Goal: Download file/media

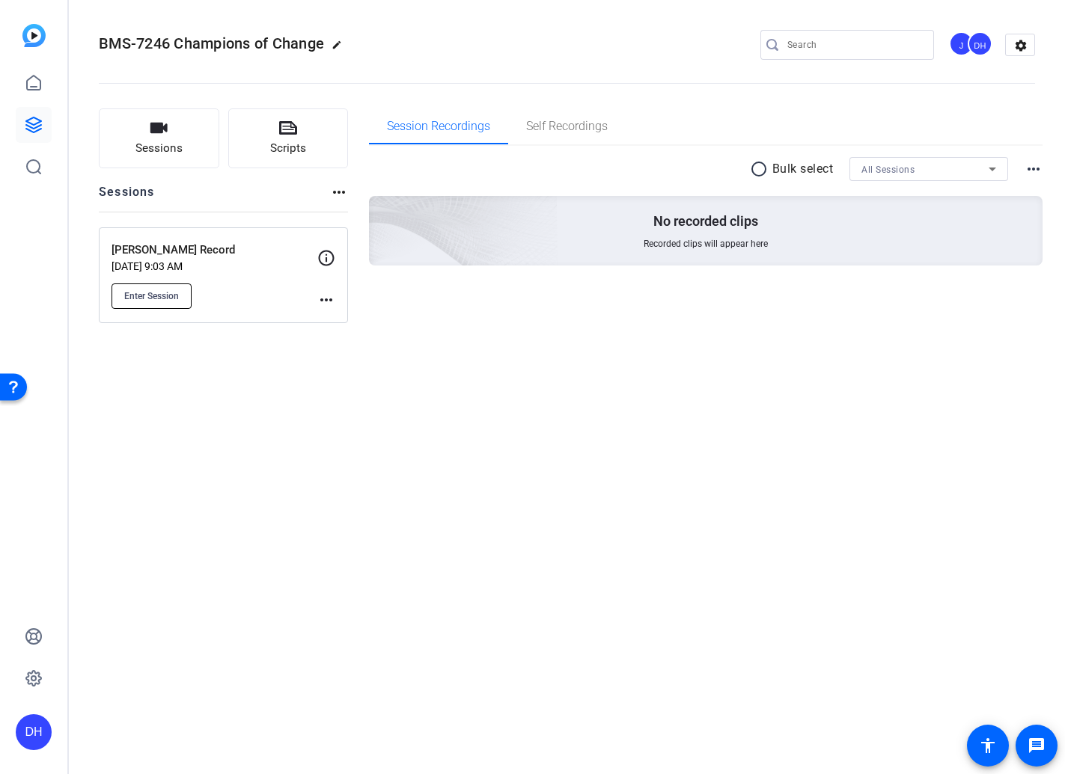
click at [141, 294] on span "Enter Session" at bounding box center [151, 296] width 55 height 12
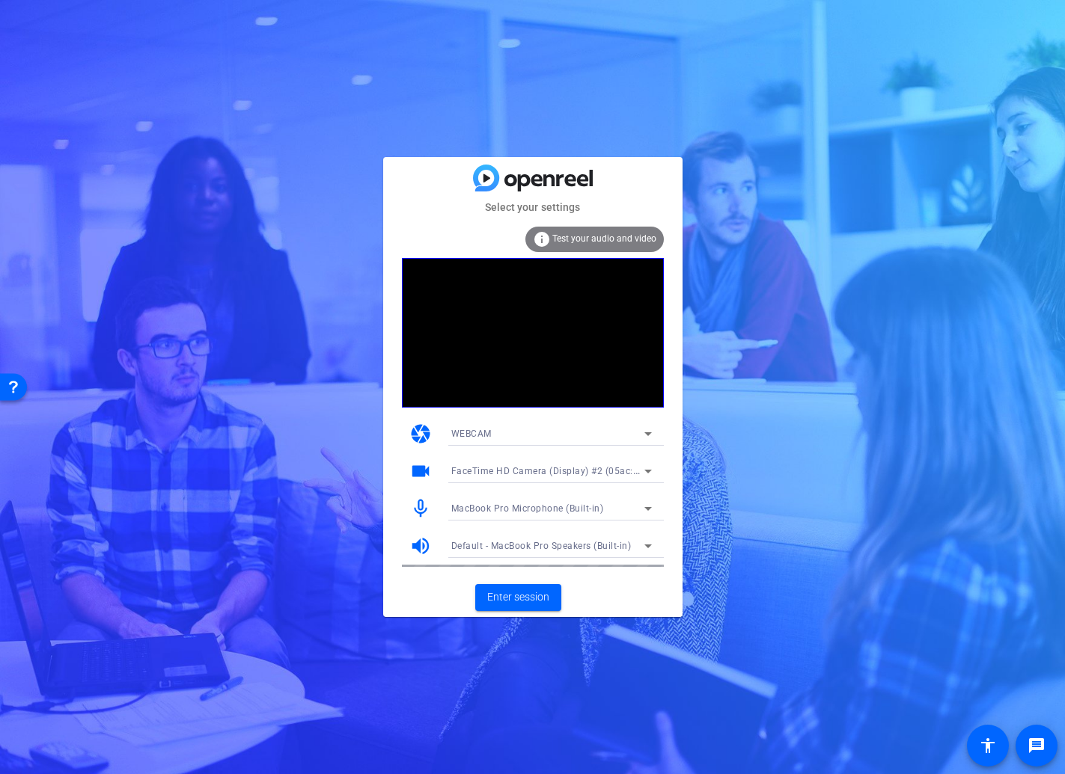
click at [486, 468] on span "FaceTime HD Camera (Display) #2 (05ac:1112)" at bounding box center [555, 471] width 208 height 12
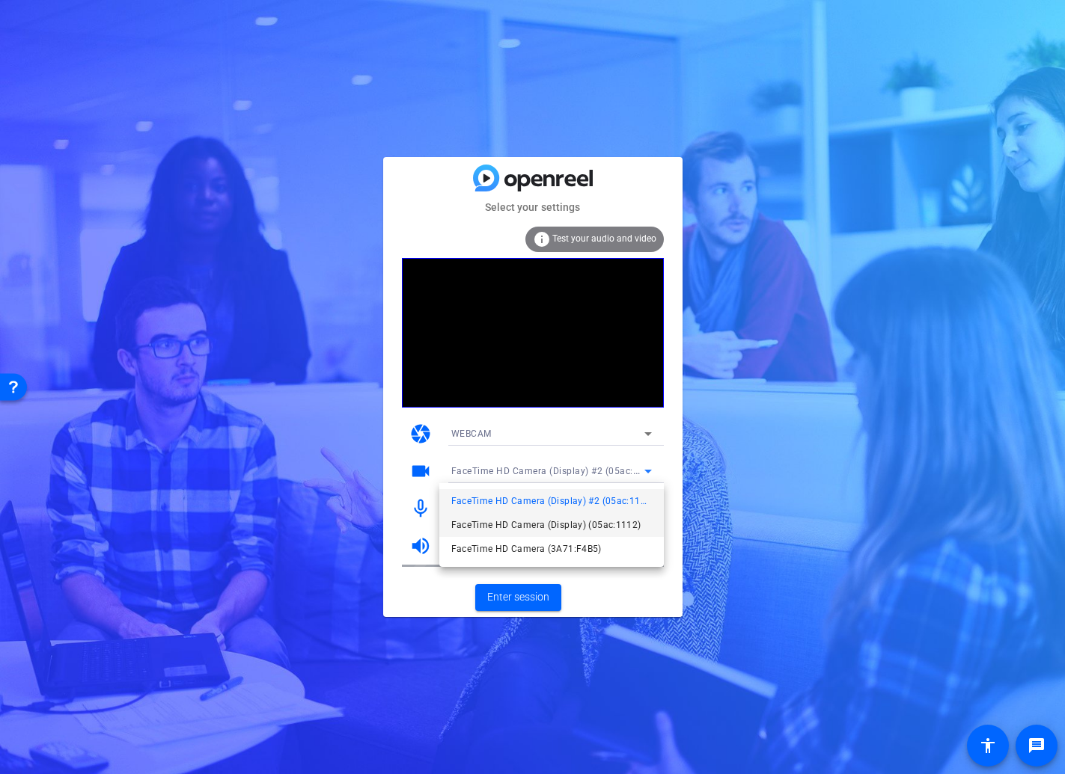
click at [480, 527] on span "FaceTime HD Camera (Display) (05ac:1112)" at bounding box center [546, 525] width 190 height 18
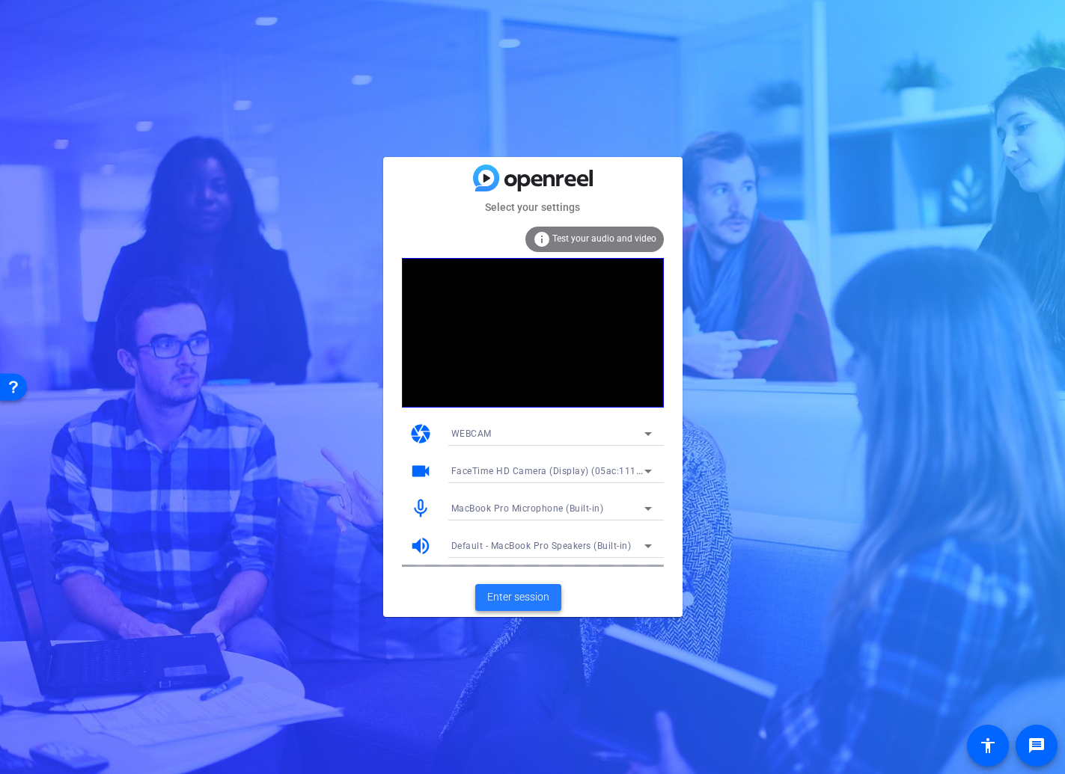
click at [519, 598] on span "Enter session" at bounding box center [518, 598] width 62 height 16
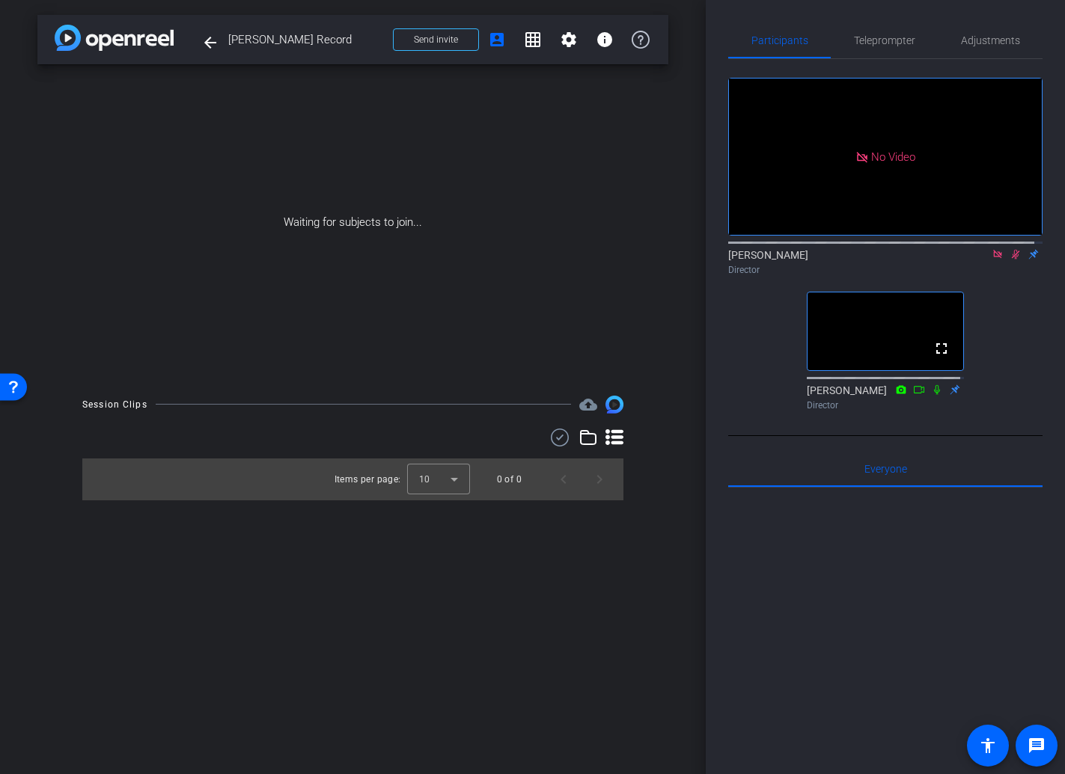
click at [1009, 260] on icon at bounding box center [1015, 254] width 12 height 10
click at [993, 258] on icon at bounding box center [997, 254] width 8 height 8
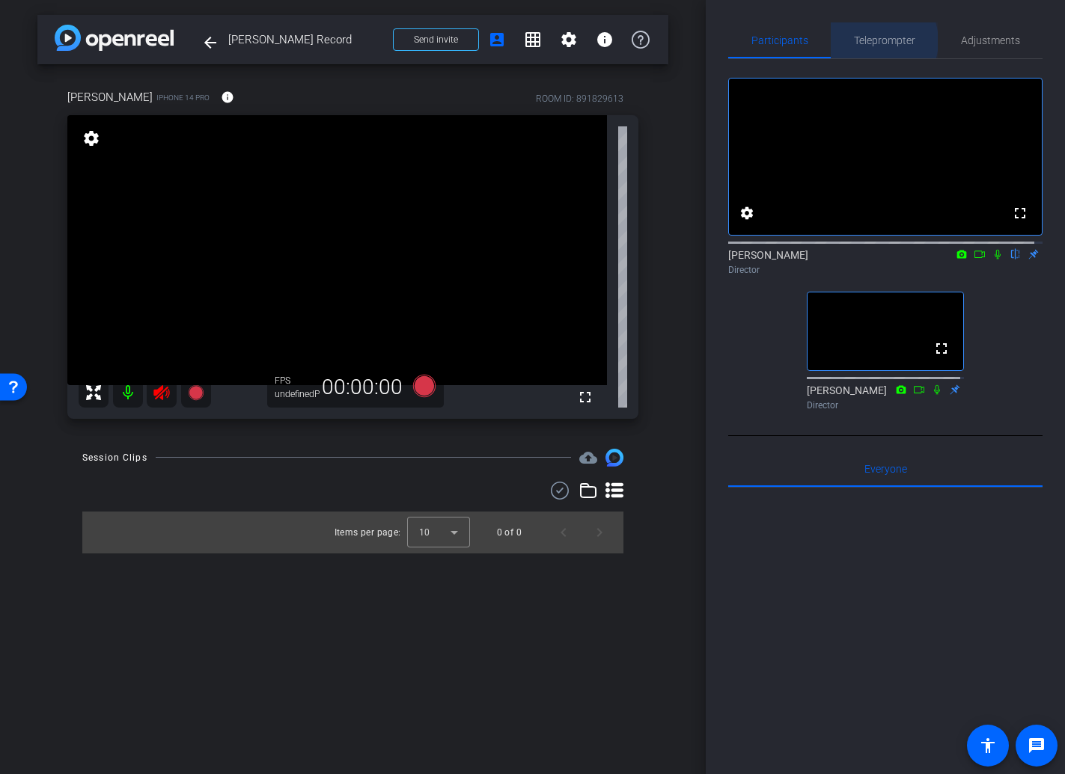
click at [871, 41] on span "Teleprompter" at bounding box center [884, 40] width 61 height 10
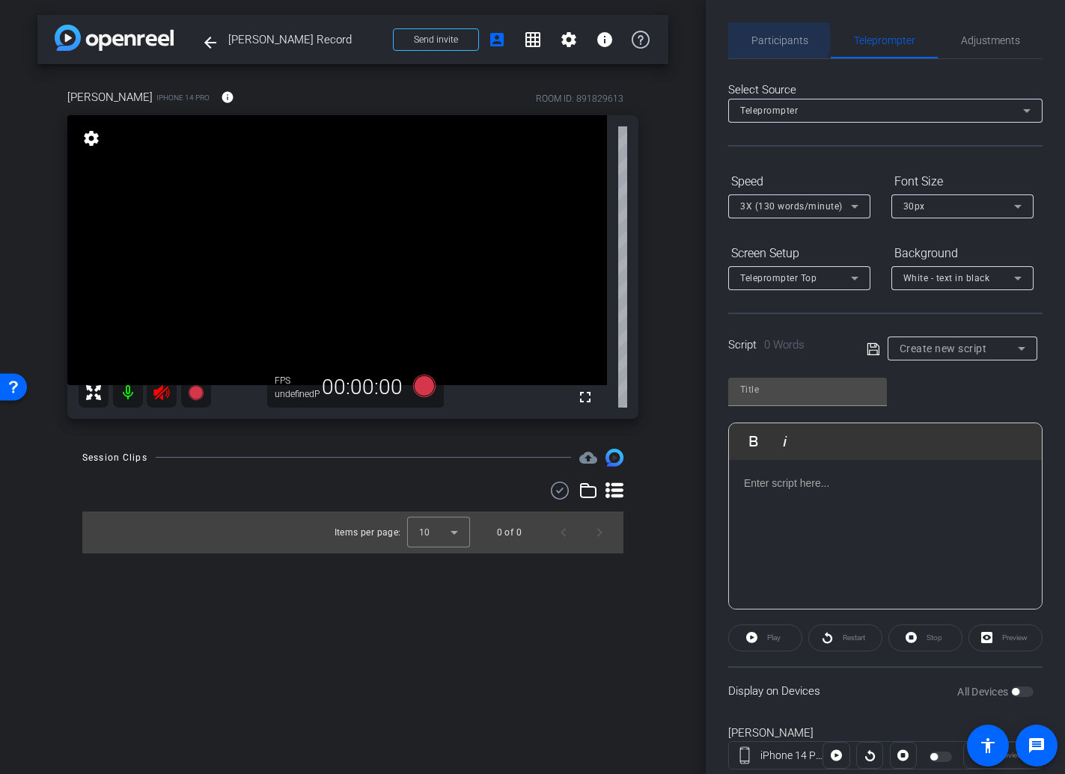
click at [776, 38] on span "Participants" at bounding box center [779, 40] width 57 height 10
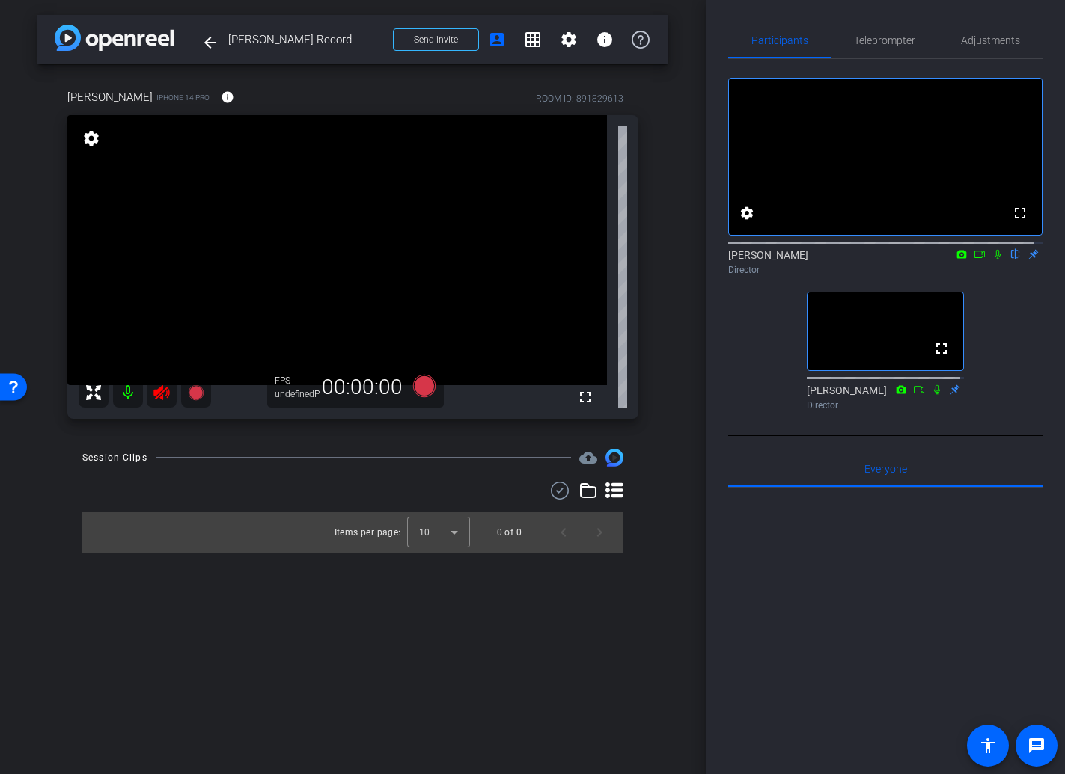
click at [89, 143] on mat-icon "settings" at bounding box center [91, 138] width 21 height 18
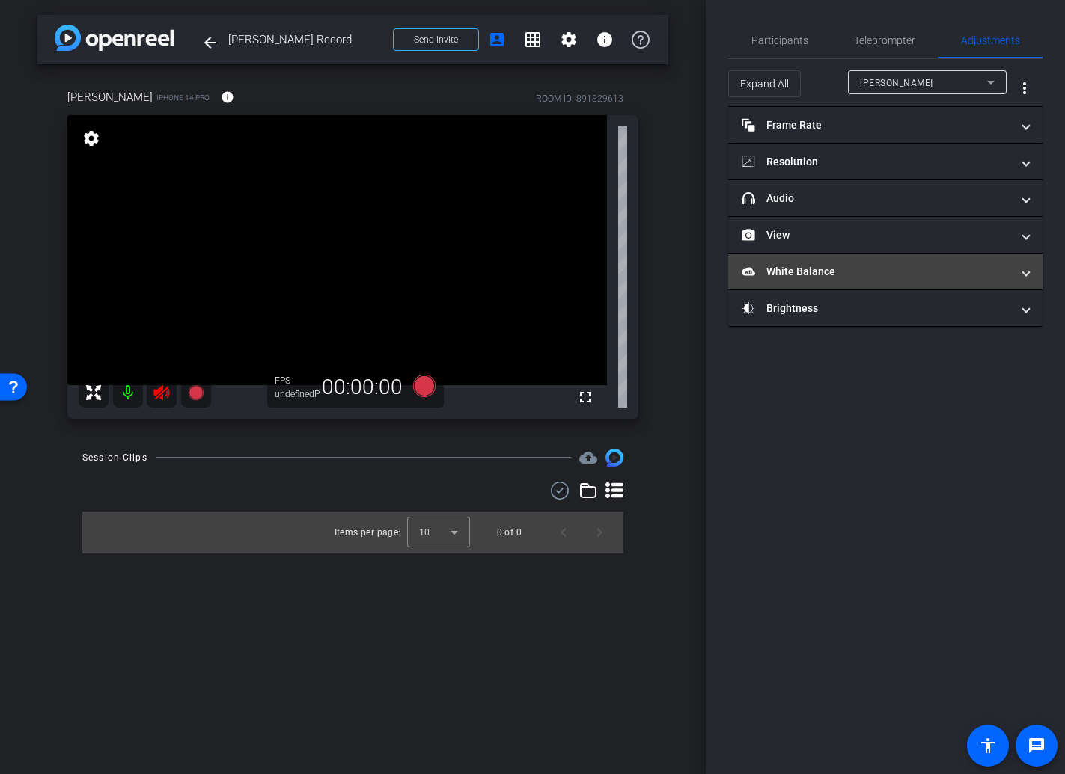
click at [791, 269] on mat-panel-title "White Balance White Balance" at bounding box center [875, 272] width 269 height 16
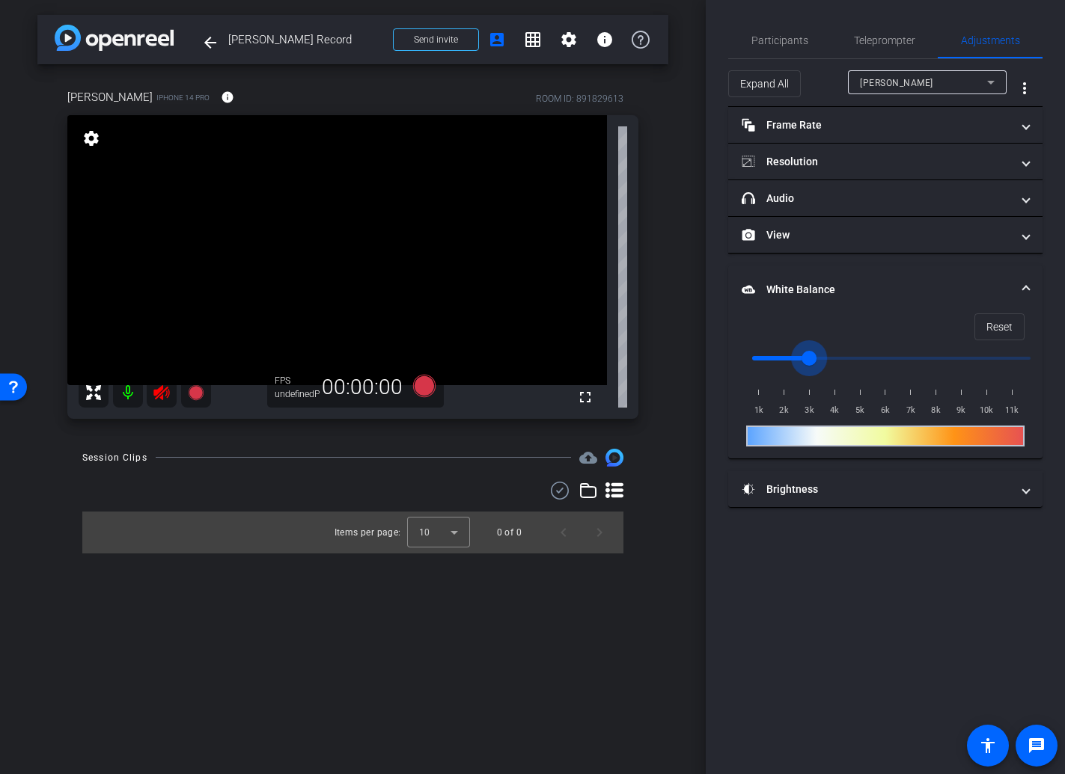
drag, startPoint x: 760, startPoint y: 358, endPoint x: 807, endPoint y: 361, distance: 47.3
click at [807, 361] on input "range" at bounding box center [891, 358] width 310 height 33
drag, startPoint x: 807, startPoint y: 361, endPoint x: 690, endPoint y: 365, distance: 116.8
type input "1000"
click at [736, 365] on input "range" at bounding box center [891, 358] width 310 height 33
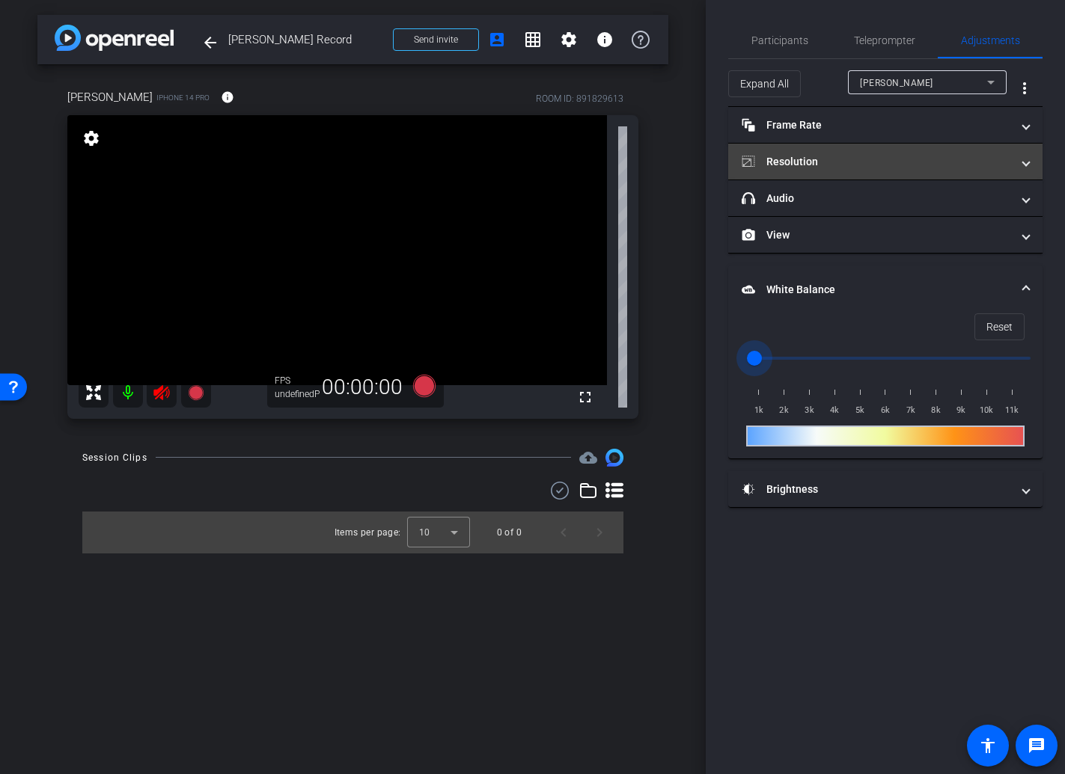
click at [784, 159] on mat-panel-title "Resolution" at bounding box center [875, 162] width 269 height 16
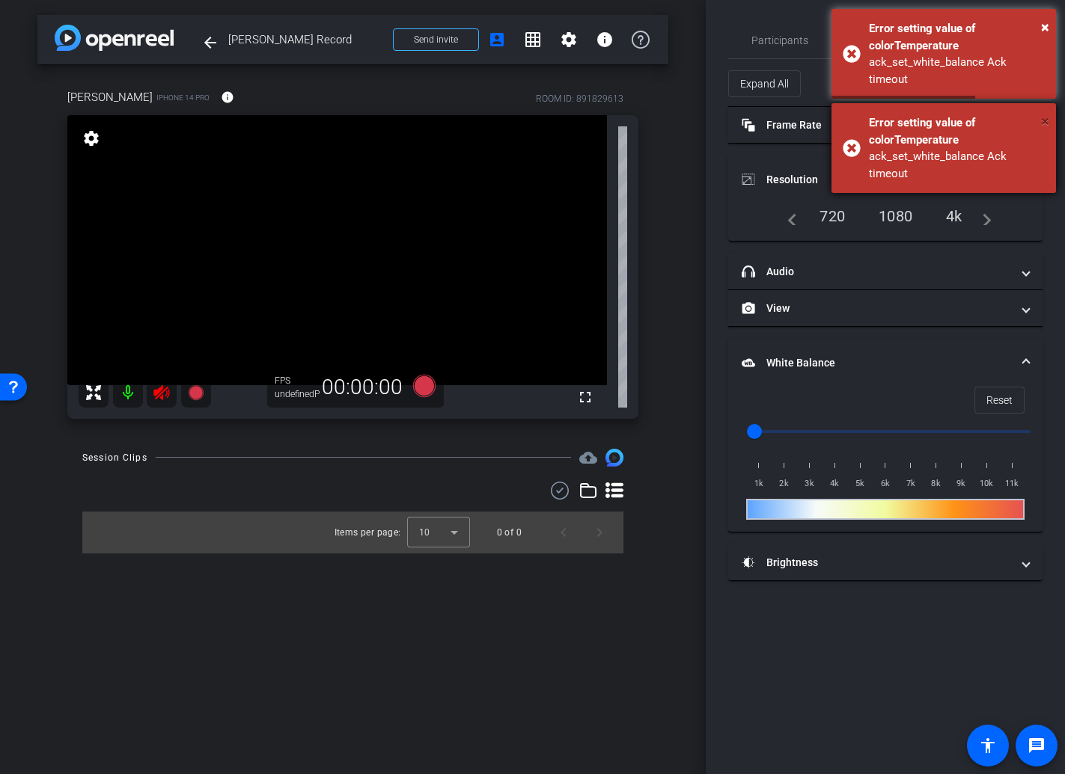
click at [1045, 117] on span "×" at bounding box center [1045, 121] width 8 height 18
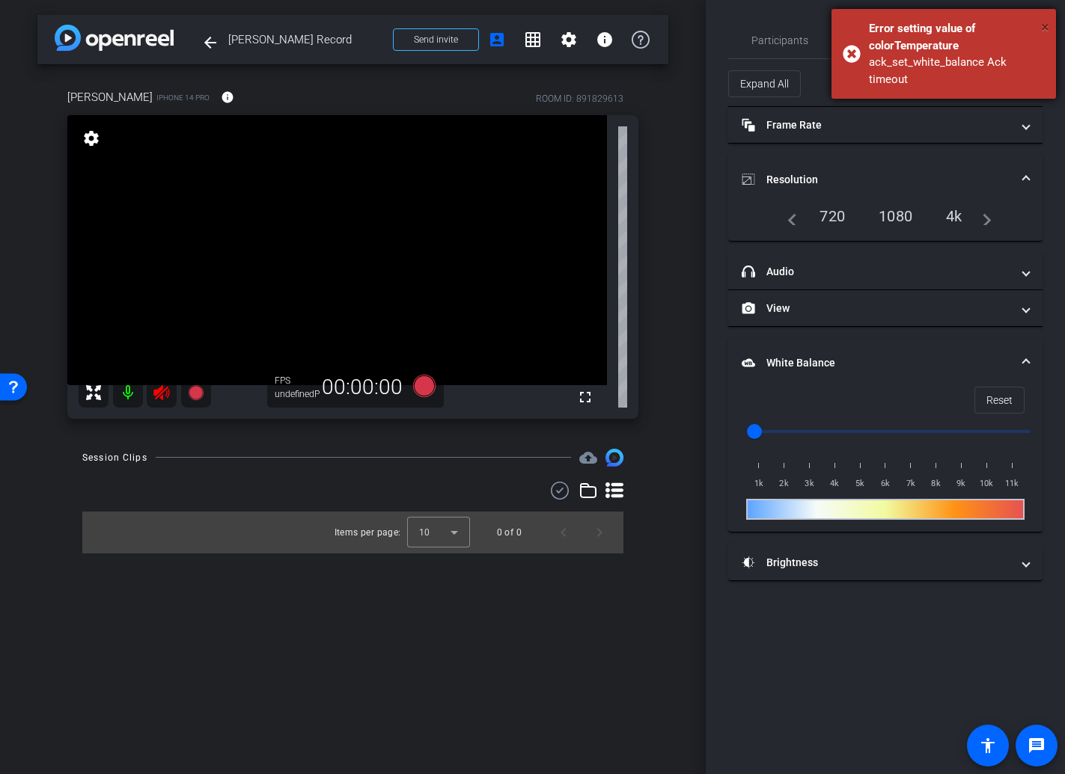
click at [1044, 27] on span "×" at bounding box center [1045, 27] width 8 height 18
click at [1044, 25] on span "×" at bounding box center [1045, 27] width 8 height 18
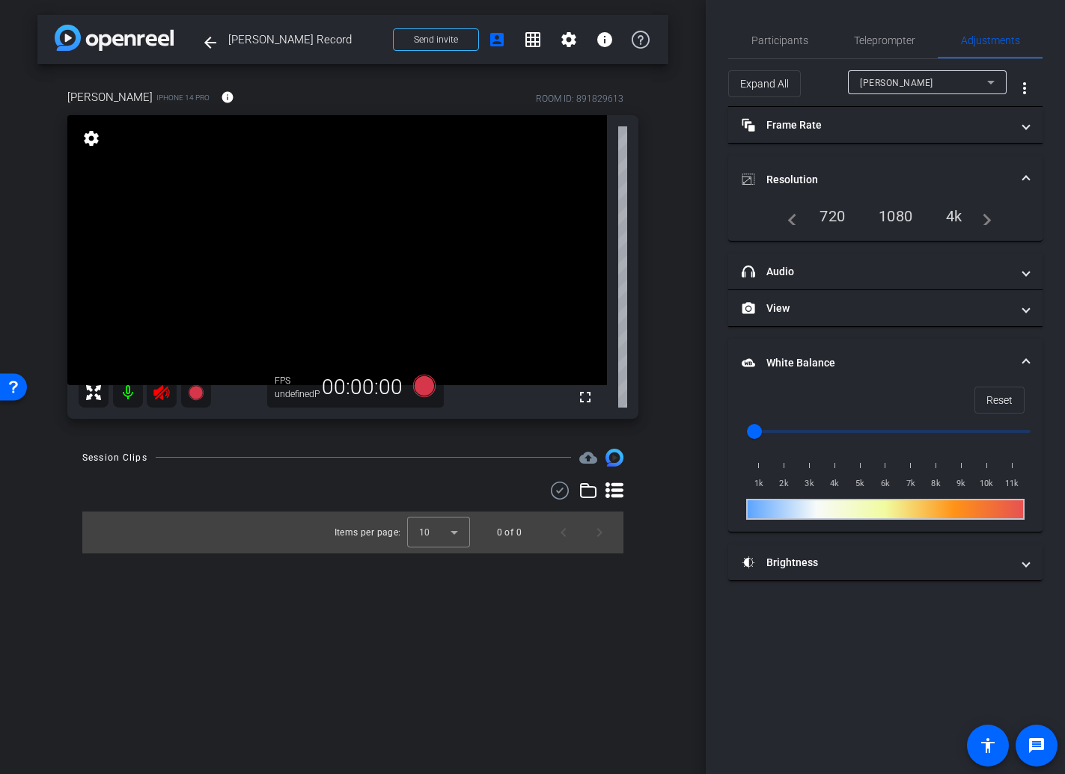
click at [807, 678] on div "Participants Teleprompter Adjustments settings [PERSON_NAME] flip Director [PER…" at bounding box center [885, 387] width 359 height 774
click at [782, 37] on span "Participants" at bounding box center [779, 40] width 57 height 10
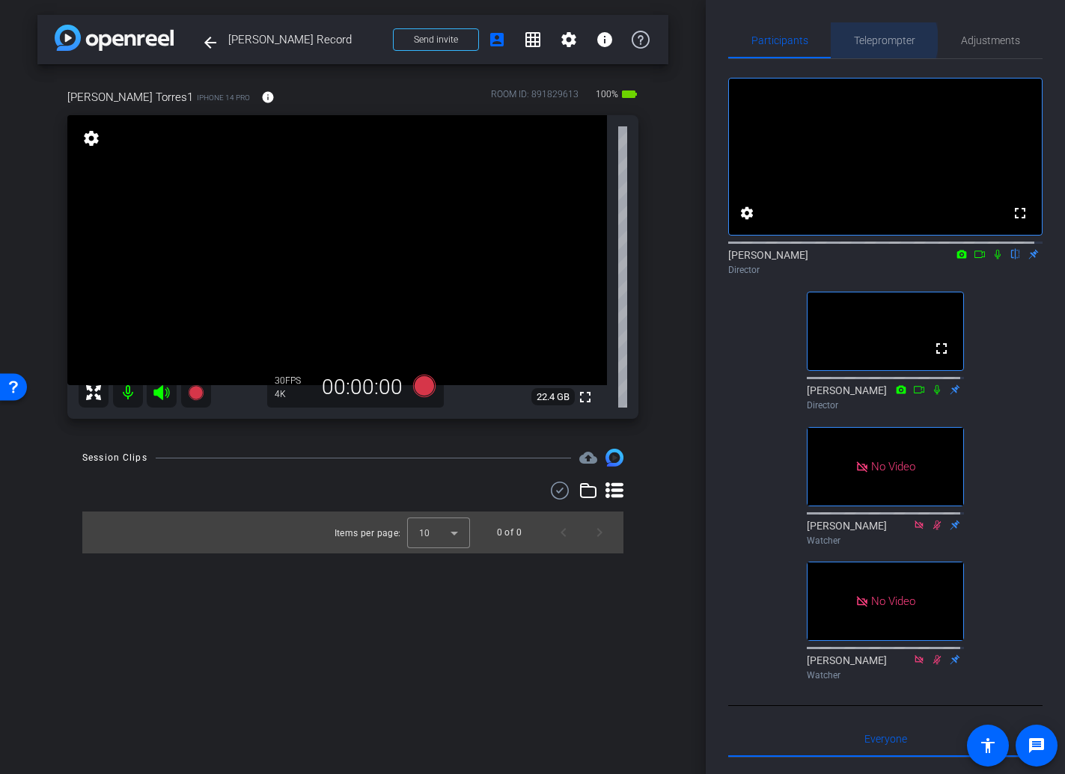
click at [871, 40] on span "Teleprompter" at bounding box center [884, 40] width 61 height 10
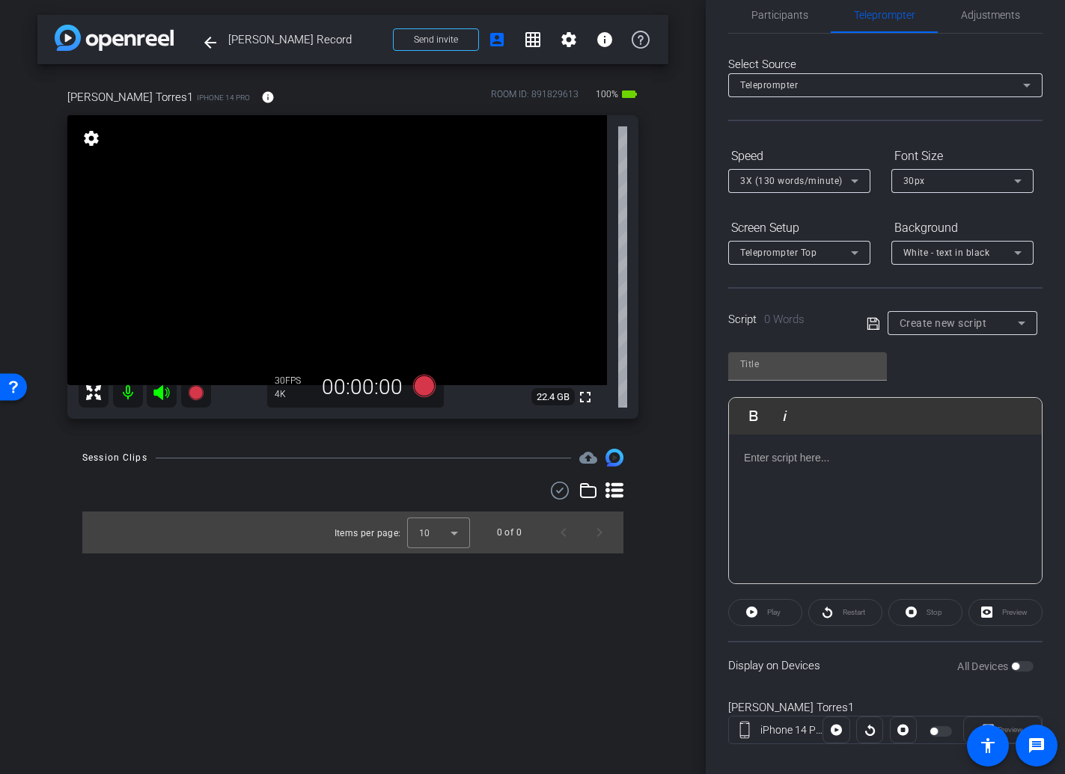
scroll to position [43, 0]
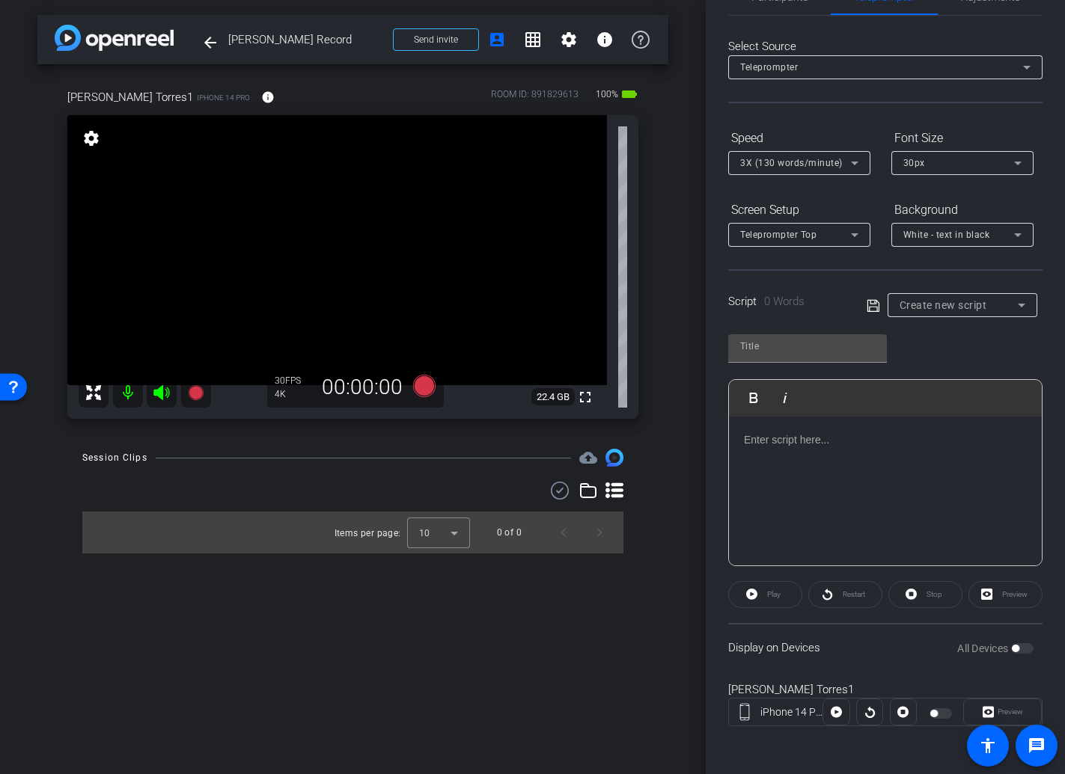
click at [936, 715] on div at bounding box center [941, 714] width 25 height 10
click at [942, 715] on div at bounding box center [941, 714] width 25 height 10
click at [937, 715] on div at bounding box center [941, 714] width 25 height 10
click at [949, 305] on span "Create new script" at bounding box center [943, 305] width 88 height 12
click at [943, 365] on span "[PERSON_NAME]" at bounding box center [934, 359] width 76 height 18
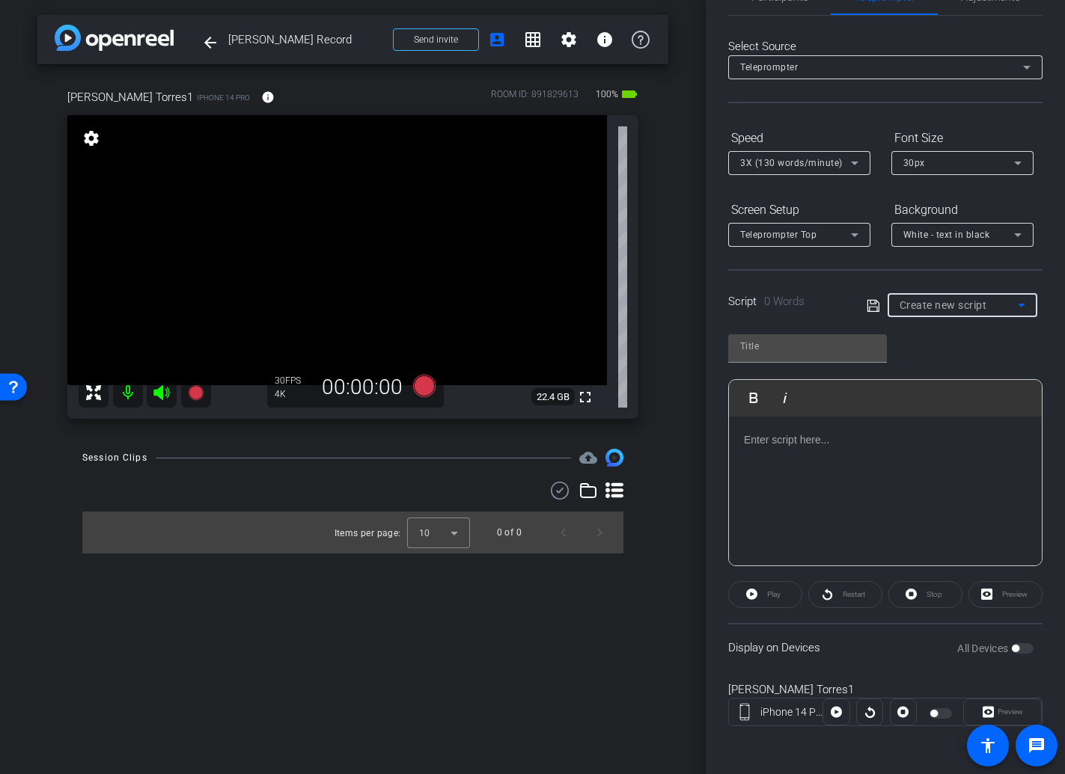
type input "[PERSON_NAME]"
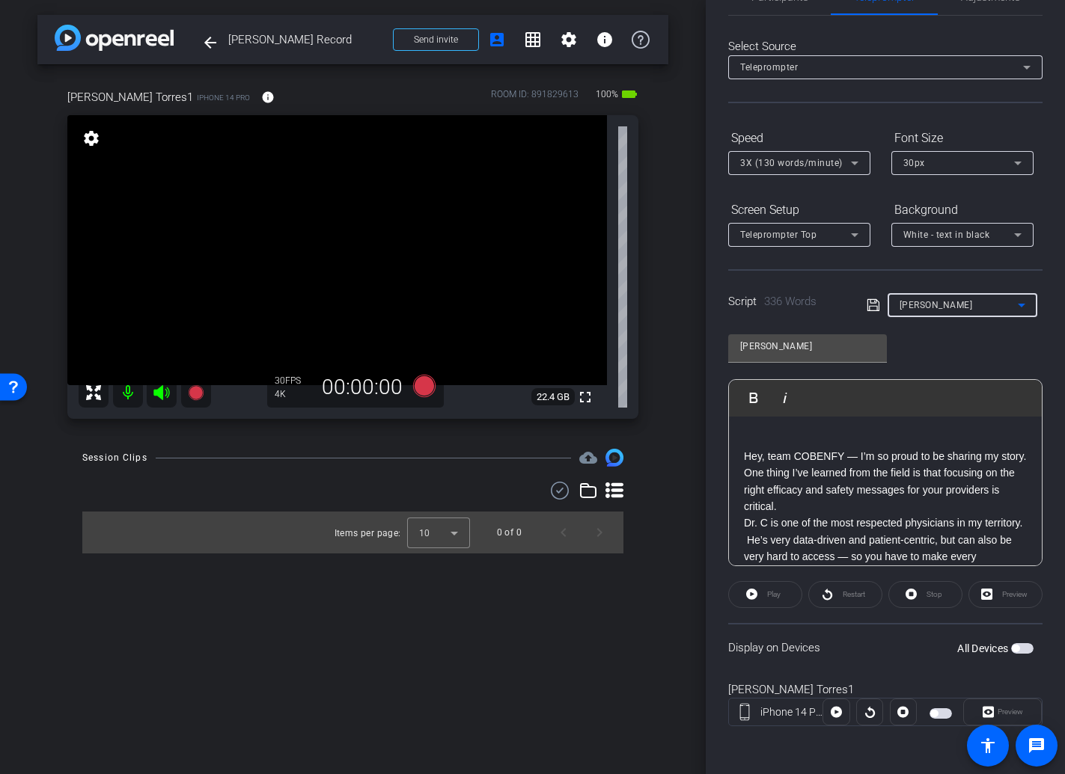
click at [940, 713] on span "button" at bounding box center [940, 714] width 22 height 10
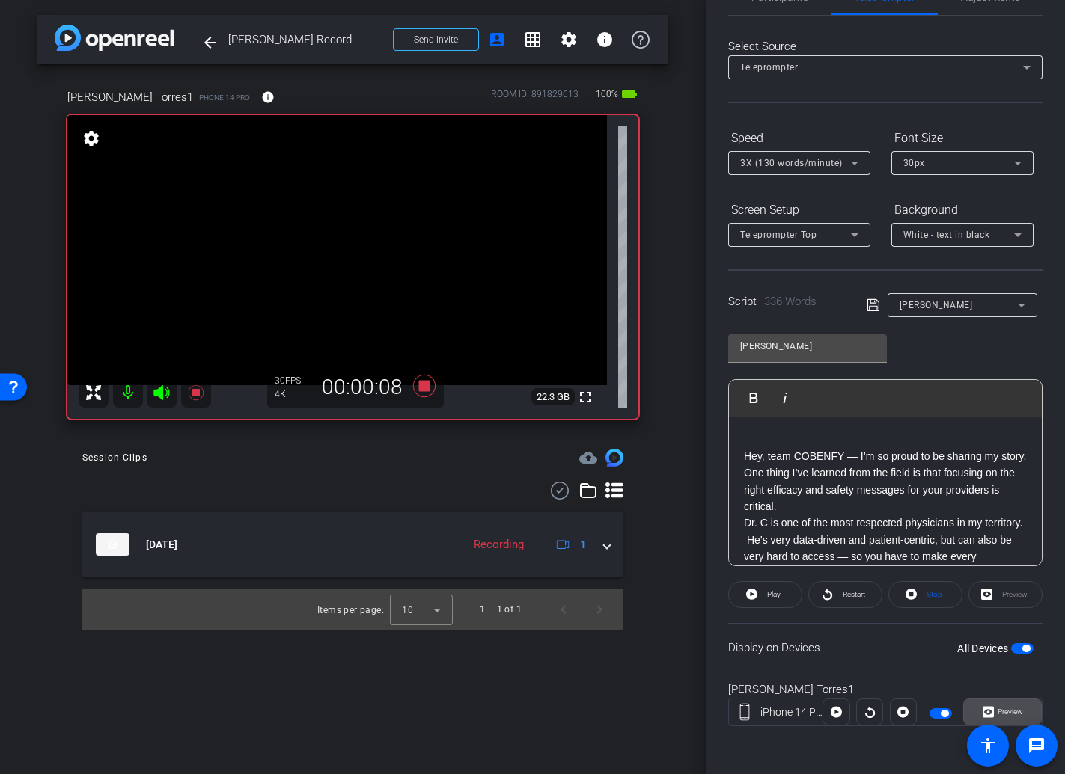
click at [1004, 717] on span "Preview" at bounding box center [1008, 712] width 29 height 21
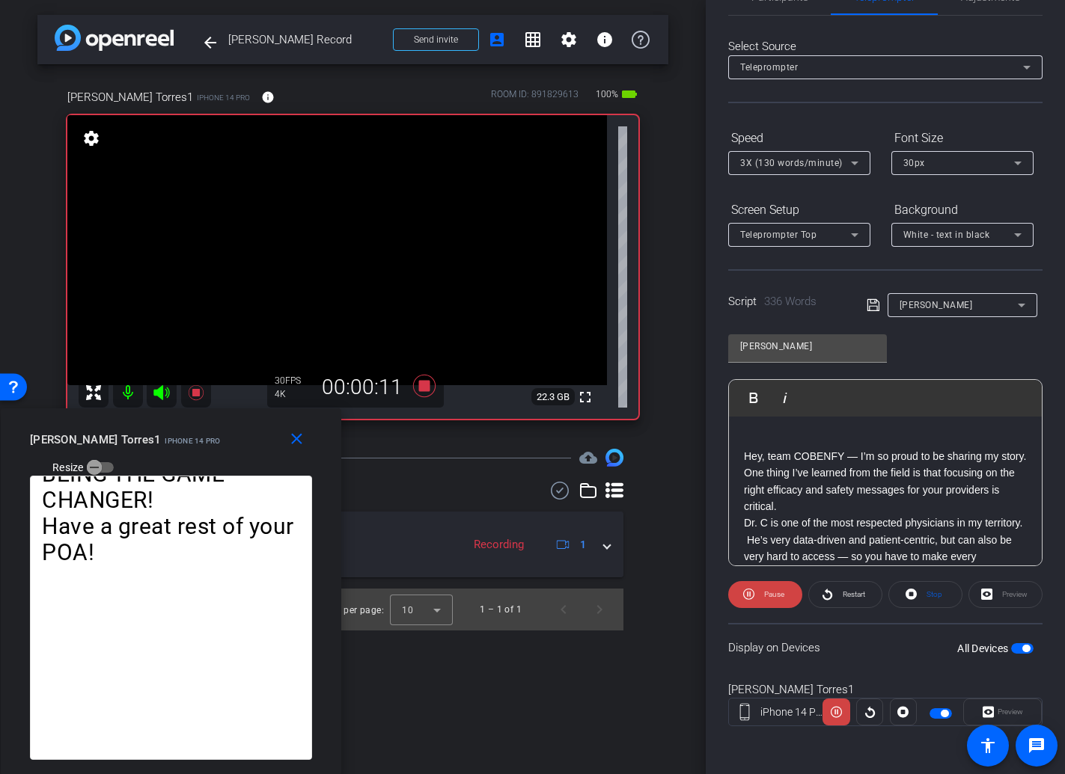
drag, startPoint x: 307, startPoint y: 293, endPoint x: 170, endPoint y: 419, distance: 185.9
click at [170, 419] on div "close [PERSON_NAME] Torres1 iPhone 14 Pro Resize" at bounding box center [171, 442] width 340 height 67
click at [929, 715] on span "button" at bounding box center [940, 714] width 22 height 10
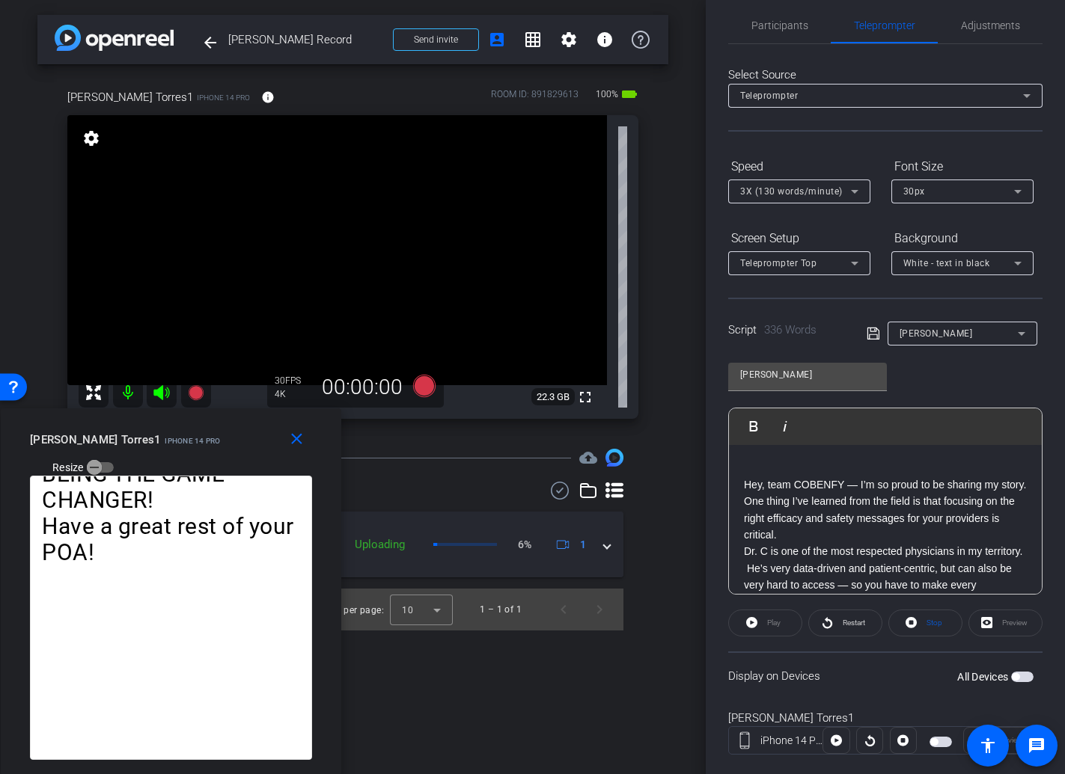
scroll to position [0, 0]
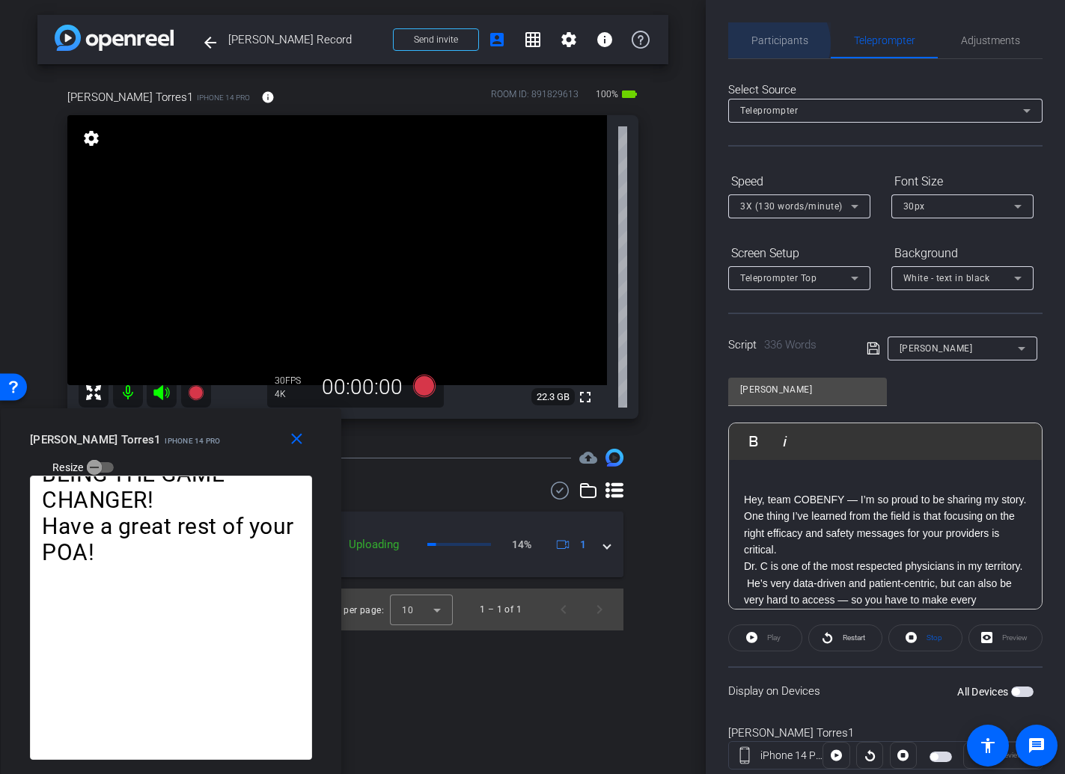
click at [773, 43] on span "Participants" at bounding box center [779, 40] width 57 height 10
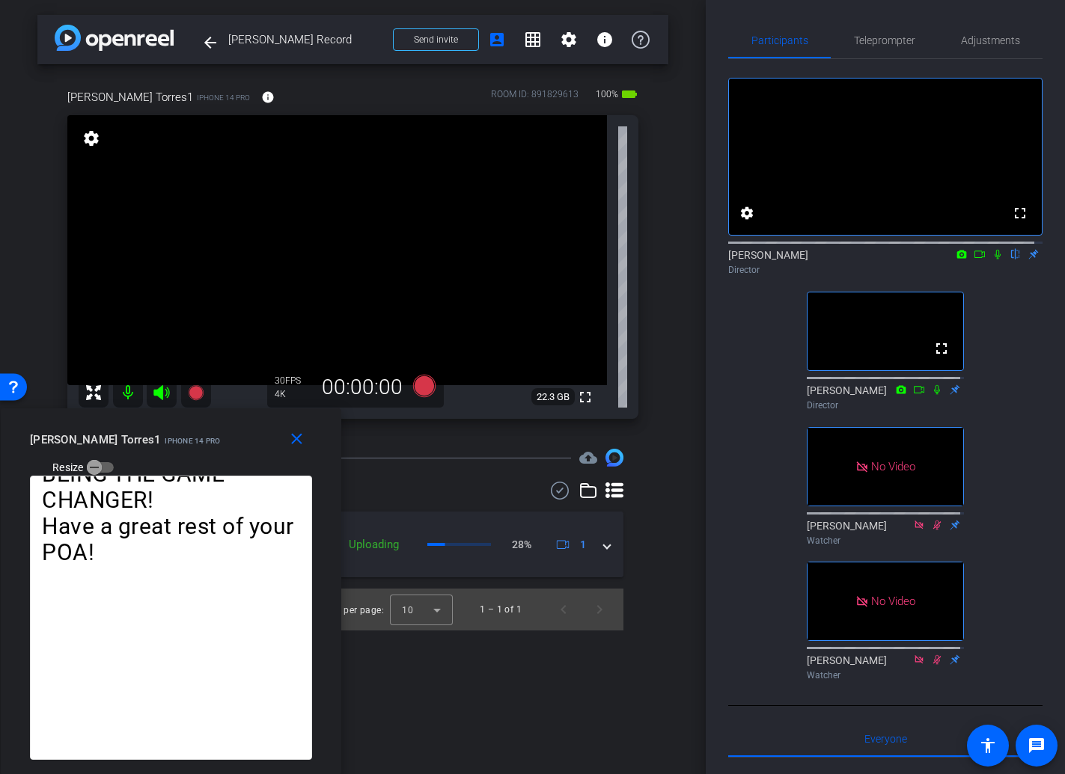
click at [973, 260] on icon at bounding box center [979, 254] width 12 height 10
click at [1009, 260] on icon at bounding box center [1015, 254] width 12 height 10
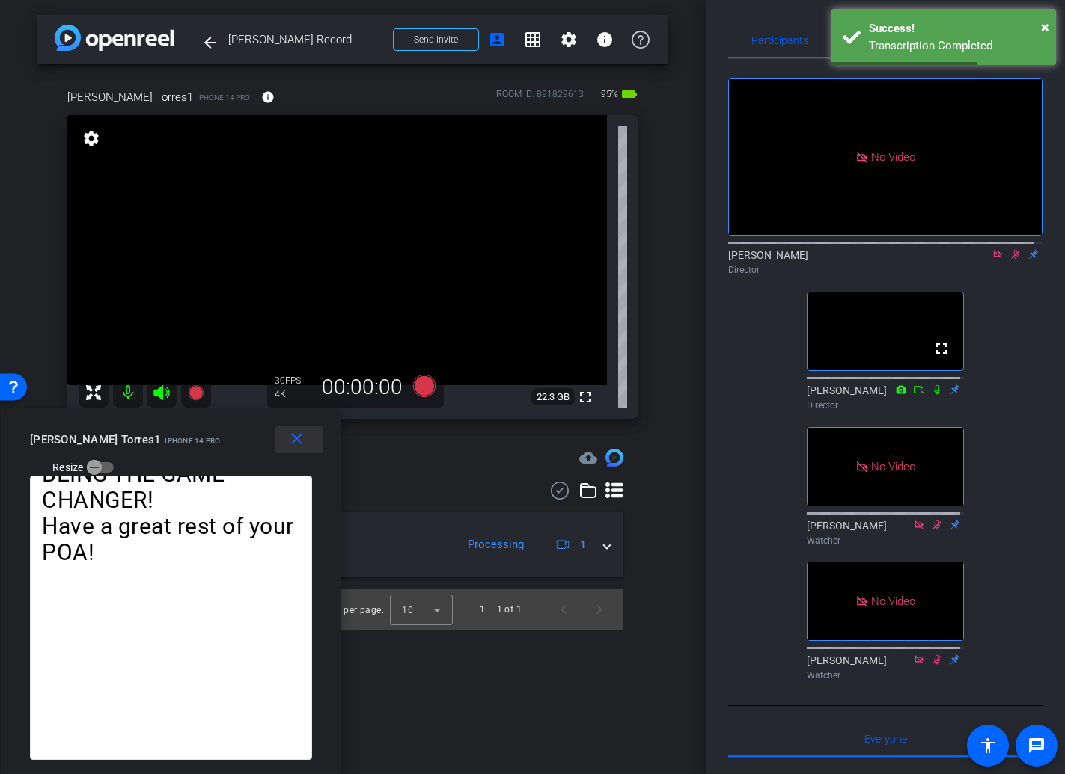
click at [298, 438] on mat-icon "close" at bounding box center [296, 439] width 19 height 19
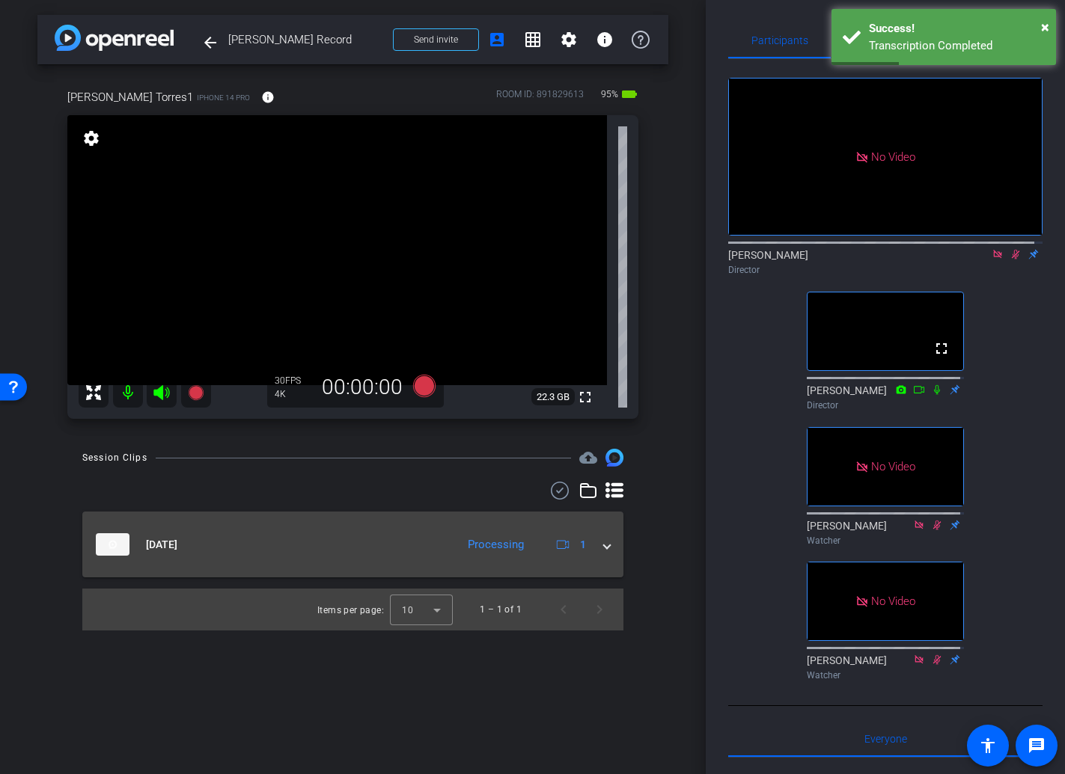
click at [605, 546] on span at bounding box center [607, 545] width 6 height 16
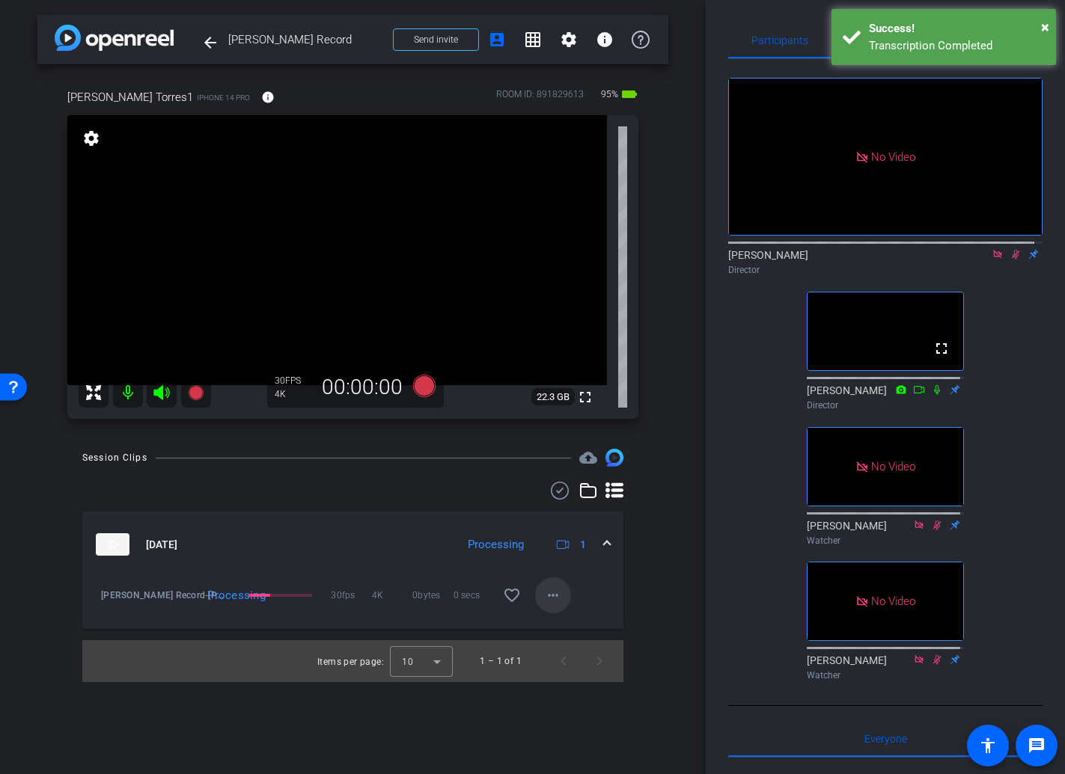
click at [545, 597] on mat-icon "more_horiz" at bounding box center [553, 596] width 18 height 18
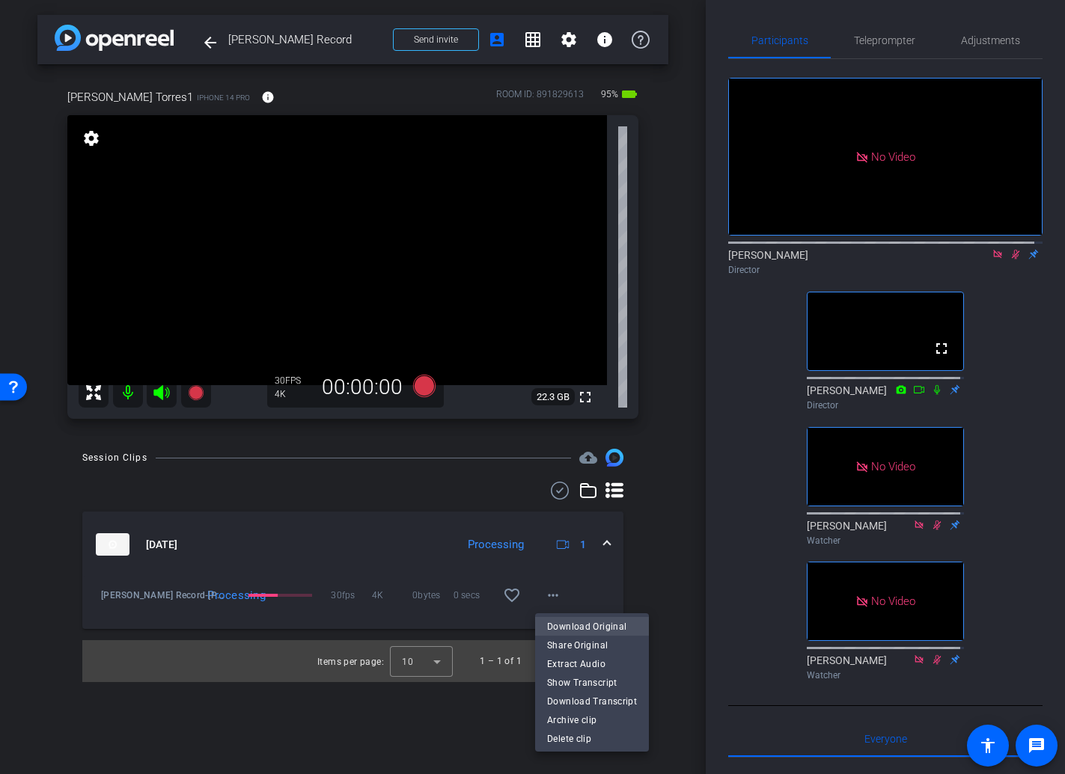
click at [581, 628] on span "Download Original" at bounding box center [592, 627] width 90 height 18
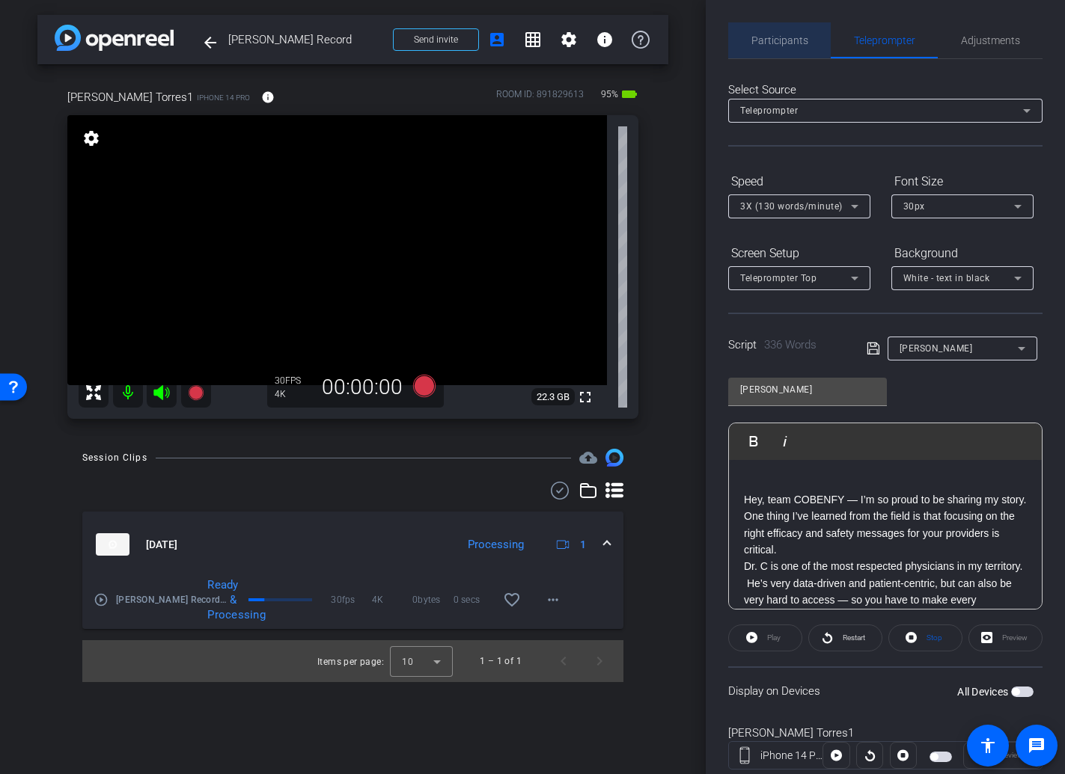
click at [788, 46] on span "Participants" at bounding box center [779, 40] width 57 height 10
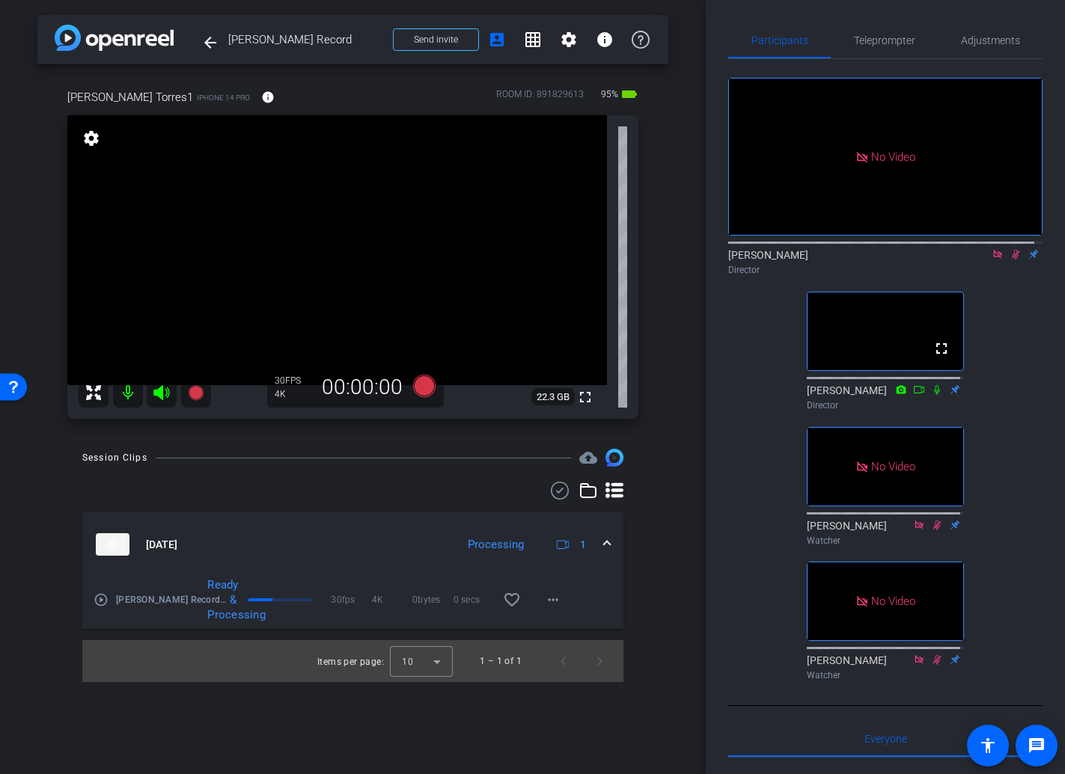
click at [1012, 250] on icon at bounding box center [1016, 255] width 8 height 10
click at [991, 249] on icon at bounding box center [997, 254] width 12 height 10
click at [973, 260] on icon at bounding box center [979, 254] width 12 height 10
click at [1012, 260] on icon at bounding box center [1015, 255] width 6 height 10
click at [1009, 260] on icon at bounding box center [1015, 254] width 12 height 10
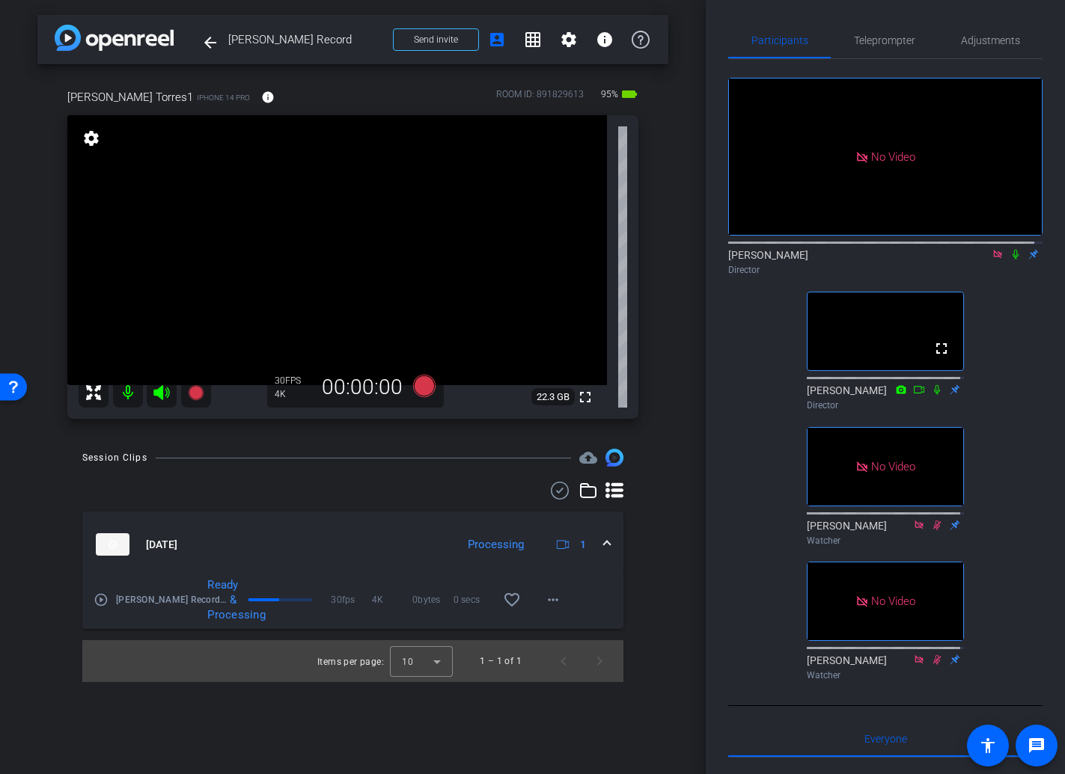
click at [1009, 260] on icon at bounding box center [1015, 254] width 12 height 10
click at [879, 42] on span "Teleprompter" at bounding box center [884, 40] width 61 height 10
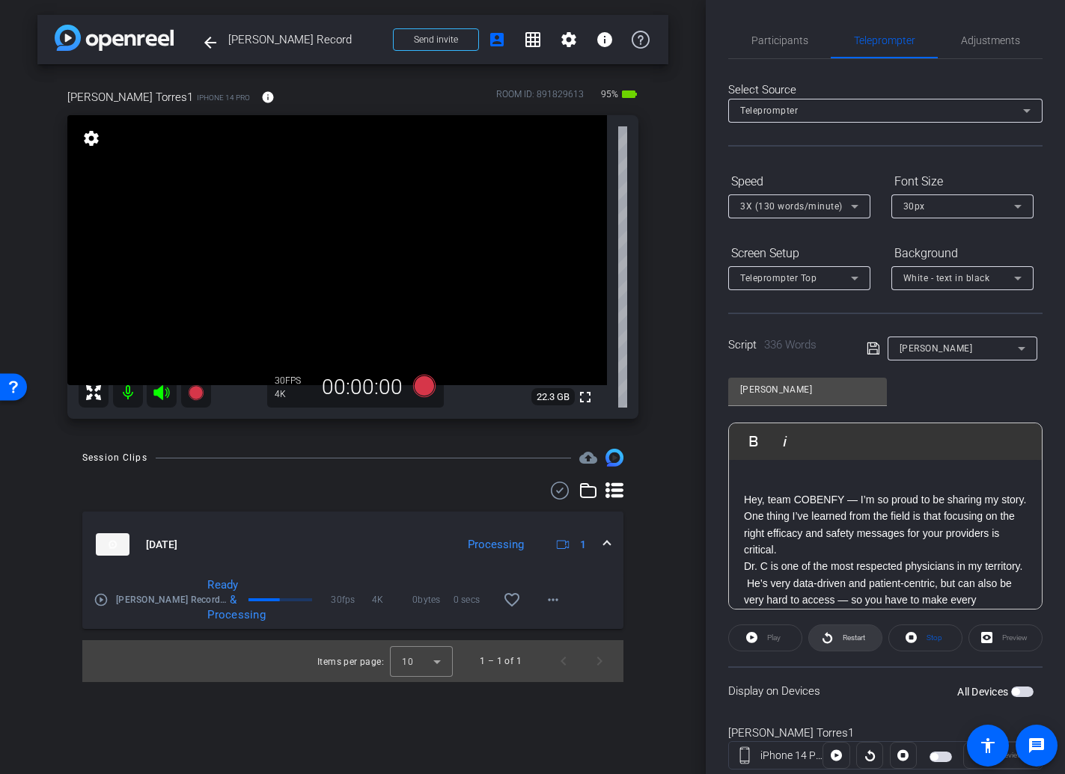
click at [850, 646] on span "Restart" at bounding box center [852, 638] width 26 height 21
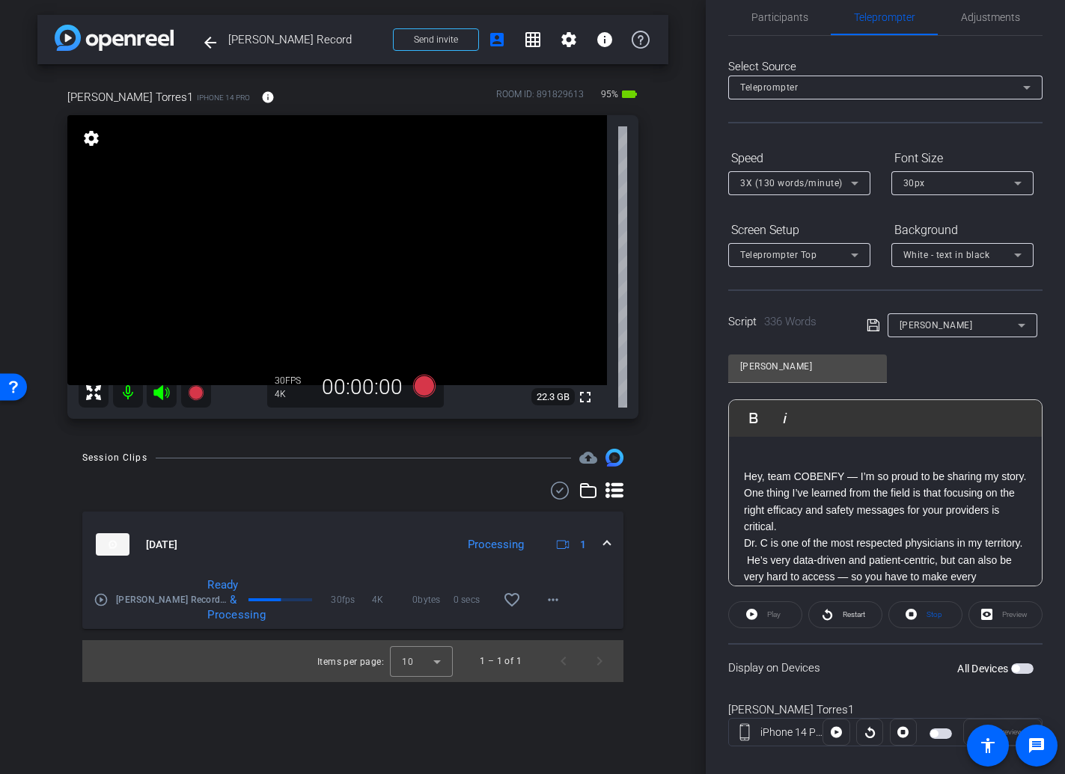
scroll to position [43, 0]
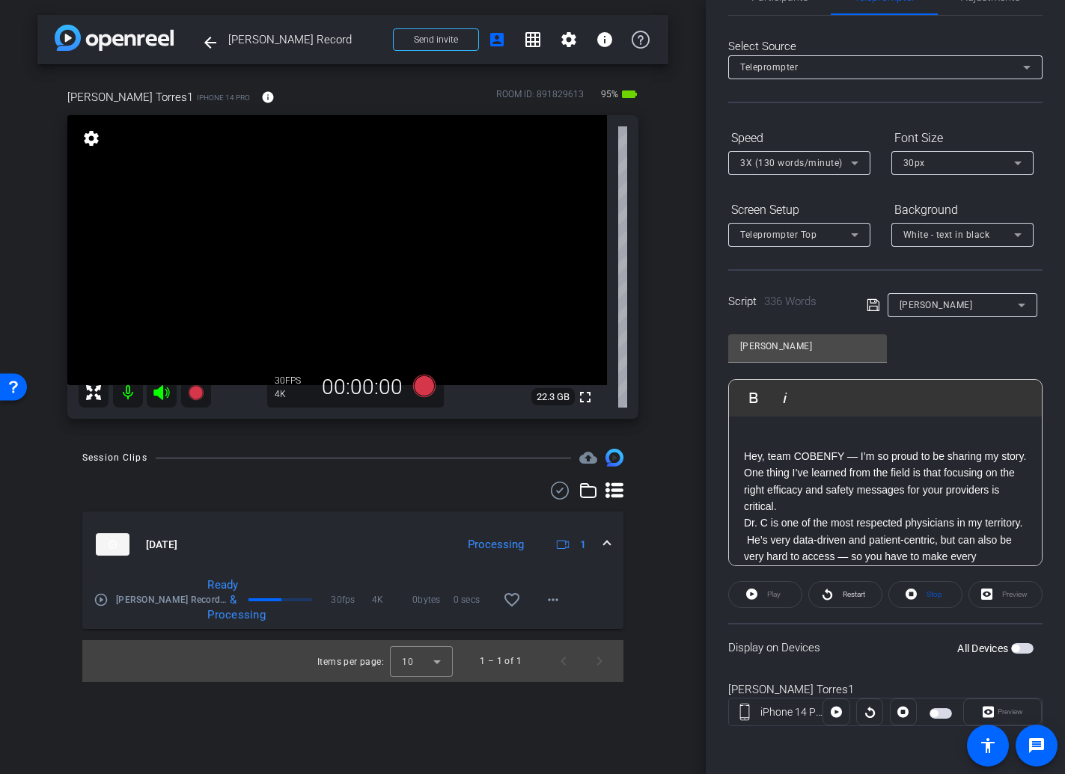
click at [936, 715] on span "button" at bounding box center [940, 714] width 22 height 10
click at [1012, 715] on span "Preview" at bounding box center [1009, 712] width 25 height 8
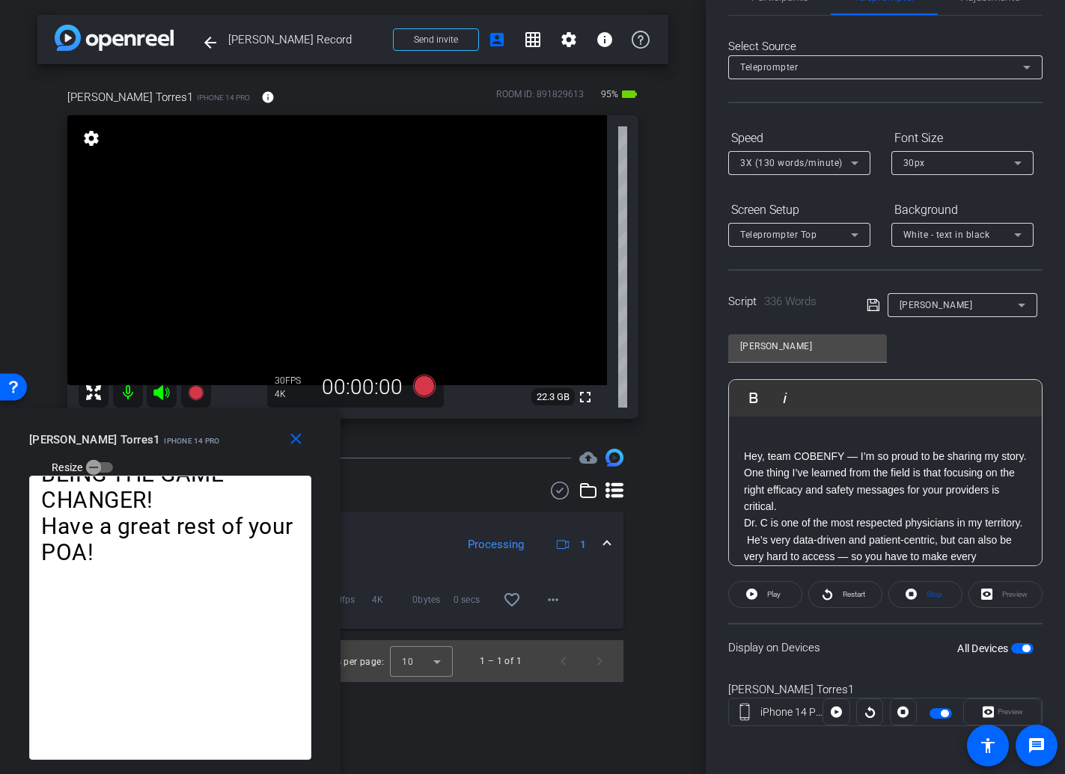
drag, startPoint x: 527, startPoint y: 209, endPoint x: 124, endPoint y: 445, distance: 467.5
click at [124, 445] on div "close [PERSON_NAME] Torres1 iPhone 14 Pro Resize" at bounding box center [170, 442] width 340 height 67
click at [868, 717] on icon at bounding box center [870, 712] width 10 height 11
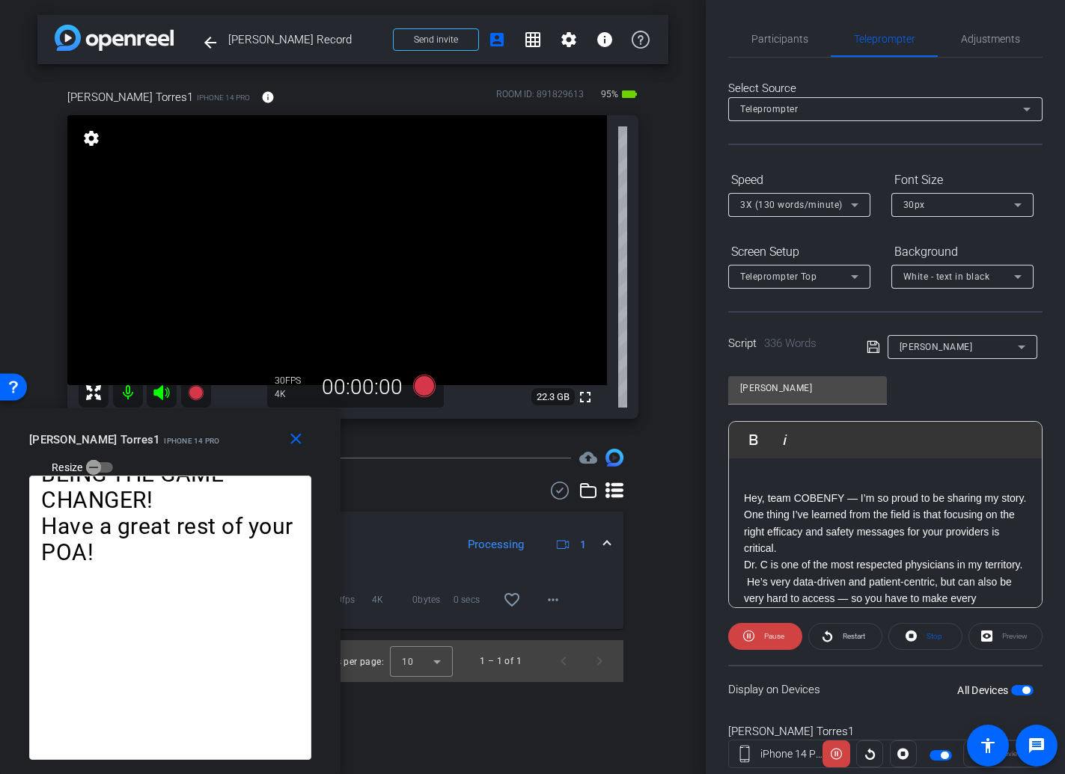
scroll to position [0, 0]
click at [787, 46] on span "Participants" at bounding box center [779, 40] width 57 height 10
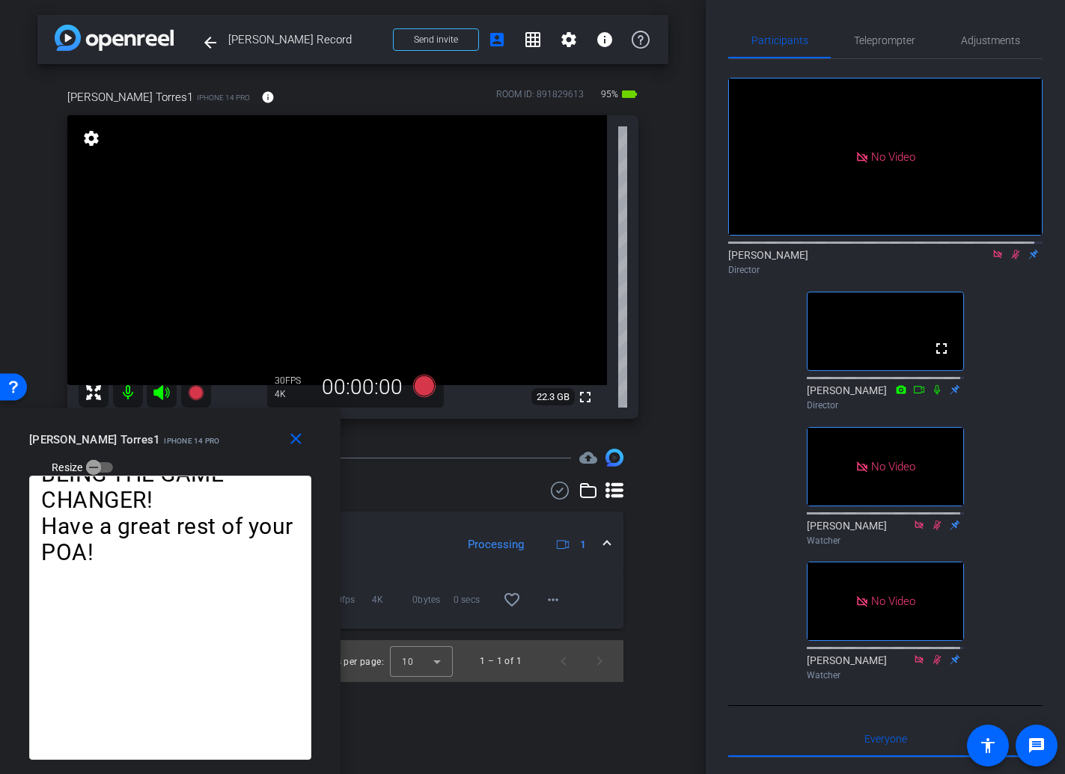
click at [1009, 249] on icon at bounding box center [1015, 254] width 12 height 10
click at [885, 39] on span "Teleprompter" at bounding box center [884, 40] width 61 height 10
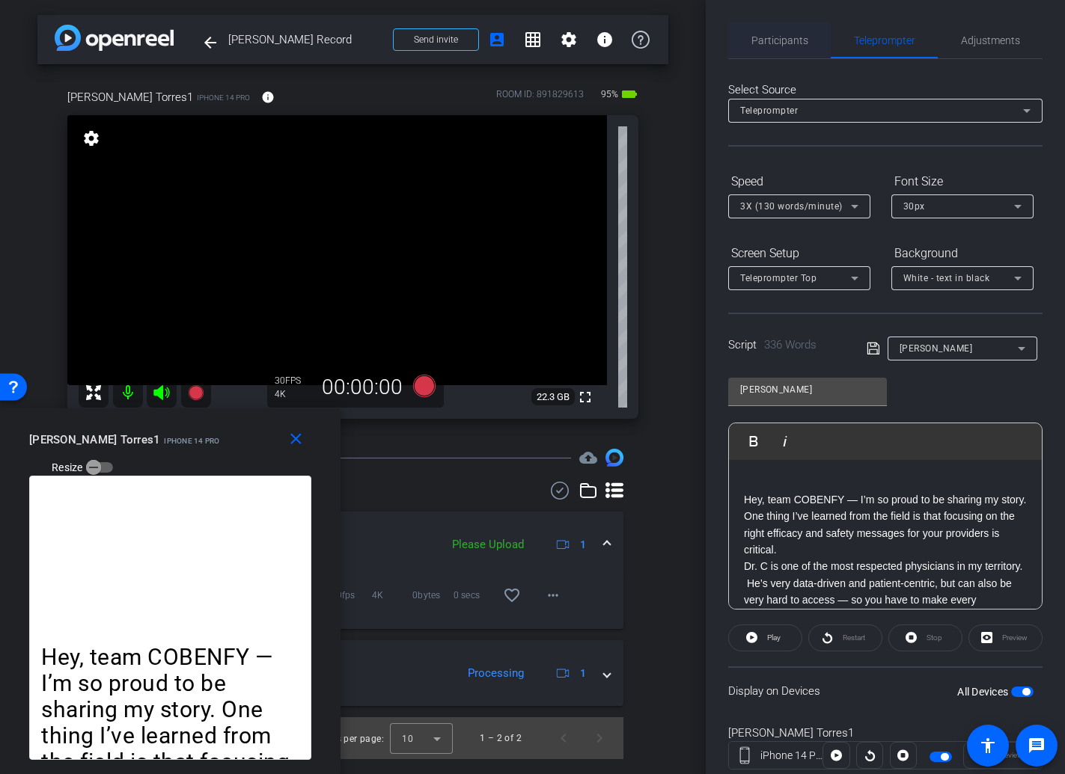
click at [786, 39] on span "Participants" at bounding box center [779, 40] width 57 height 10
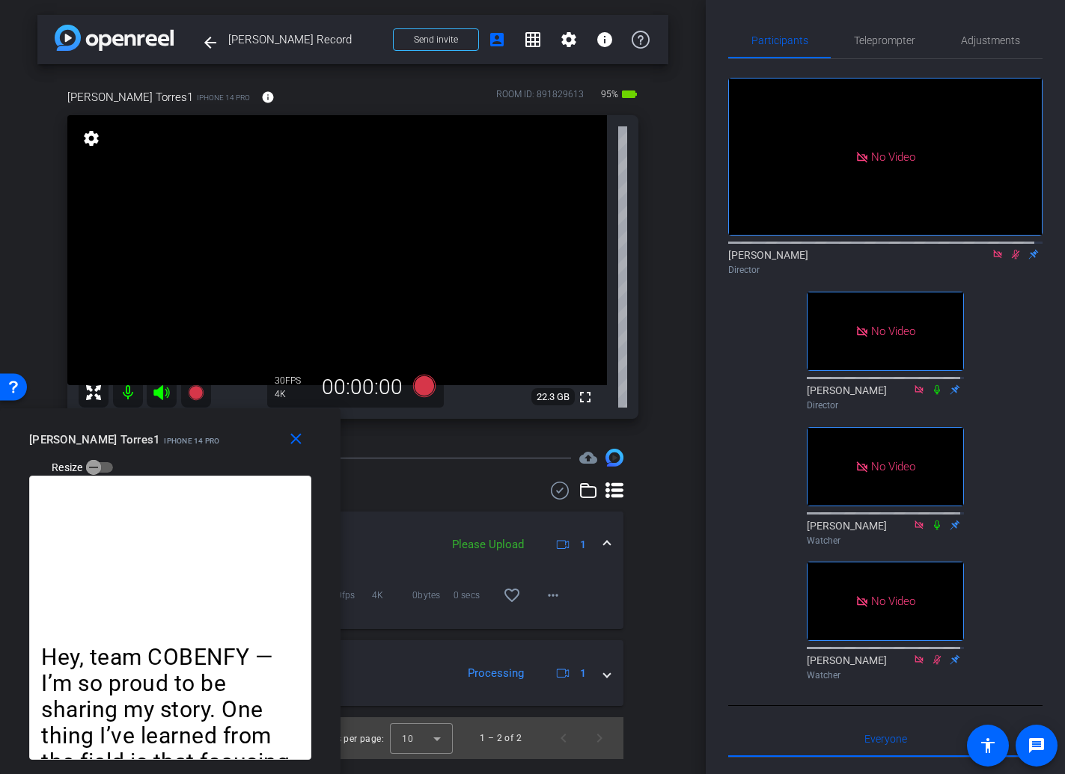
click at [129, 424] on div "close [PERSON_NAME] Torres1 iPhone 14 Pro Resize" at bounding box center [170, 442] width 340 height 67
click at [296, 439] on mat-icon "close" at bounding box center [296, 439] width 19 height 19
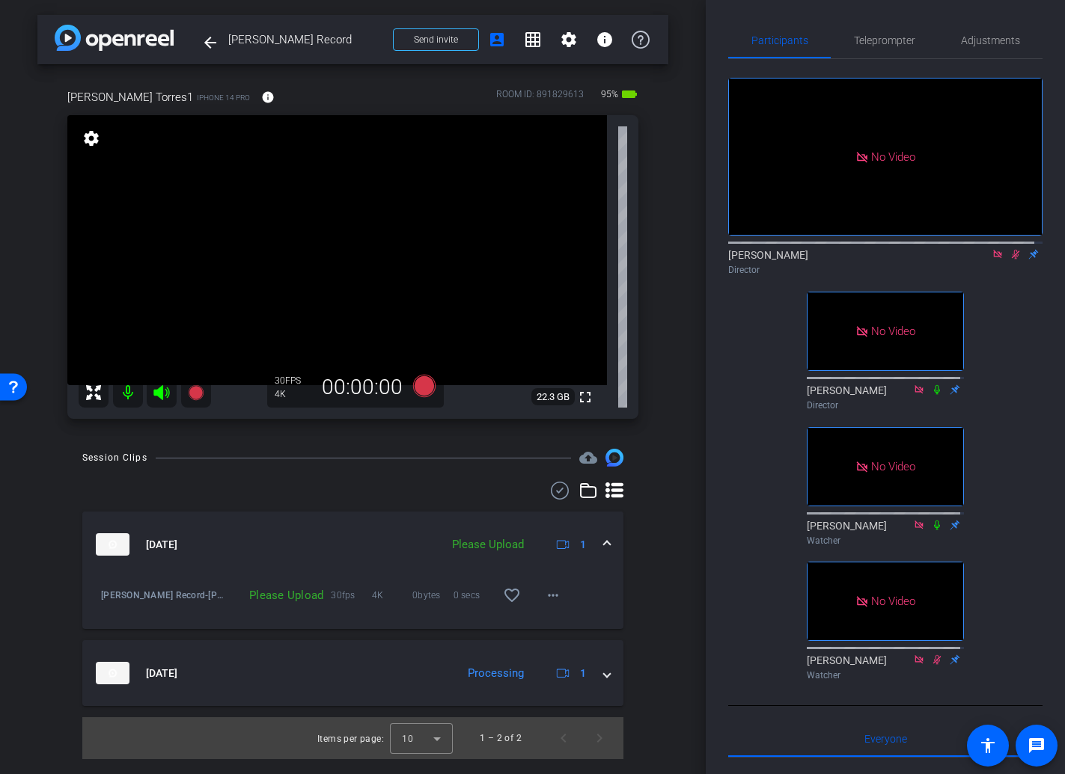
click at [1009, 249] on icon at bounding box center [1015, 254] width 12 height 10
click at [1012, 250] on icon at bounding box center [1015, 255] width 6 height 10
click at [882, 39] on span "Teleprompter" at bounding box center [884, 40] width 61 height 10
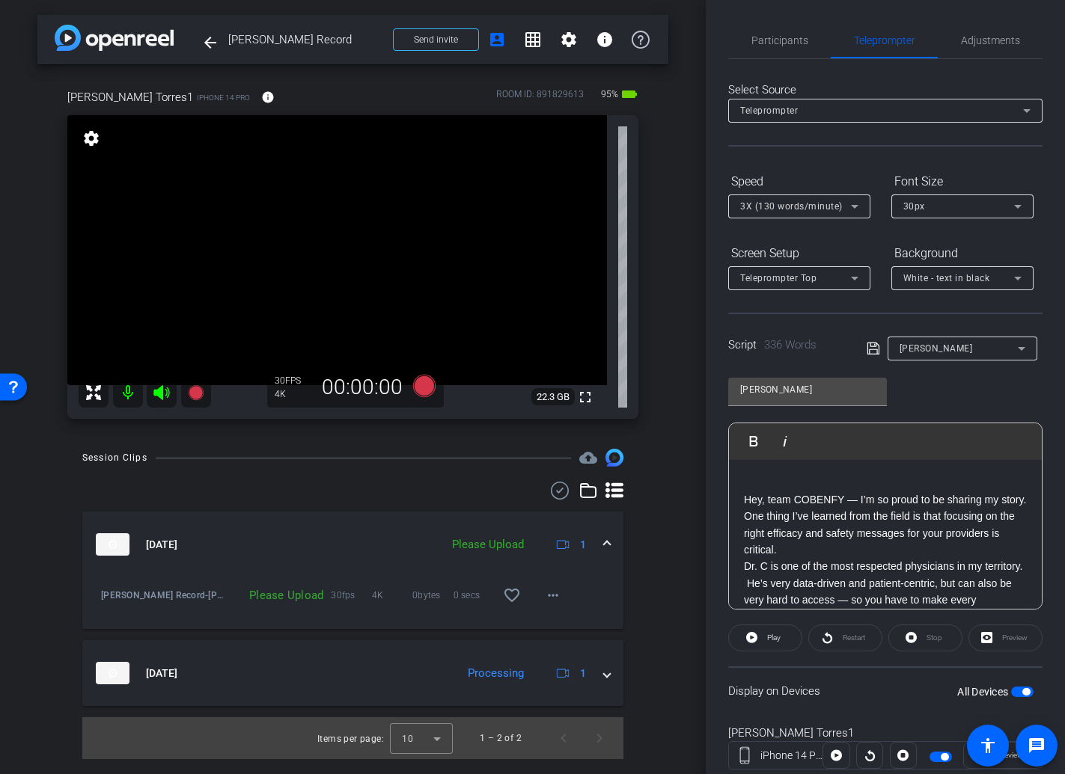
click at [863, 756] on div at bounding box center [869, 755] width 27 height 27
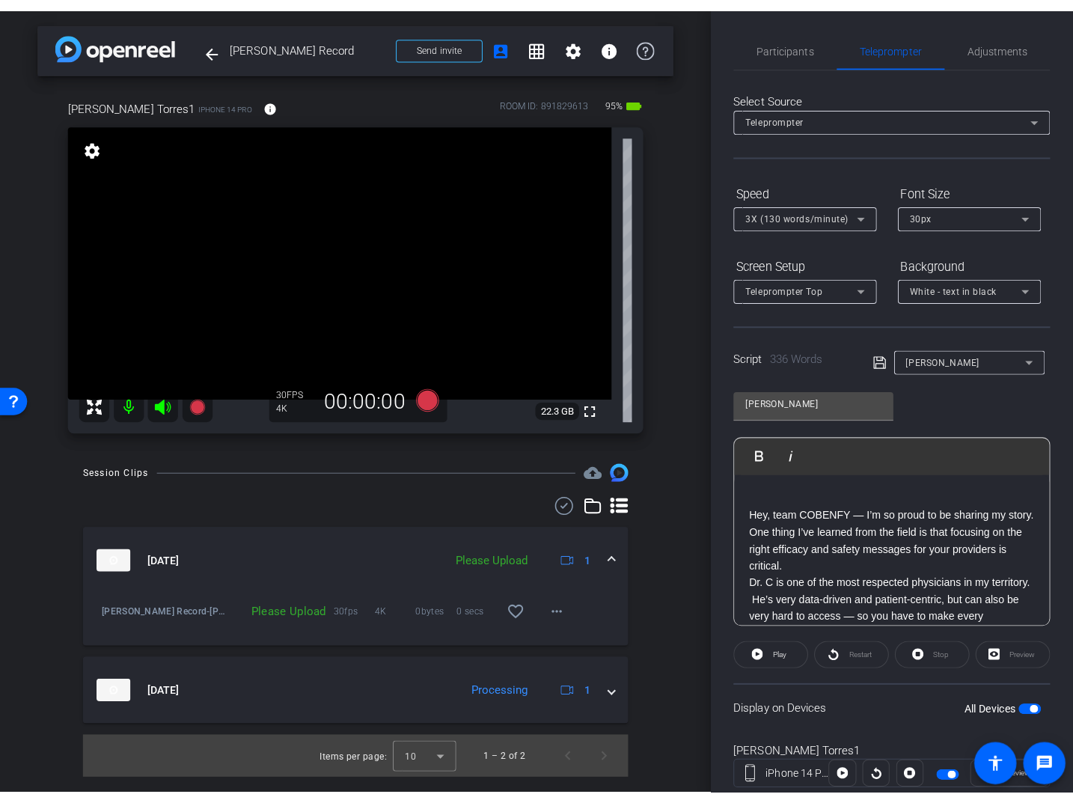
scroll to position [43, 0]
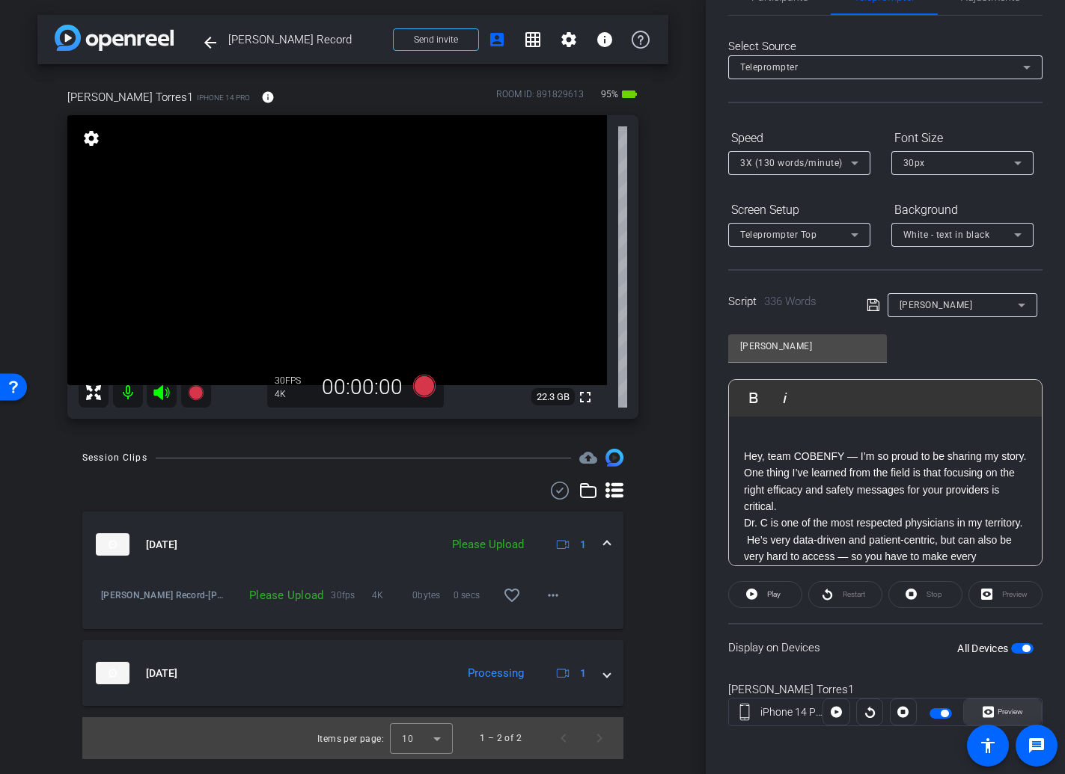
click at [1000, 715] on span "Preview" at bounding box center [1009, 712] width 25 height 8
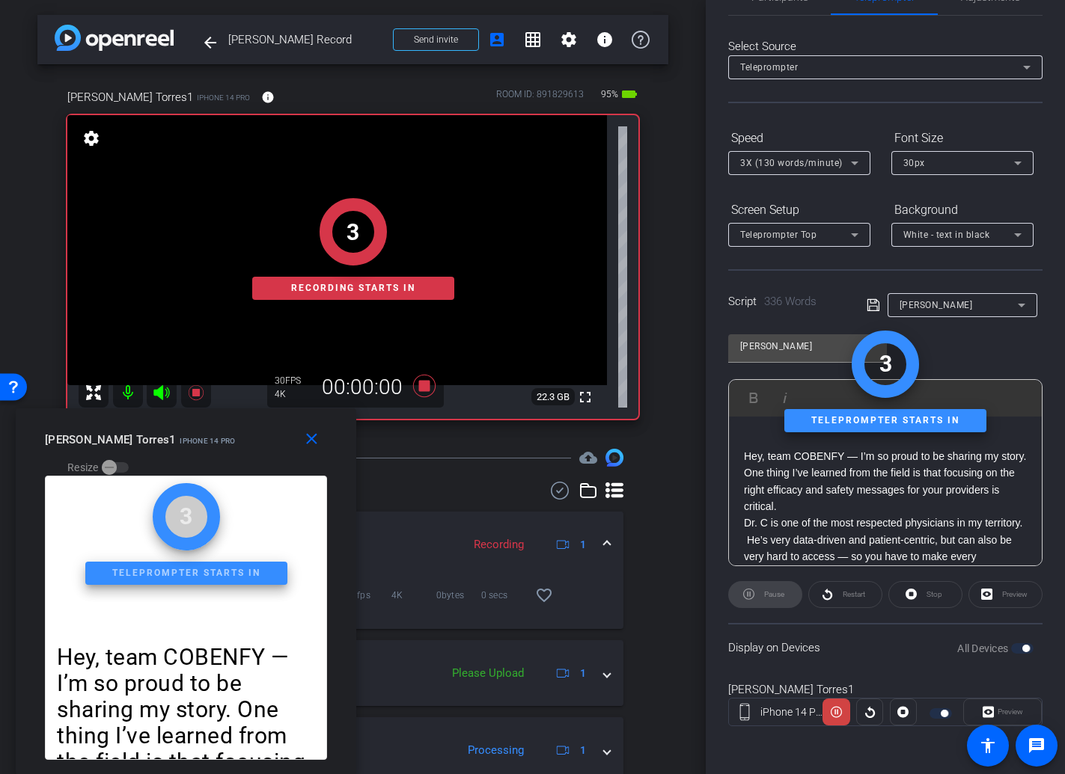
drag, startPoint x: 573, startPoint y: 215, endPoint x: 228, endPoint y: 461, distance: 423.3
click at [228, 461] on div "close [PERSON_NAME] Torres1 iPhone 14 Pro Resize" at bounding box center [186, 442] width 340 height 67
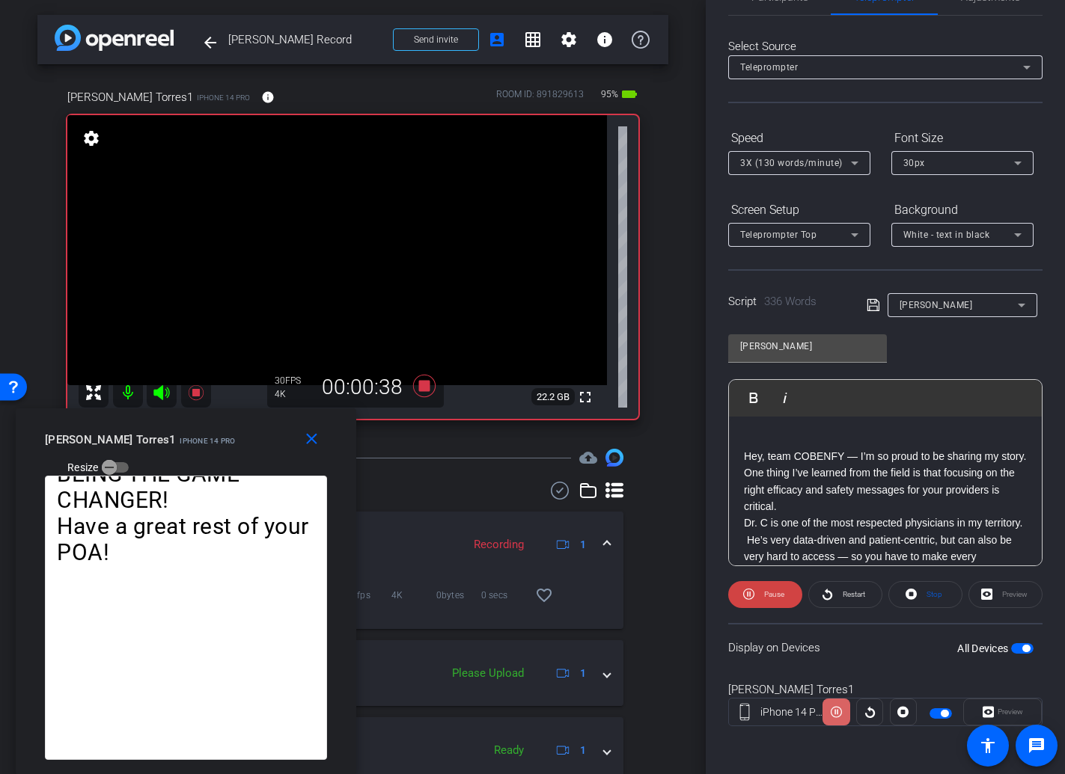
click at [833, 712] on icon at bounding box center [835, 712] width 11 height 22
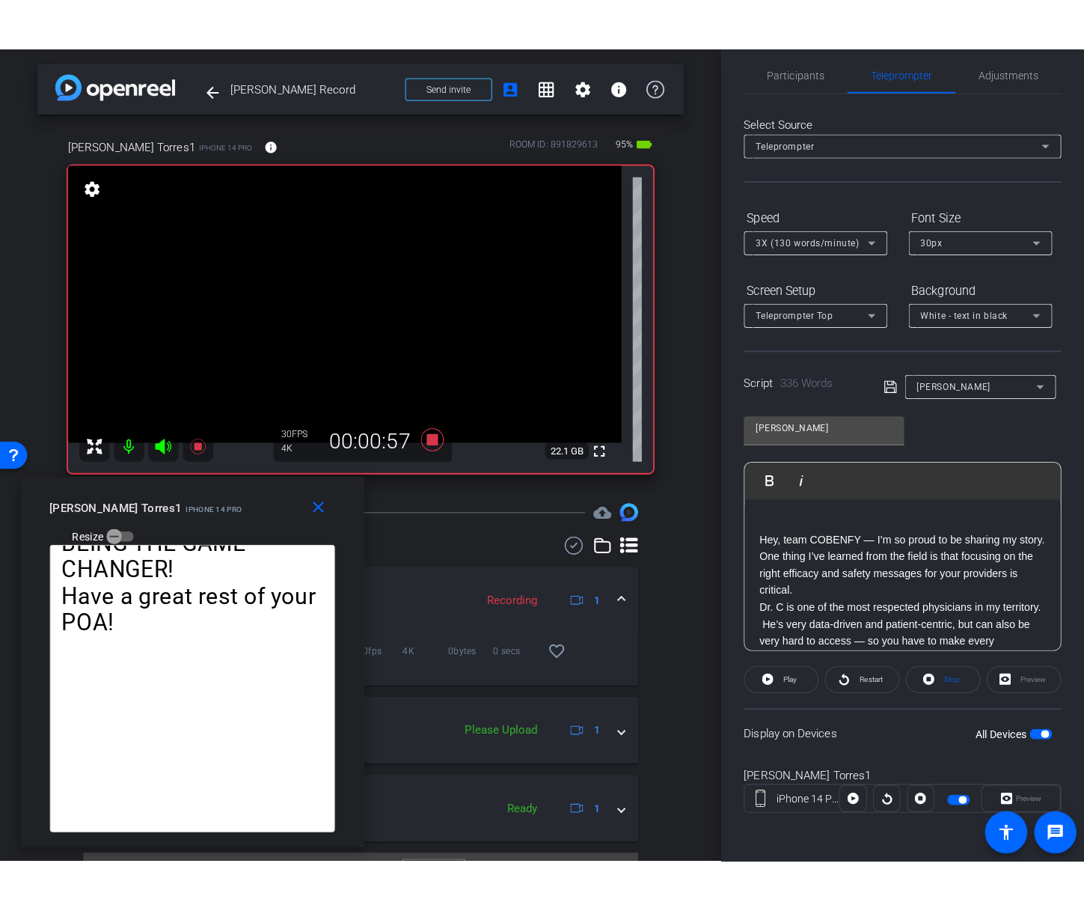
scroll to position [0, 0]
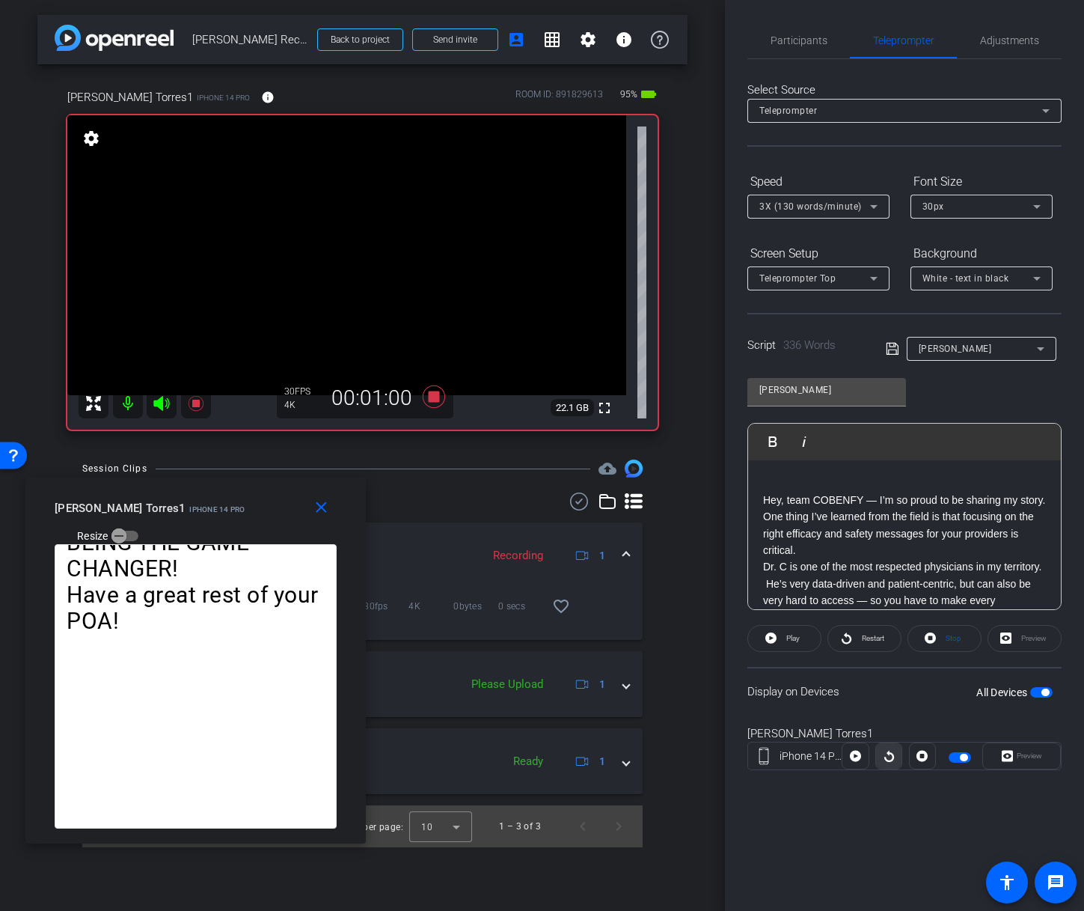
click at [887, 757] on icon at bounding box center [889, 755] width 11 height 22
click at [858, 753] on icon at bounding box center [855, 755] width 11 height 22
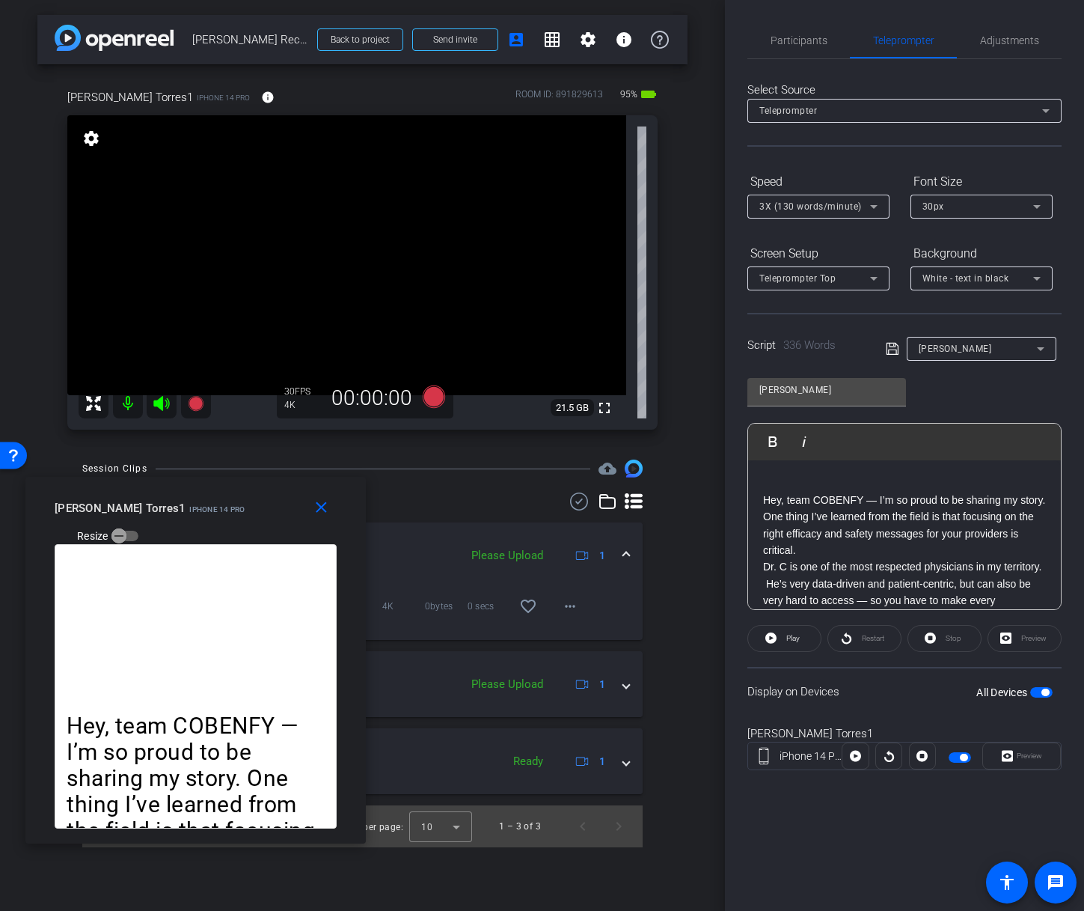
click at [960, 749] on mat-slide-toggle at bounding box center [961, 756] width 25 height 18
click at [960, 757] on span "button" at bounding box center [963, 756] width 7 height 7
click at [890, 761] on div at bounding box center [888, 755] width 27 height 27
click at [890, 756] on div at bounding box center [888, 755] width 27 height 27
click at [887, 755] on div at bounding box center [888, 755] width 27 height 27
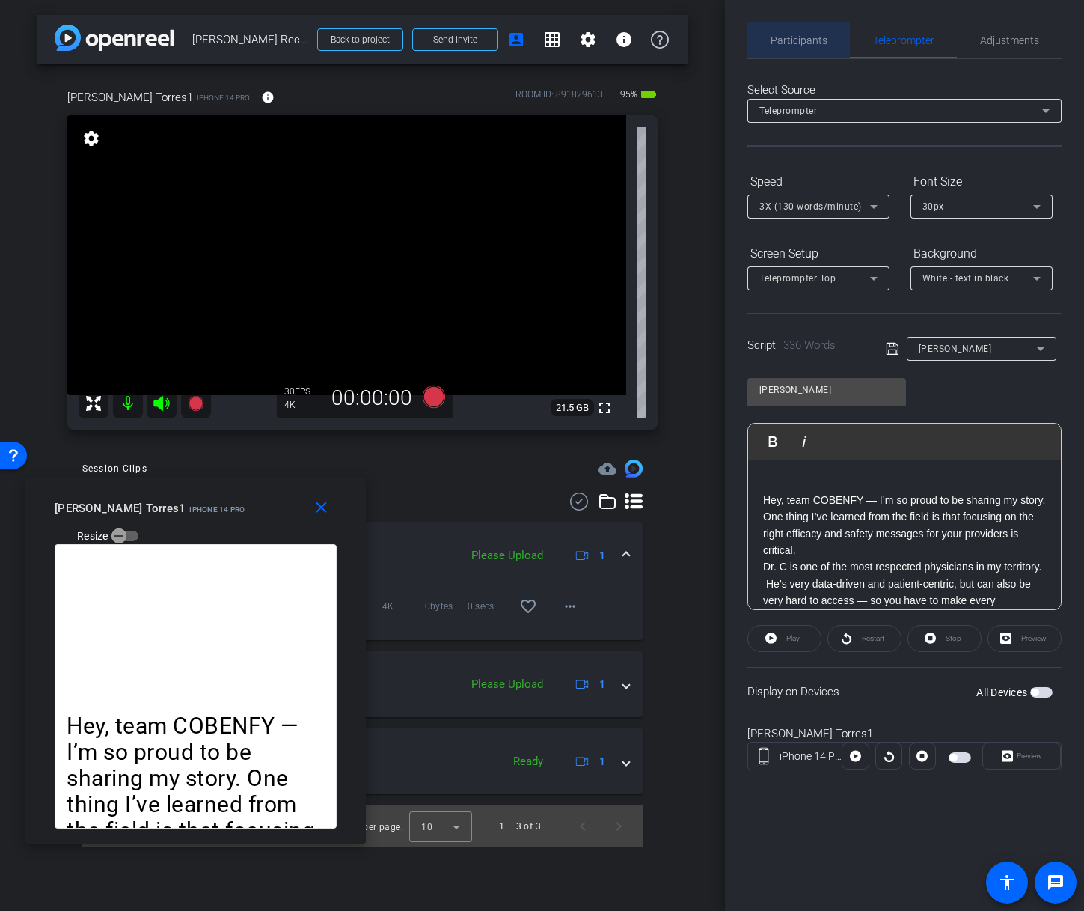
click at [804, 42] on span "Participants" at bounding box center [799, 40] width 57 height 10
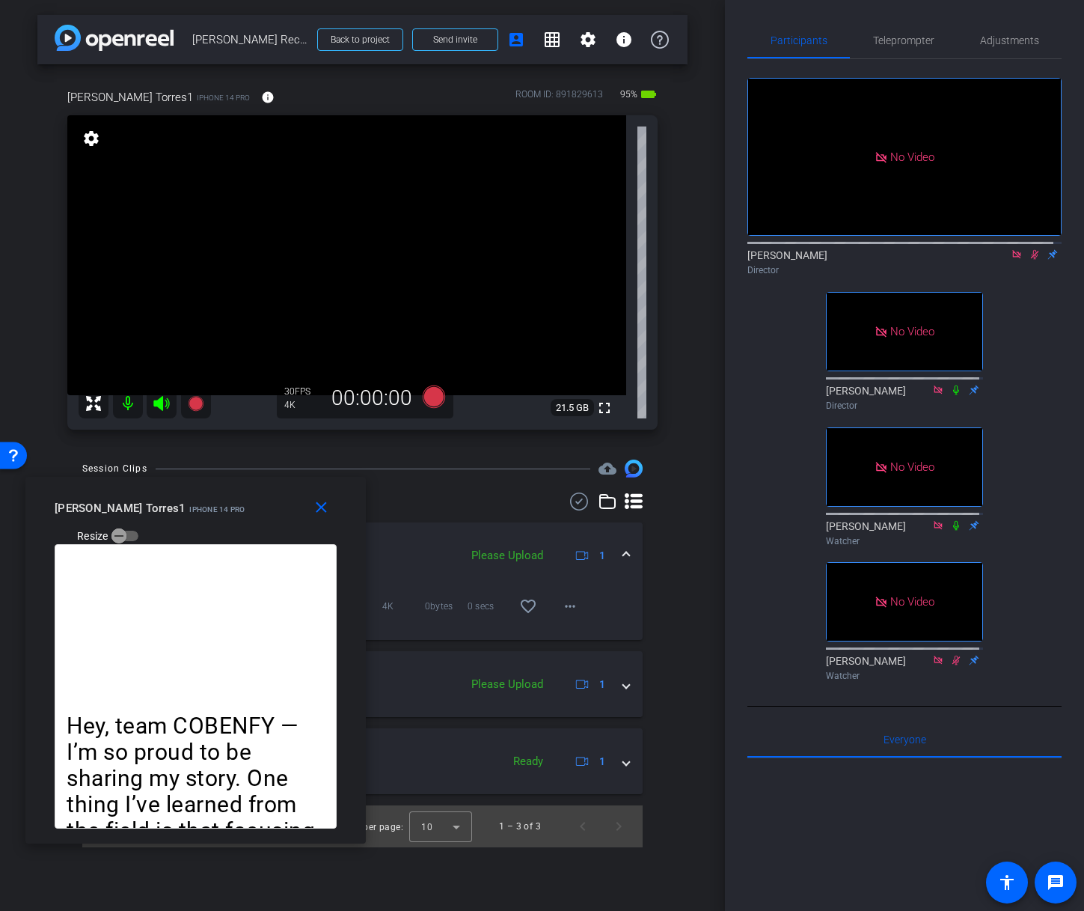
click at [1031, 250] on icon at bounding box center [1035, 255] width 8 height 10
click at [894, 39] on span "Teleprompter" at bounding box center [903, 40] width 61 height 10
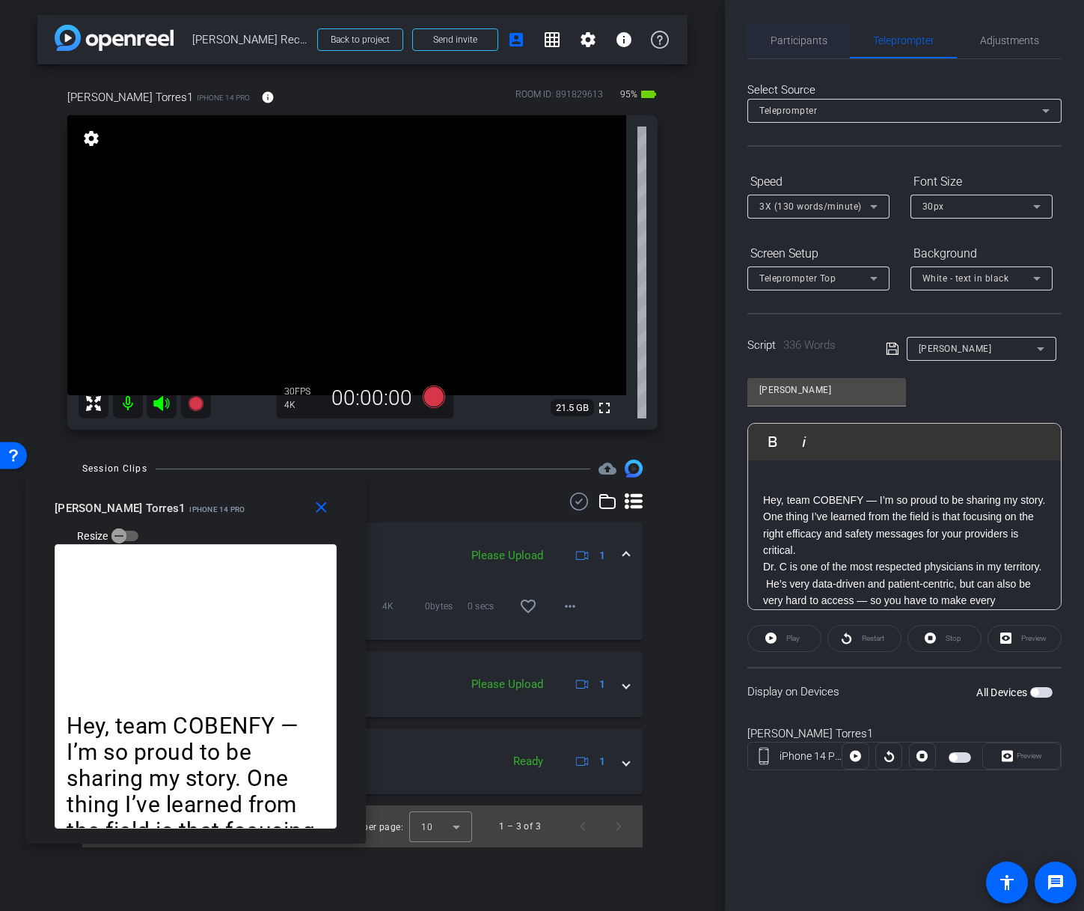
click at [797, 45] on span "Participants" at bounding box center [799, 40] width 57 height 10
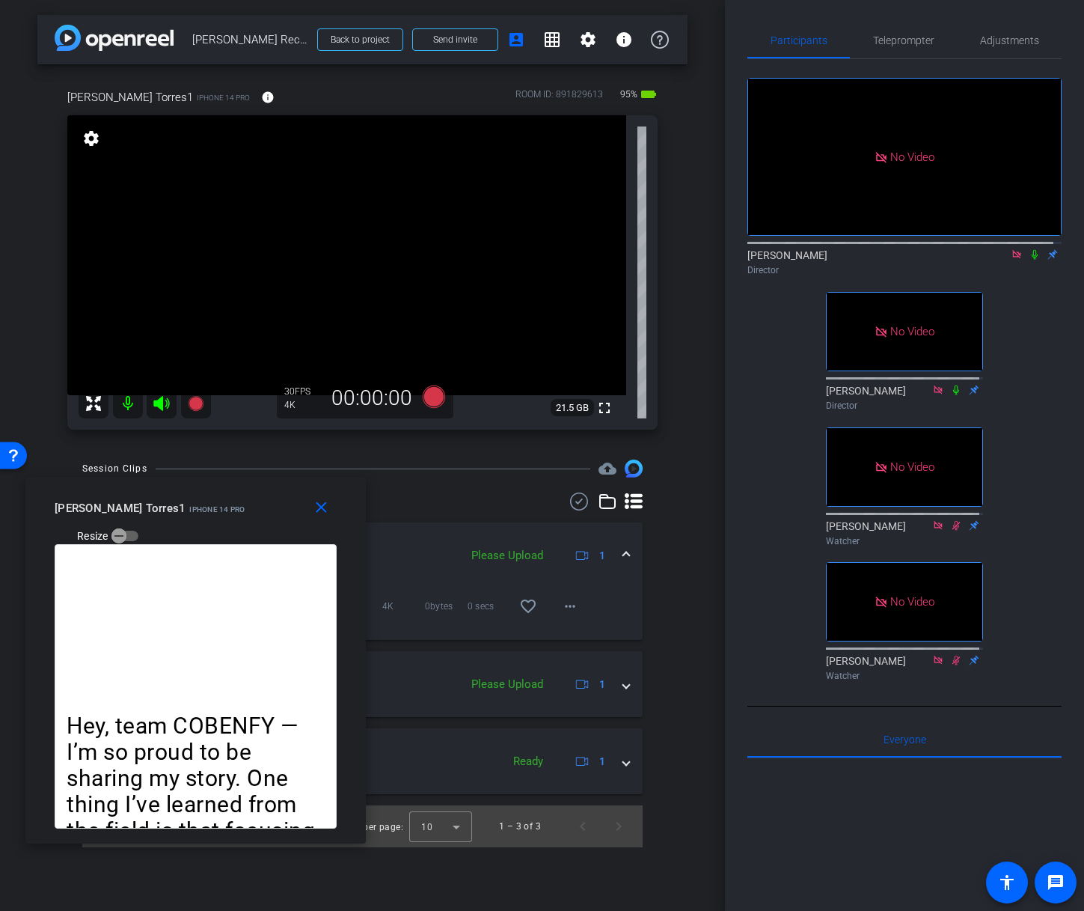
click at [1029, 249] on icon at bounding box center [1035, 254] width 12 height 10
click at [908, 40] on span "Teleprompter" at bounding box center [903, 40] width 61 height 10
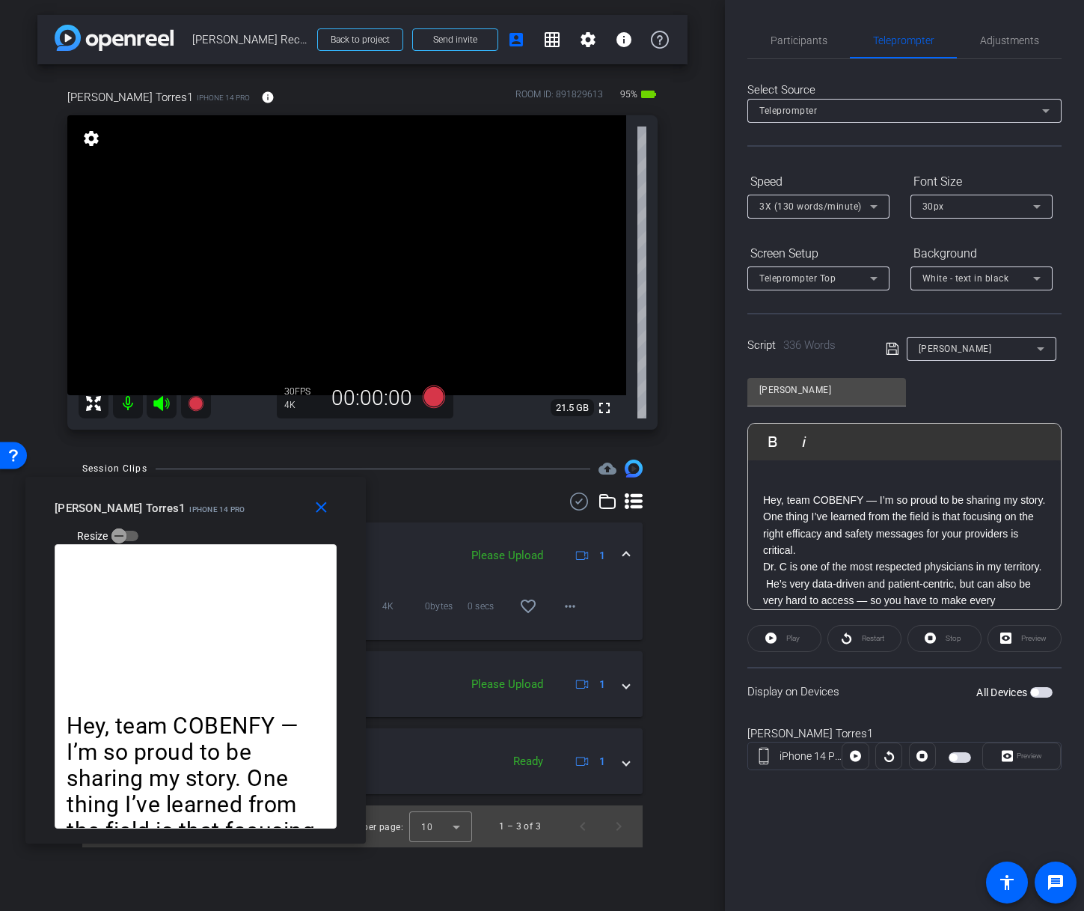
click at [961, 756] on span "button" at bounding box center [960, 757] width 22 height 10
click at [890, 758] on div at bounding box center [888, 755] width 27 height 27
click at [887, 760] on div at bounding box center [888, 755] width 27 height 27
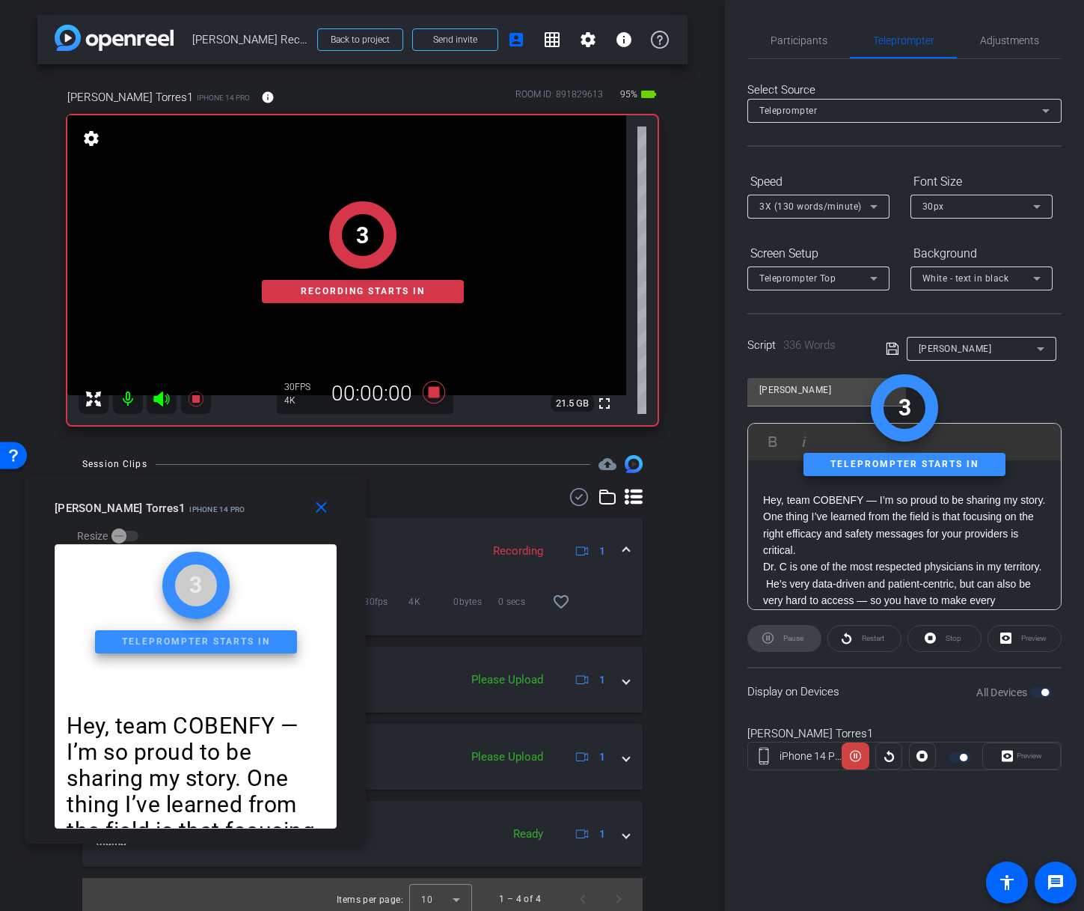
click at [892, 756] on div at bounding box center [888, 755] width 27 height 27
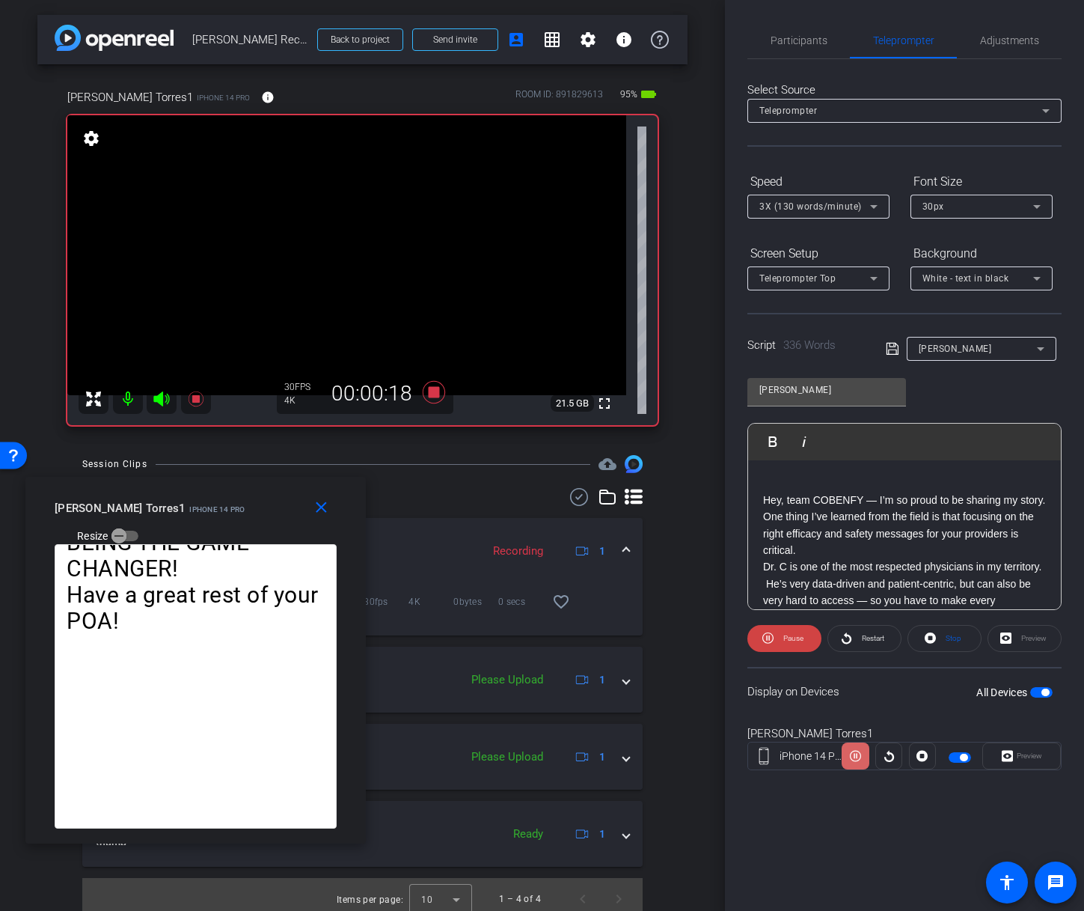
click at [857, 757] on icon at bounding box center [855, 755] width 11 height 11
click at [893, 762] on icon at bounding box center [889, 755] width 11 height 22
click at [857, 760] on icon at bounding box center [855, 755] width 11 height 11
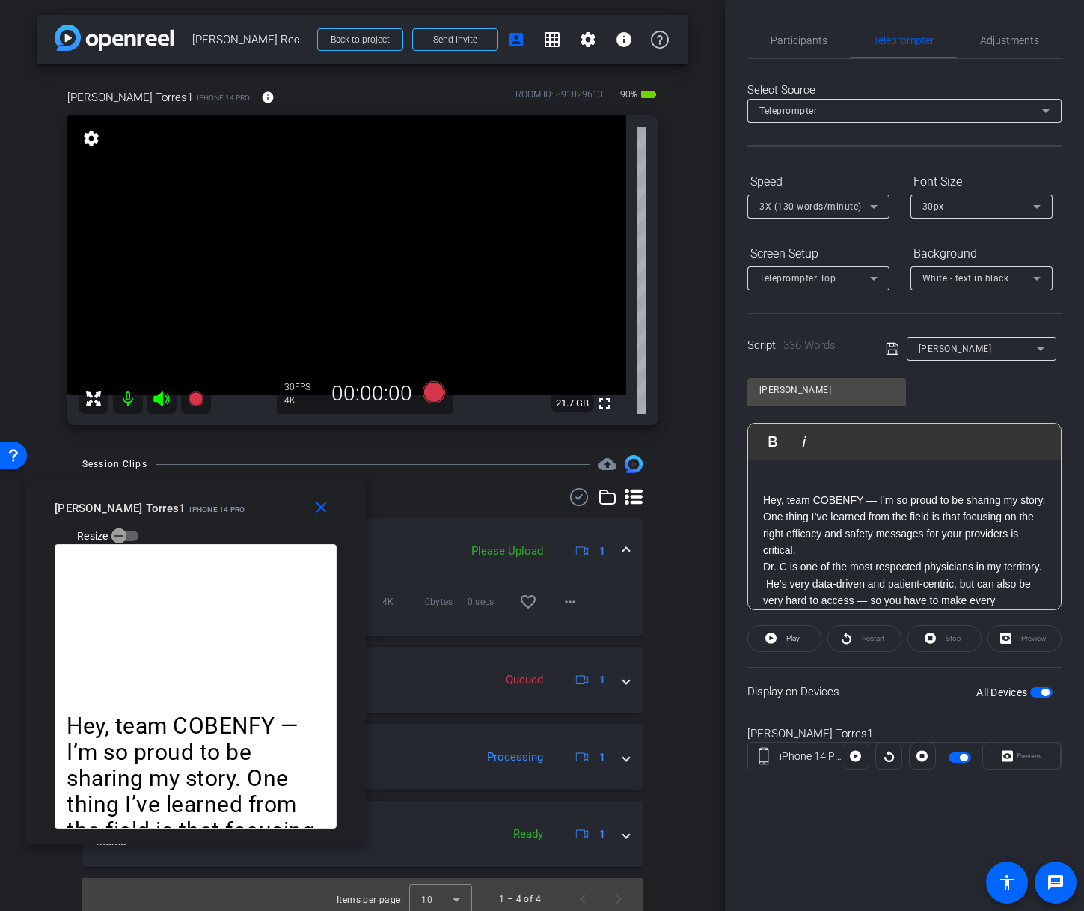
click at [964, 758] on span "button" at bounding box center [963, 756] width 7 height 7
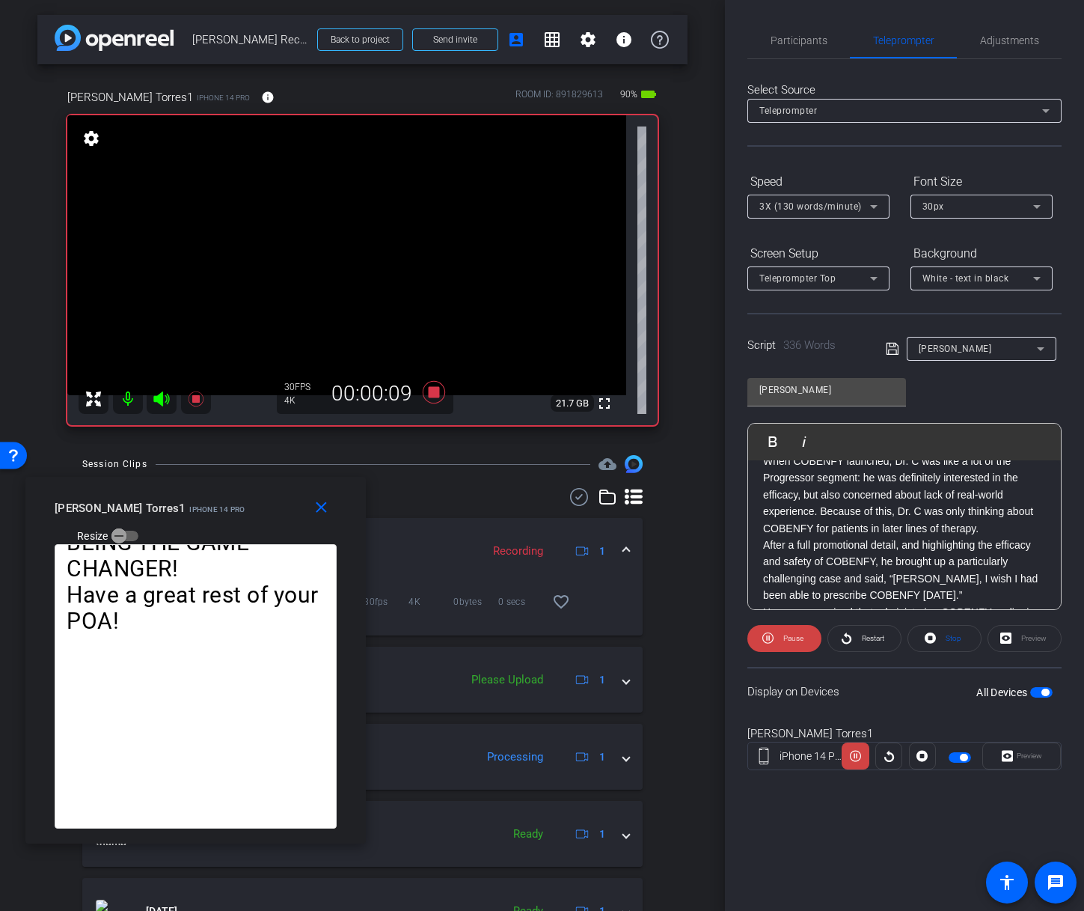
scroll to position [165, 0]
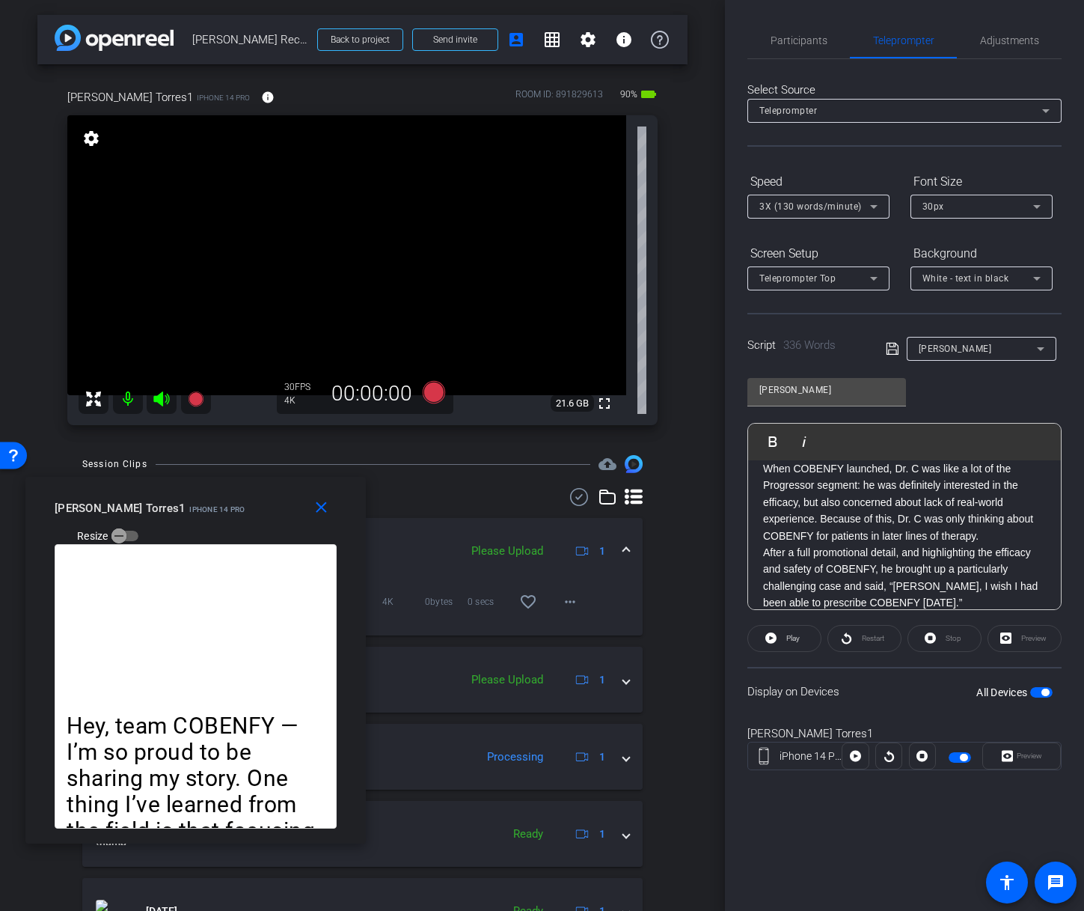
click at [951, 756] on span "button" at bounding box center [960, 757] width 22 height 10
click at [963, 756] on span "button" at bounding box center [960, 757] width 22 height 10
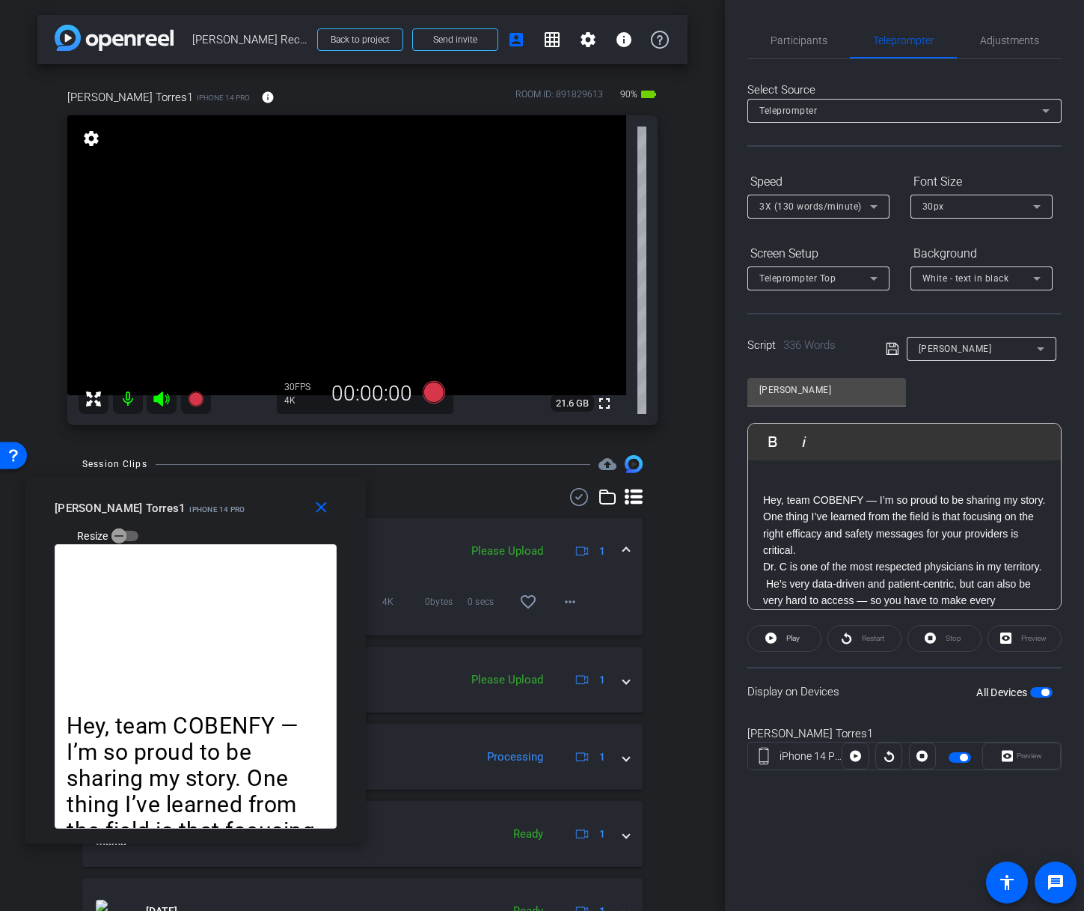
click at [890, 756] on div at bounding box center [888, 755] width 27 height 27
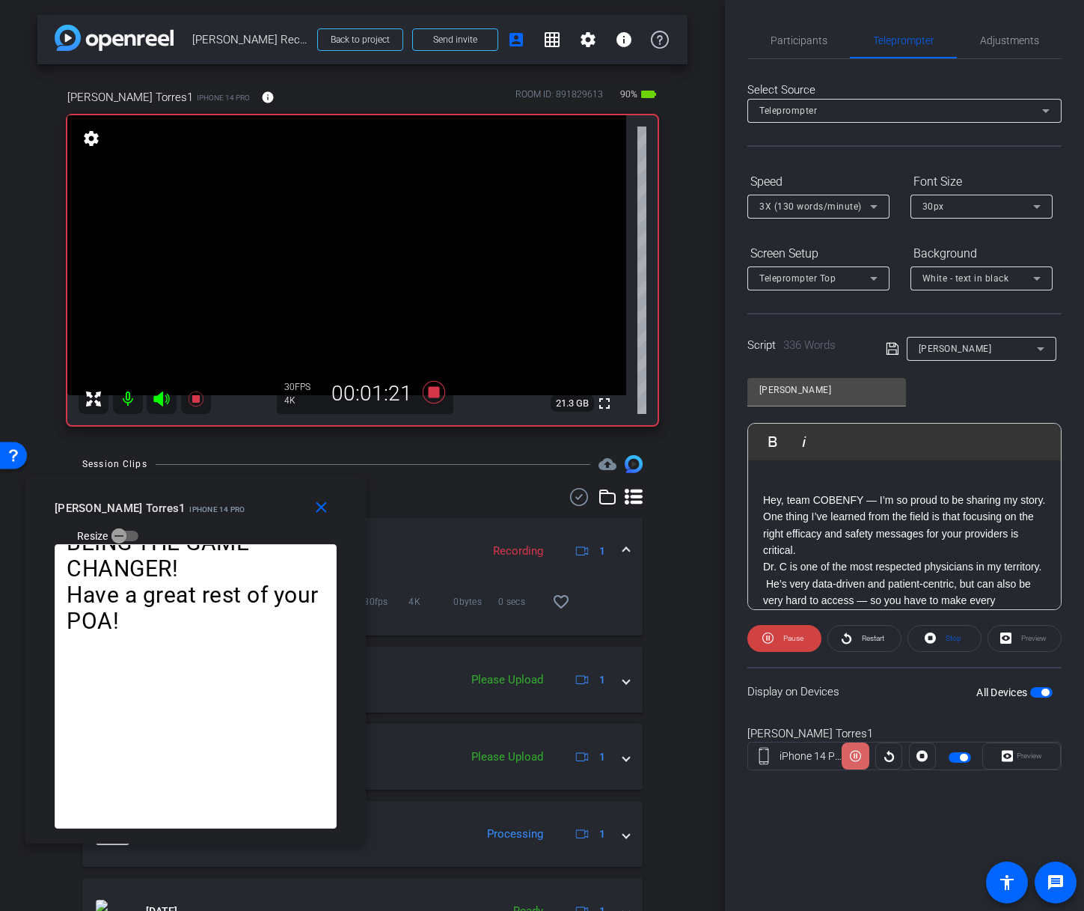
click at [855, 757] on icon at bounding box center [855, 755] width 11 height 22
click at [884, 757] on icon at bounding box center [889, 755] width 11 height 22
click at [857, 759] on icon at bounding box center [855, 755] width 11 height 22
click at [805, 39] on span "Participants" at bounding box center [799, 40] width 57 height 10
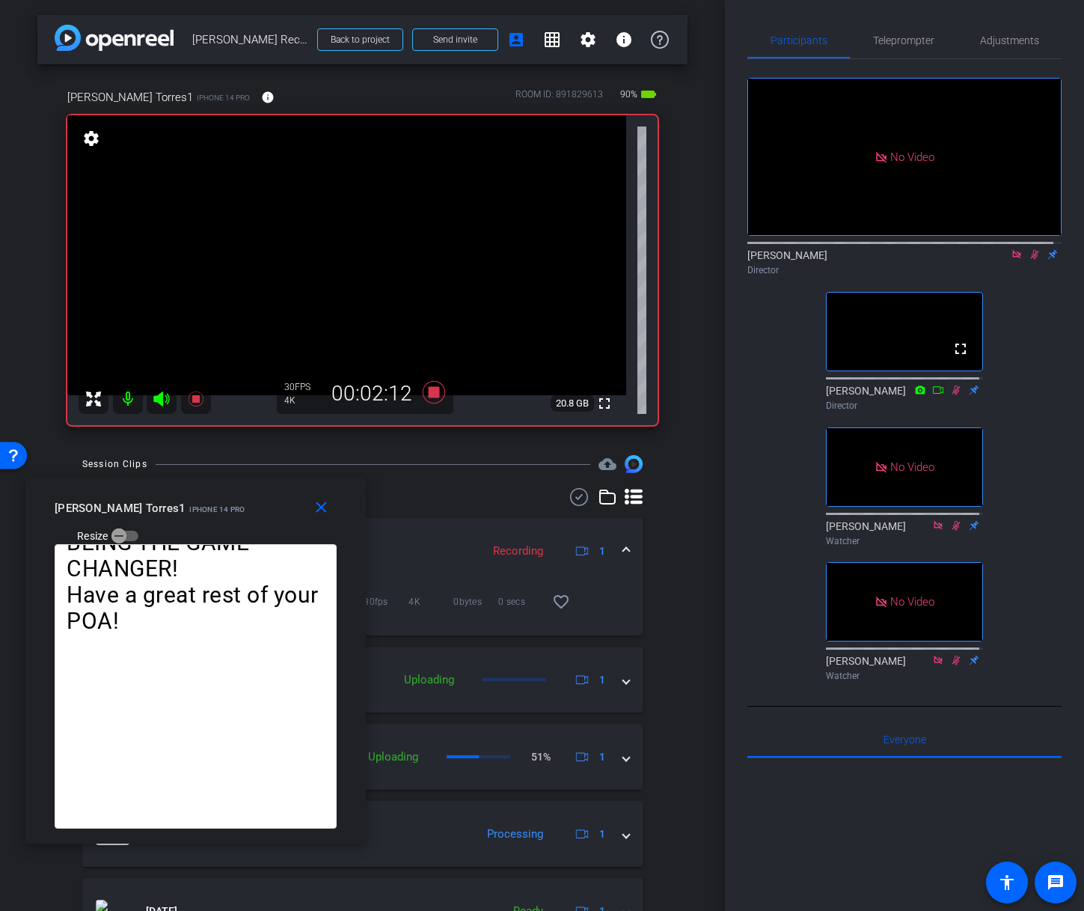
click at [1029, 249] on icon at bounding box center [1035, 254] width 12 height 10
click at [1032, 250] on icon at bounding box center [1035, 255] width 6 height 10
click at [888, 35] on span "Teleprompter" at bounding box center [903, 40] width 61 height 10
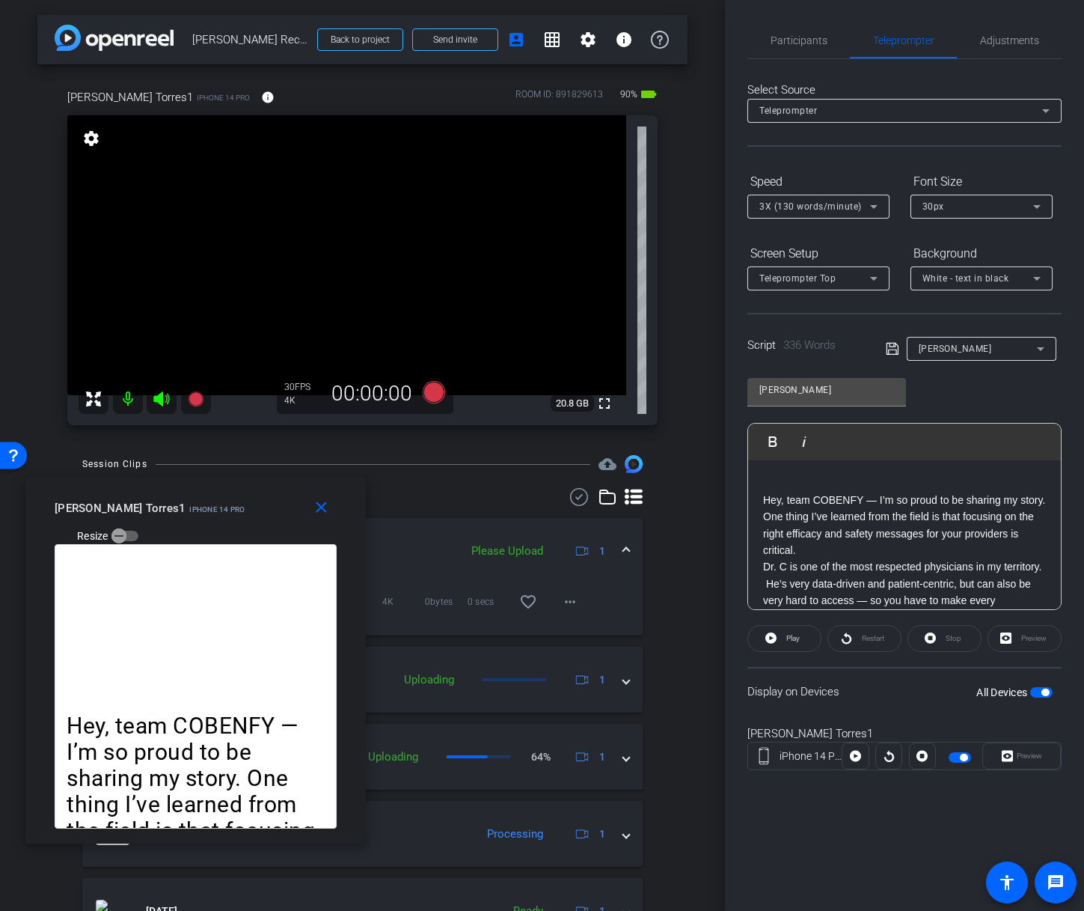
click at [842, 205] on span "3X (130 words/minute)" at bounding box center [810, 206] width 103 height 10
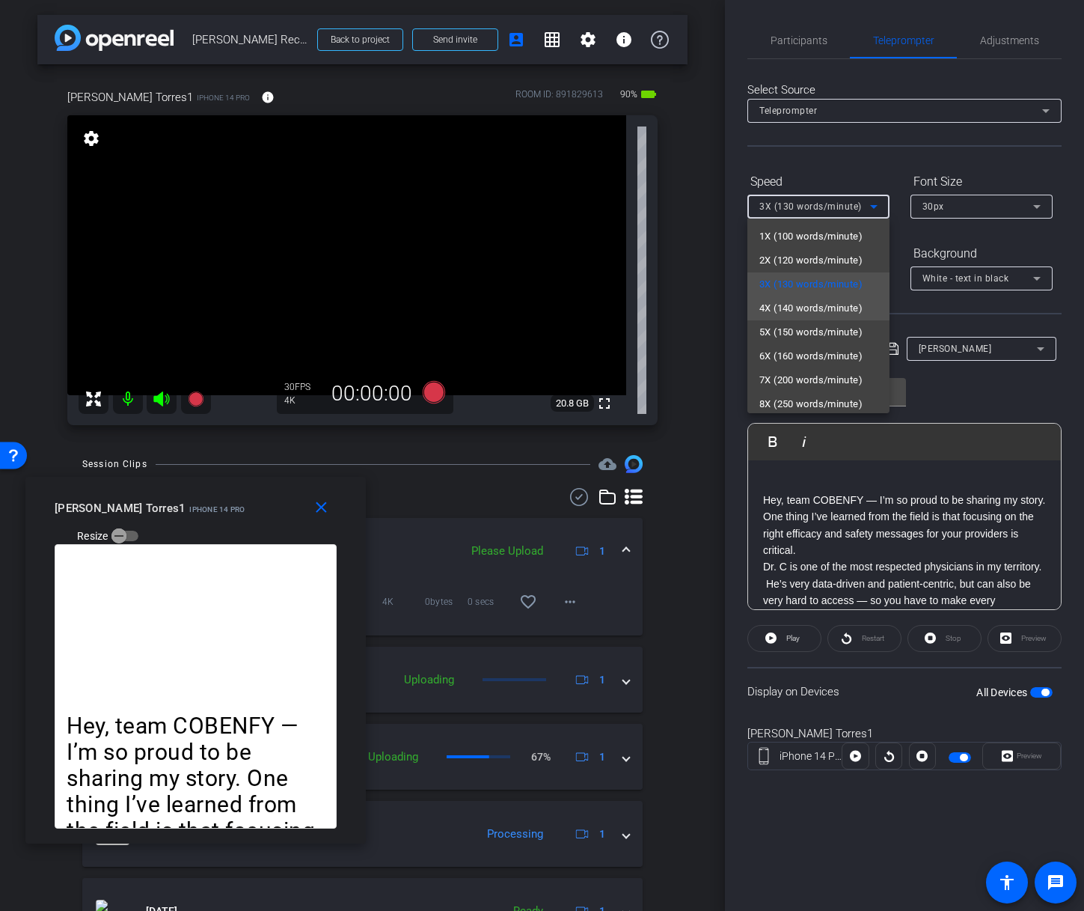
click at [833, 307] on span "4X (140 words/minute)" at bounding box center [810, 308] width 103 height 18
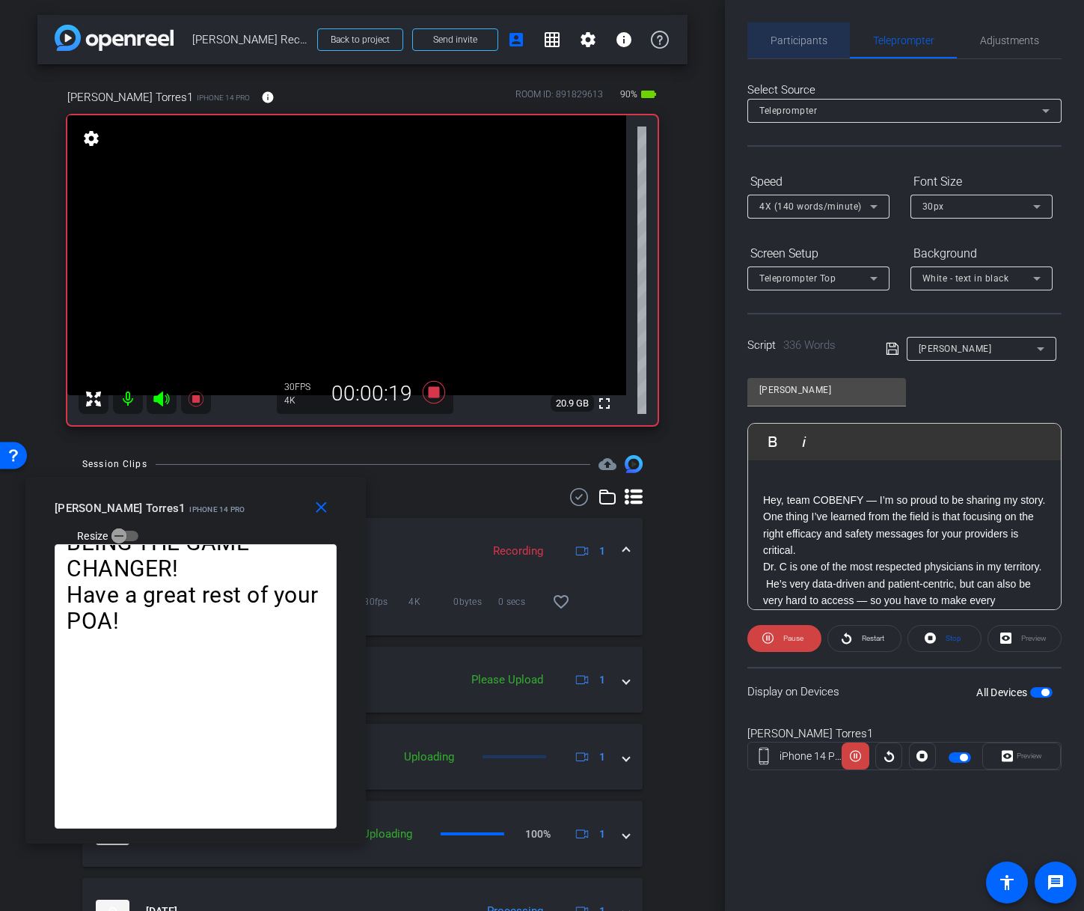
click at [797, 32] on span "Participants" at bounding box center [799, 40] width 57 height 36
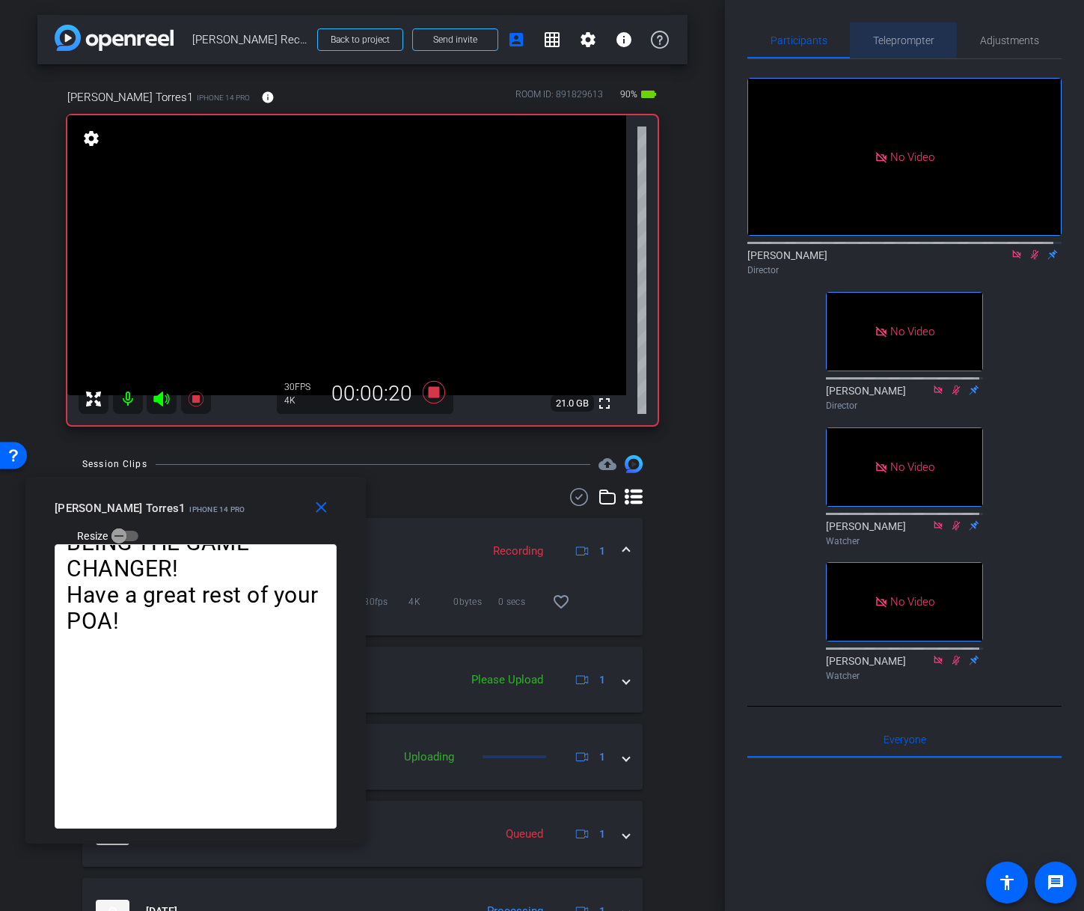
click at [884, 38] on span "Teleprompter" at bounding box center [903, 40] width 61 height 10
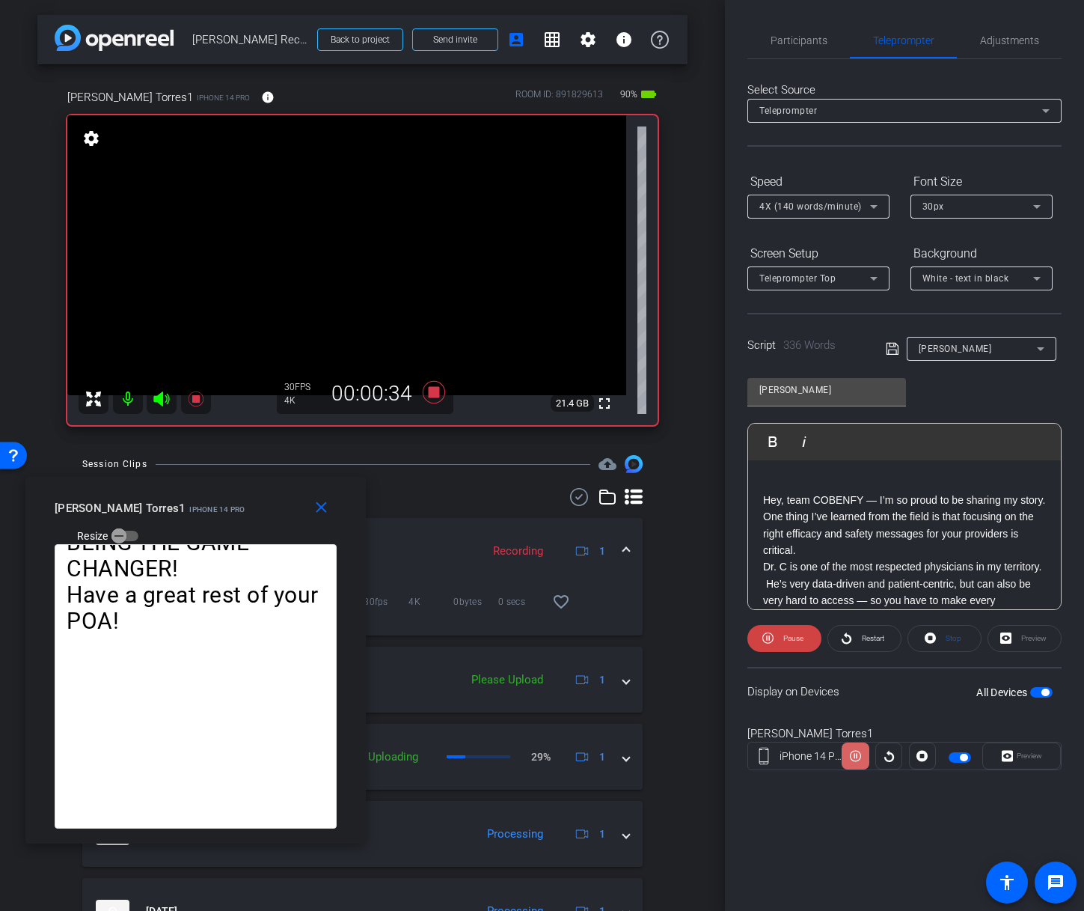
click at [855, 756] on icon at bounding box center [855, 755] width 11 height 22
click at [885, 759] on icon at bounding box center [889, 755] width 10 height 11
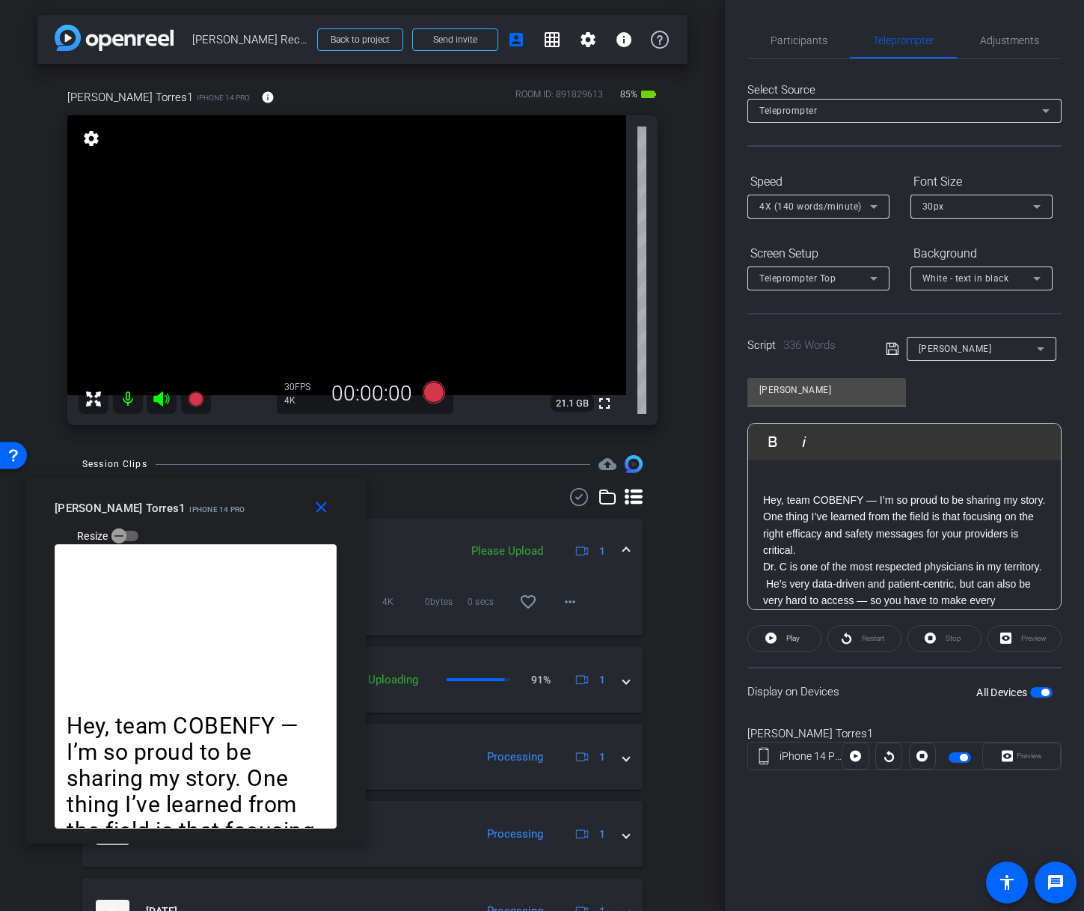
click at [961, 756] on span "button" at bounding box center [963, 756] width 7 height 7
click at [509, 548] on div "Please Upload" at bounding box center [507, 550] width 87 height 17
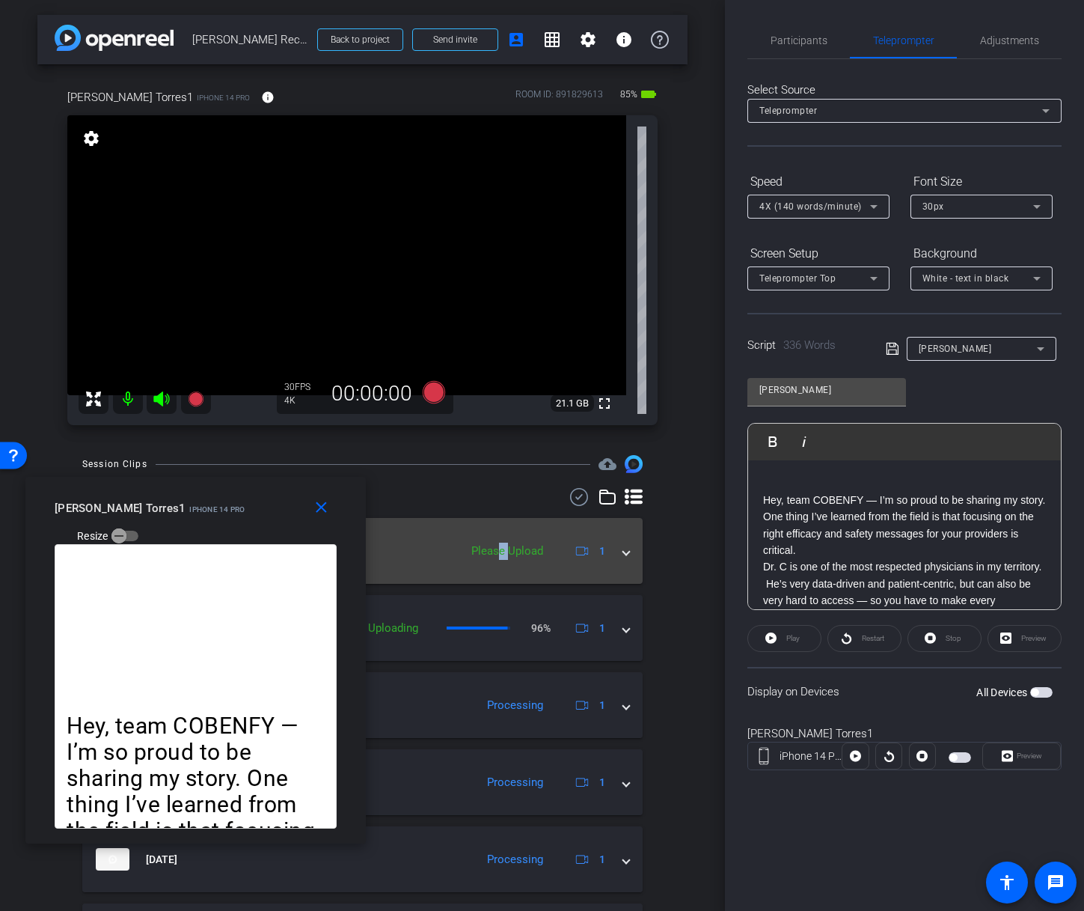
click at [491, 547] on div "Please Upload" at bounding box center [507, 550] width 87 height 17
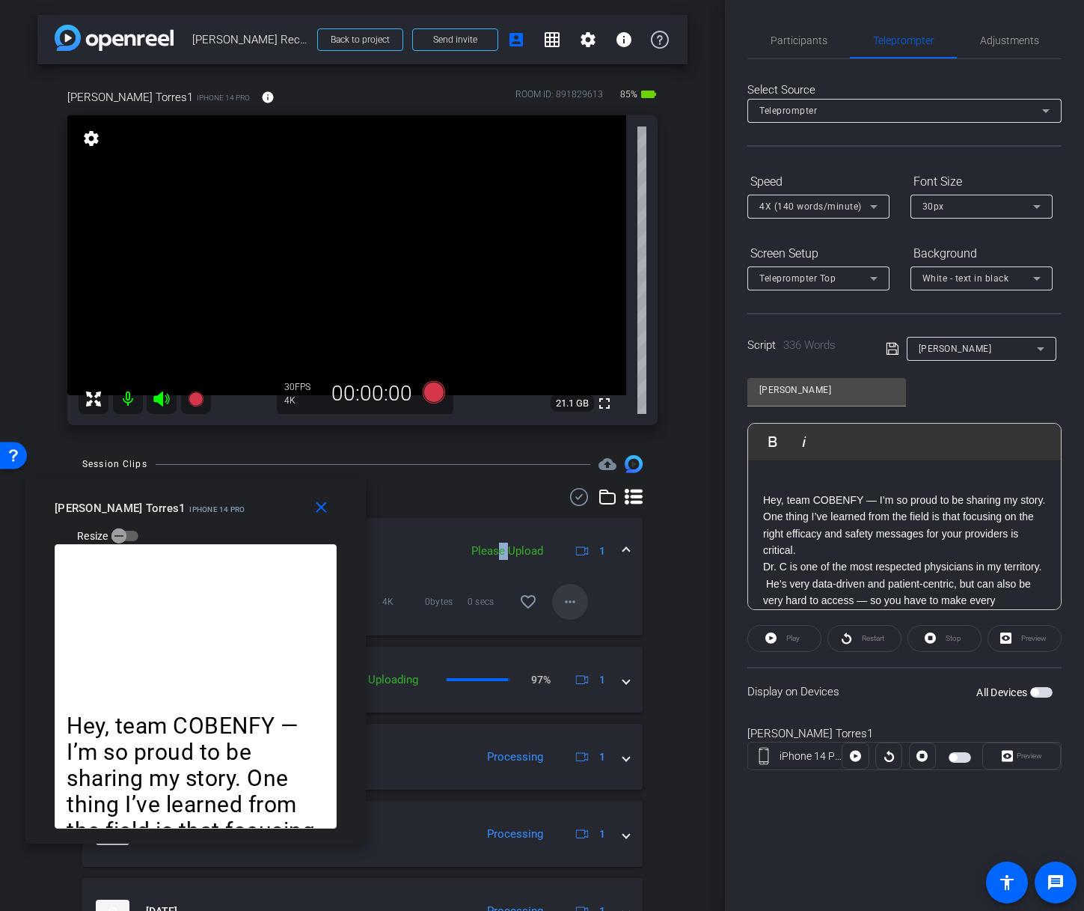
click at [566, 599] on mat-icon "more_horiz" at bounding box center [570, 602] width 18 height 18
click at [500, 531] on div at bounding box center [542, 455] width 1084 height 911
click at [320, 507] on mat-icon "close" at bounding box center [321, 507] width 19 height 19
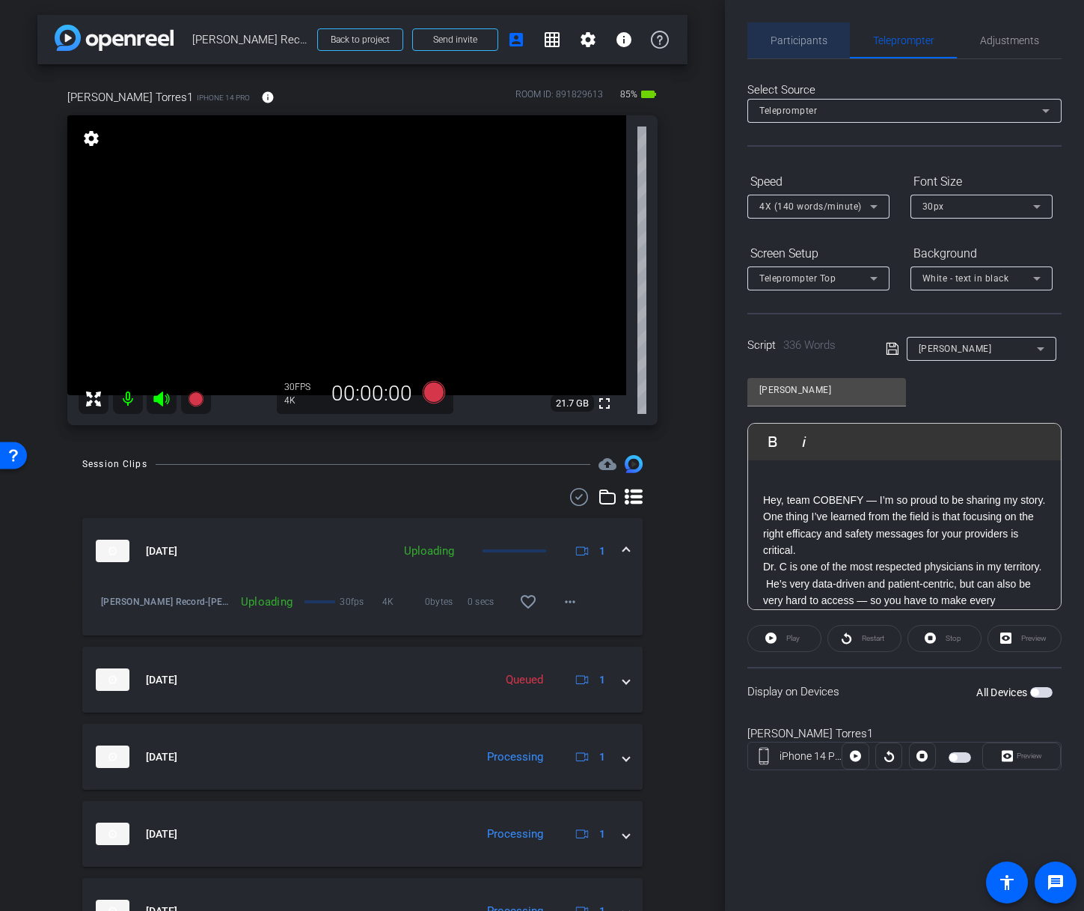
click at [790, 41] on span "Participants" at bounding box center [799, 40] width 57 height 10
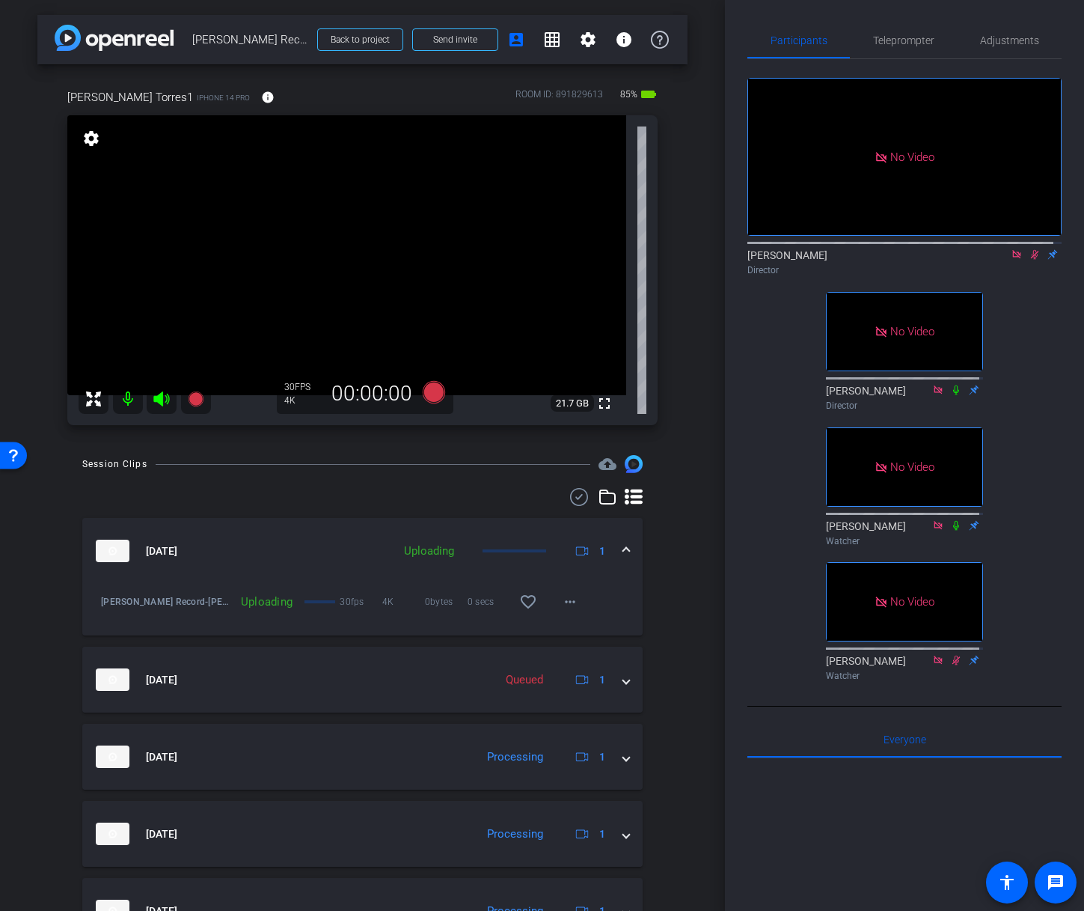
click at [1029, 249] on icon at bounding box center [1035, 254] width 12 height 10
click at [1011, 249] on icon at bounding box center [1017, 254] width 12 height 10
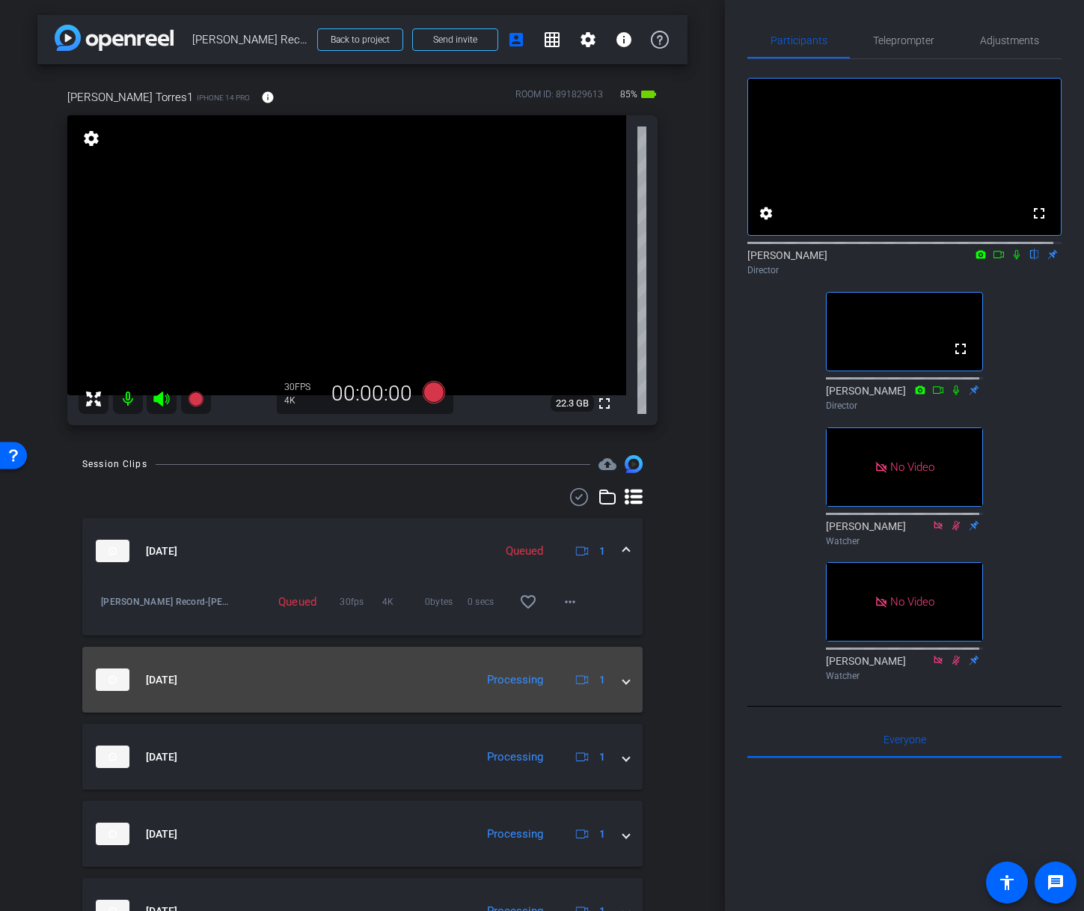
click at [623, 679] on span at bounding box center [626, 680] width 6 height 16
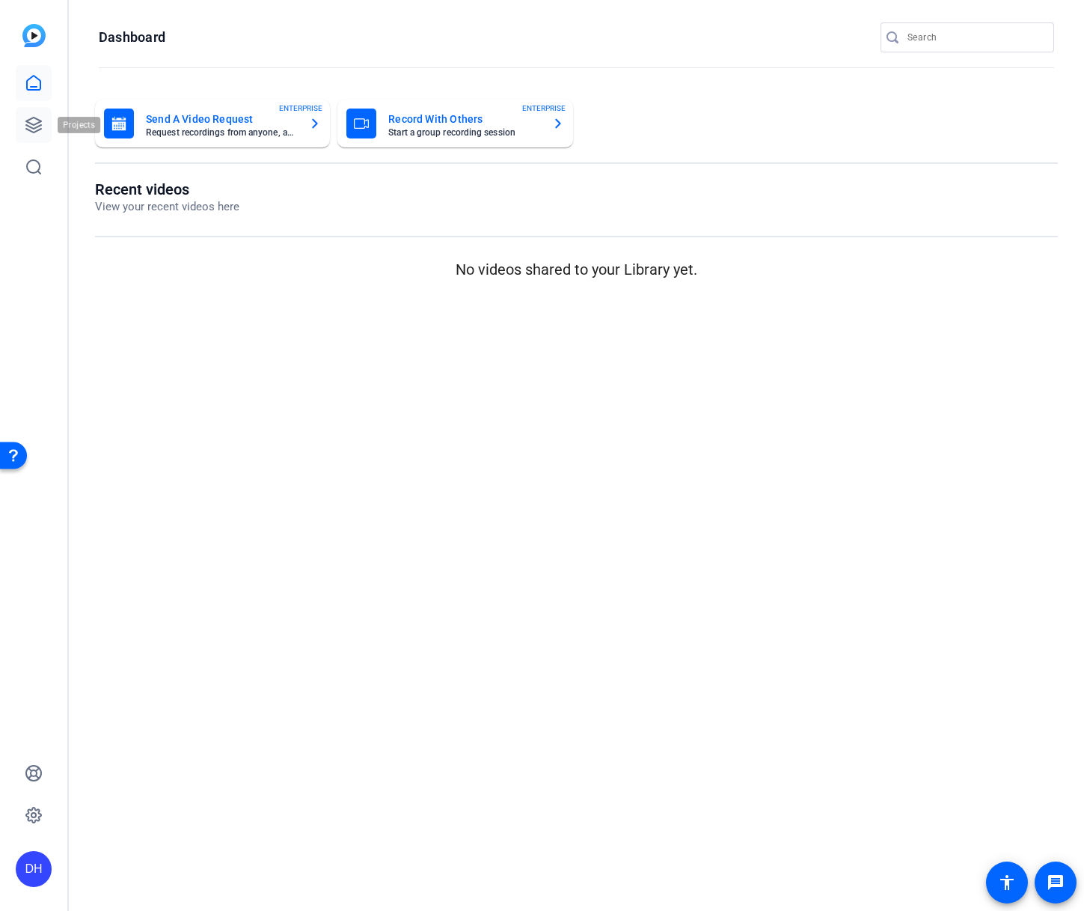
click at [34, 122] on icon at bounding box center [34, 125] width 18 height 18
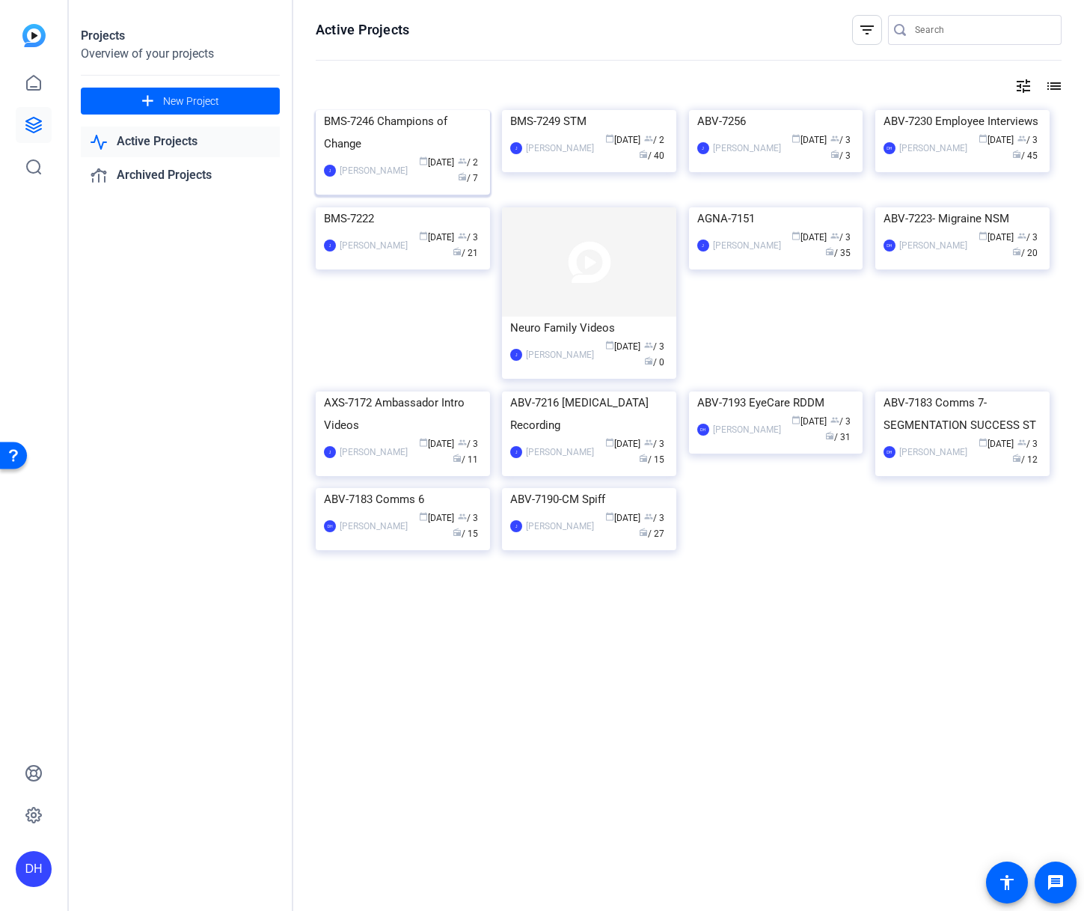
click at [381, 155] on div "BMS-7246 Champions of Change" at bounding box center [403, 132] width 158 height 45
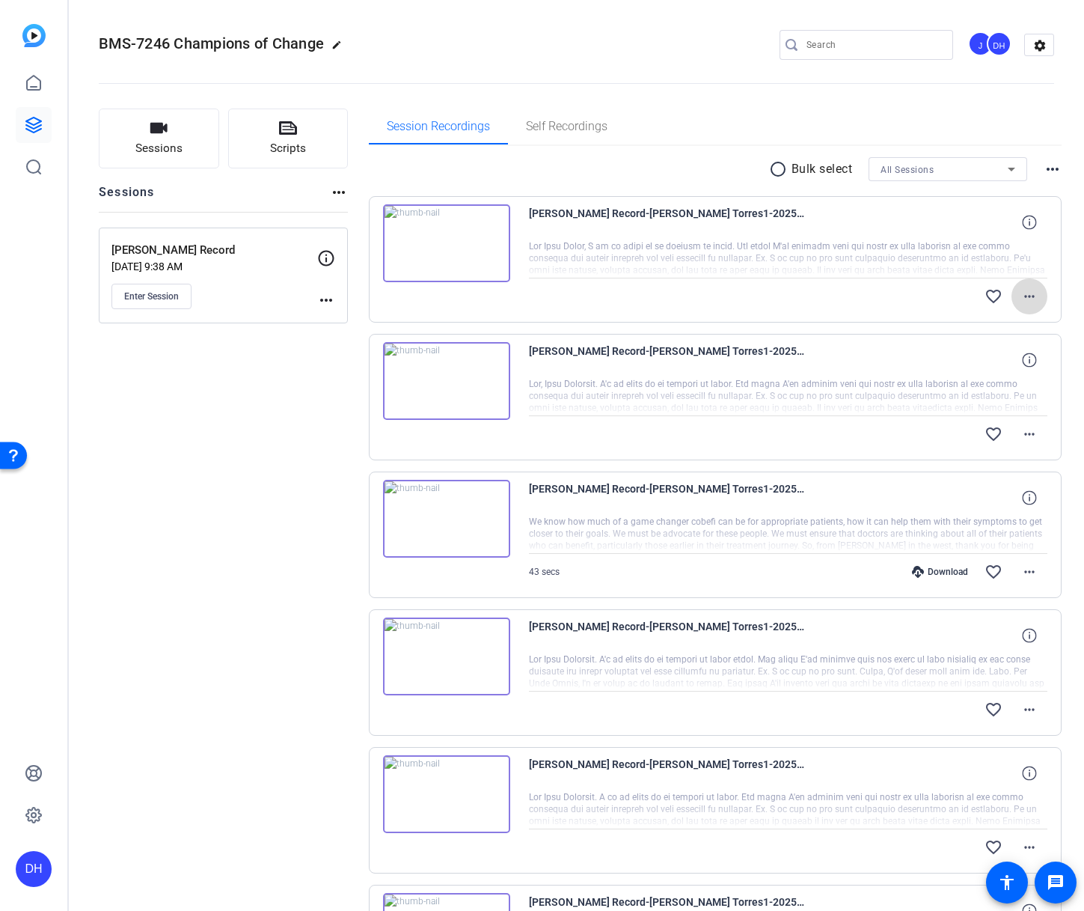
click at [1021, 295] on mat-icon "more_horiz" at bounding box center [1030, 296] width 18 height 18
click at [978, 329] on span "Download Original" at bounding box center [982, 328] width 90 height 18
click at [1024, 431] on mat-icon "more_horiz" at bounding box center [1030, 434] width 18 height 18
click at [979, 463] on span "Download Original" at bounding box center [982, 465] width 90 height 18
click at [1021, 569] on mat-icon "more_horiz" at bounding box center [1030, 572] width 18 height 18
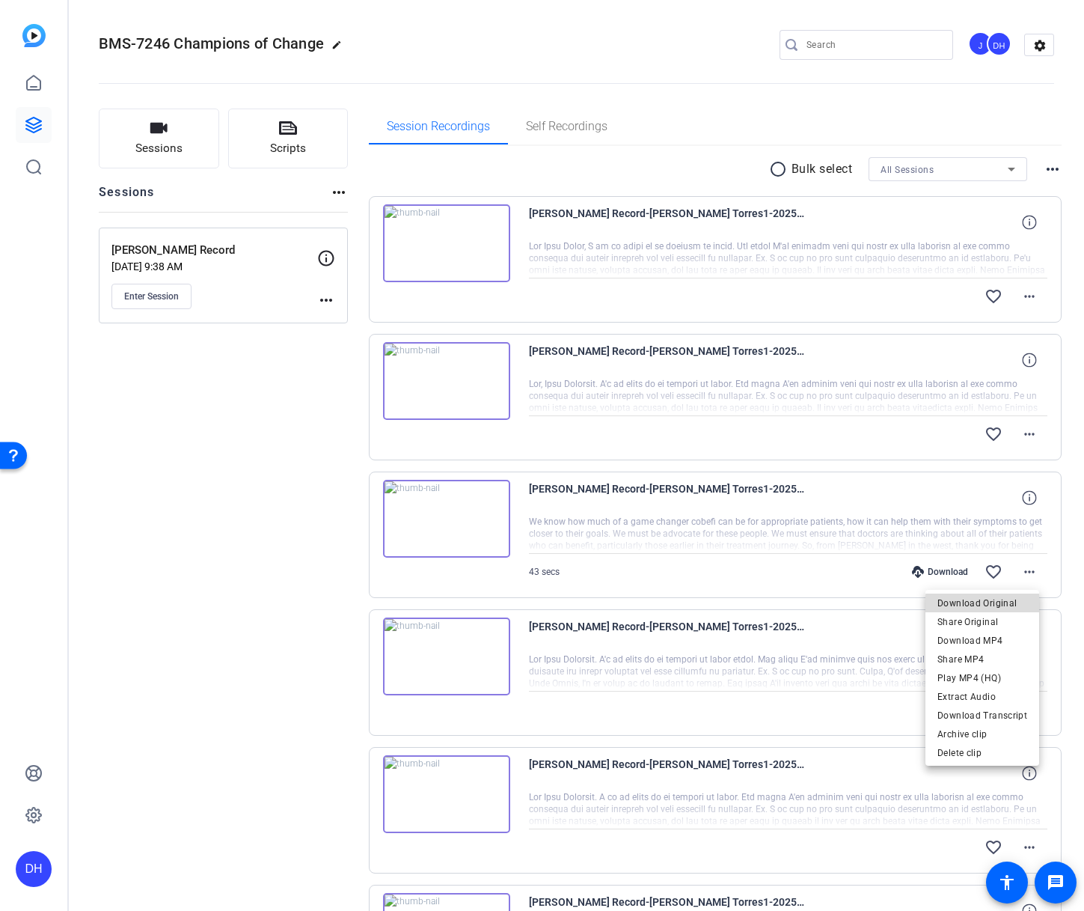
click at [994, 605] on span "Download Original" at bounding box center [982, 603] width 90 height 18
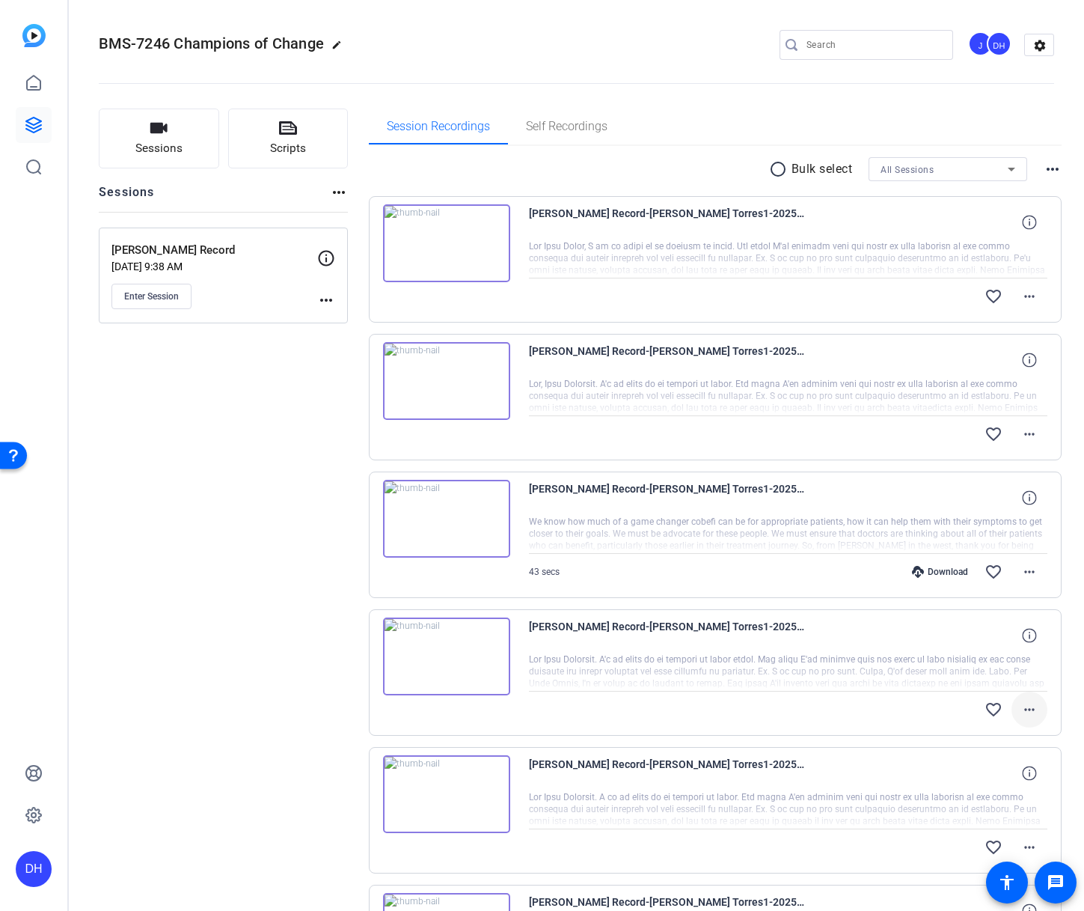
click at [1025, 708] on mat-icon "more_horiz" at bounding box center [1030, 709] width 18 height 18
click at [982, 739] on span "Download Original" at bounding box center [982, 741] width 90 height 18
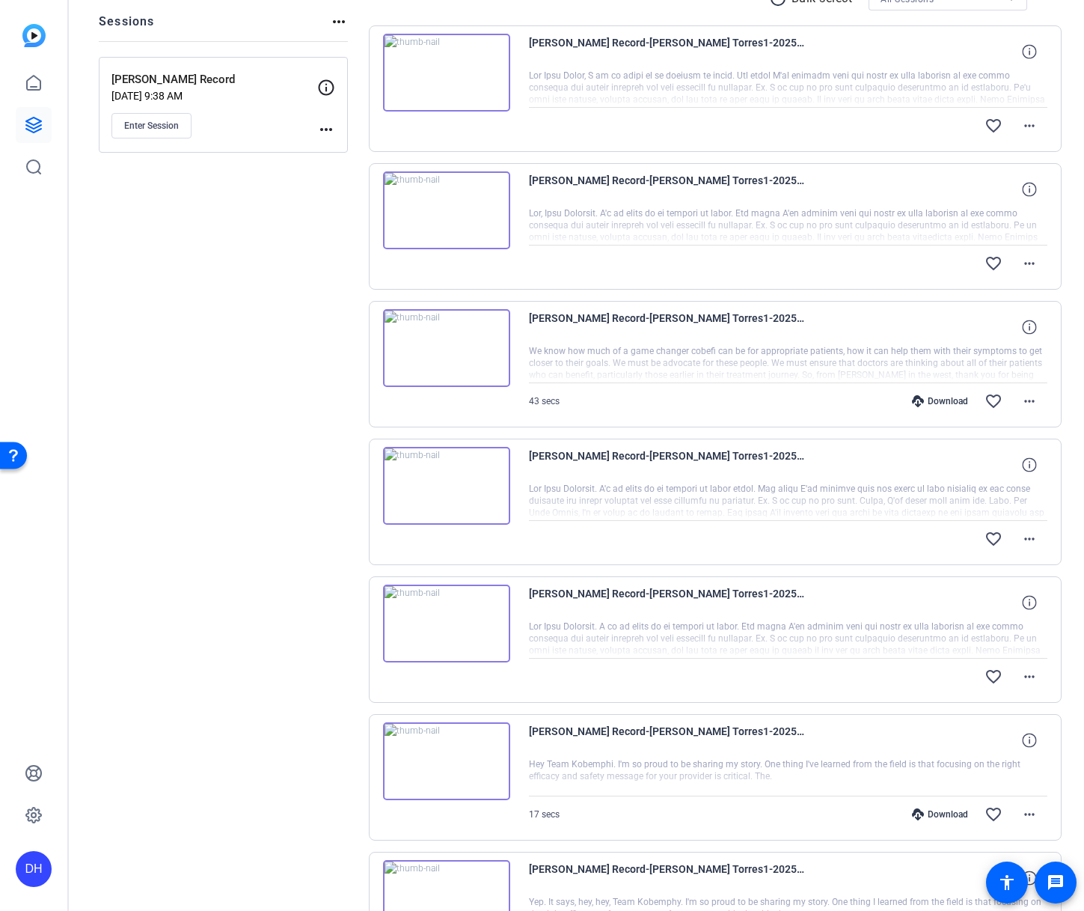
scroll to position [305, 0]
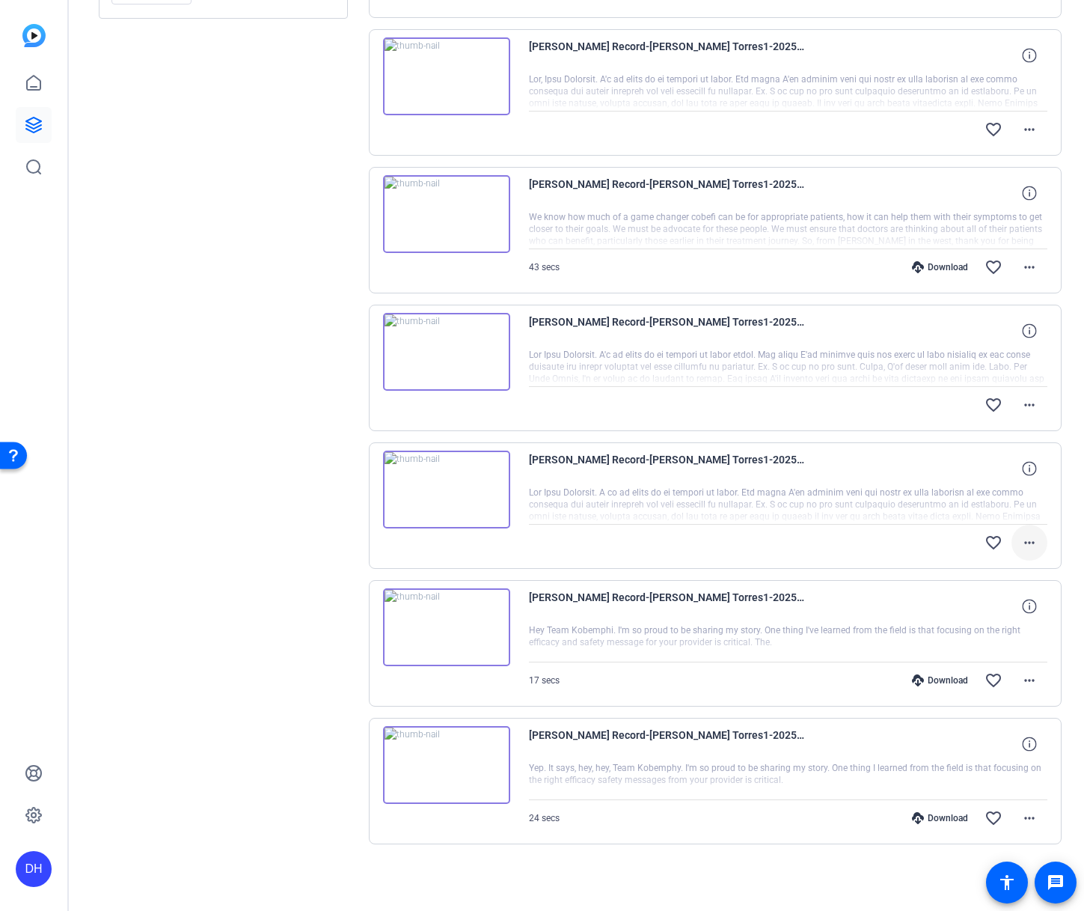
click at [1021, 542] on mat-icon "more_horiz" at bounding box center [1030, 542] width 18 height 18
click at [991, 574] on span "Download Original" at bounding box center [982, 574] width 90 height 18
click at [1021, 678] on mat-icon "more_horiz" at bounding box center [1030, 680] width 18 height 18
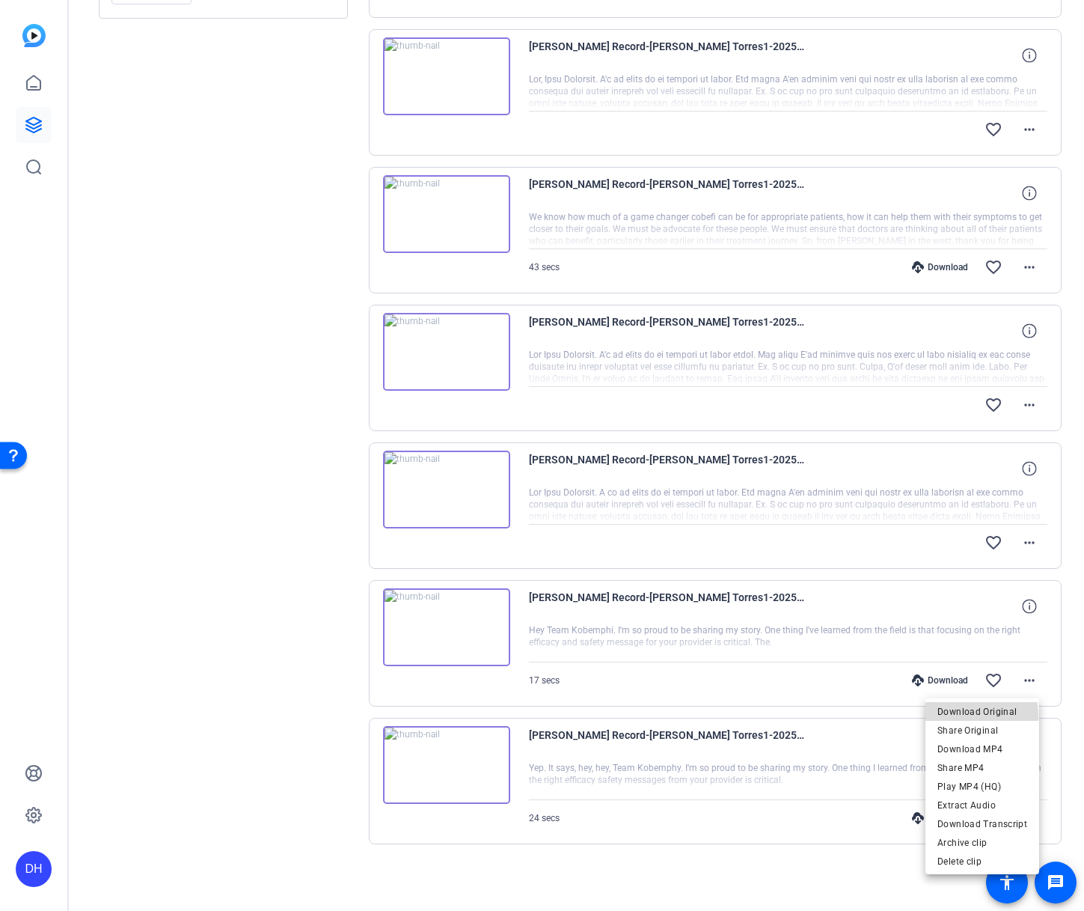
click at [976, 716] on span "Download Original" at bounding box center [982, 712] width 90 height 18
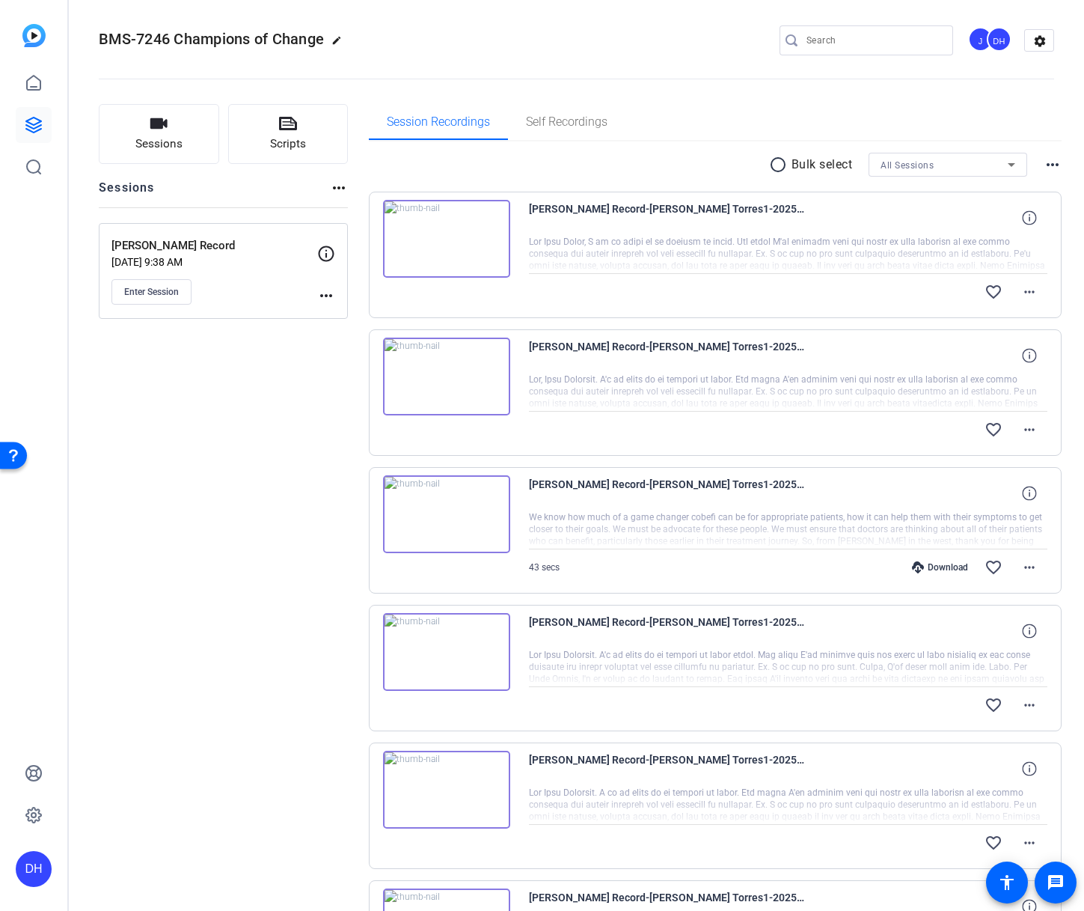
scroll to position [0, 0]
